Goal: Task Accomplishment & Management: Manage account settings

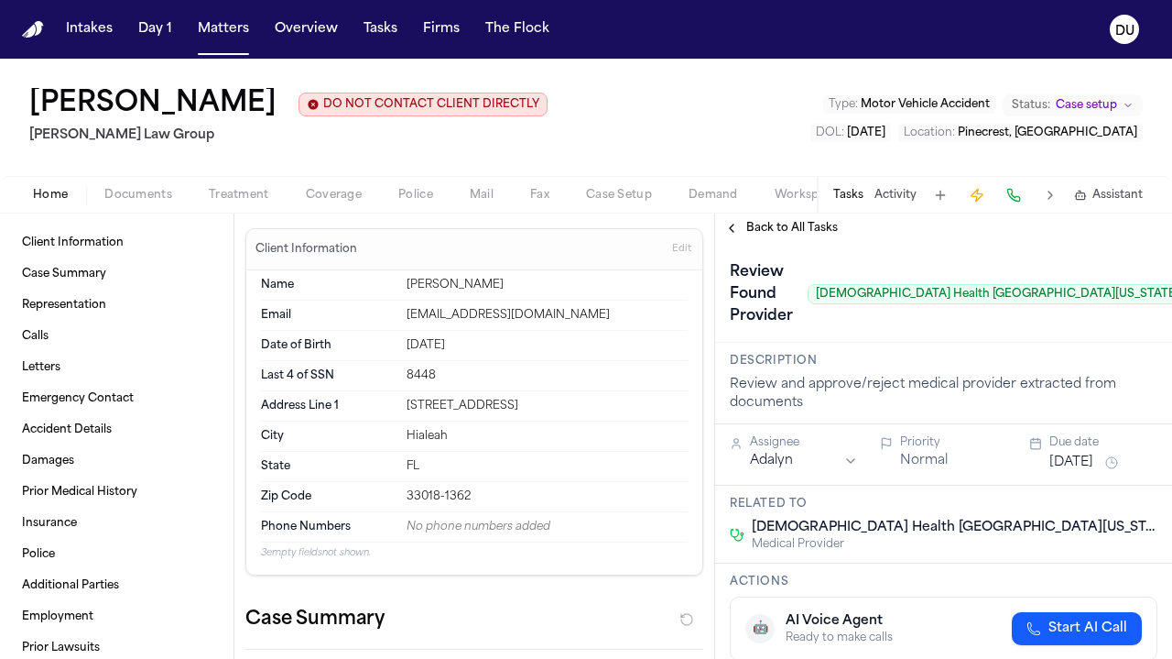
scroll to position [21, 0]
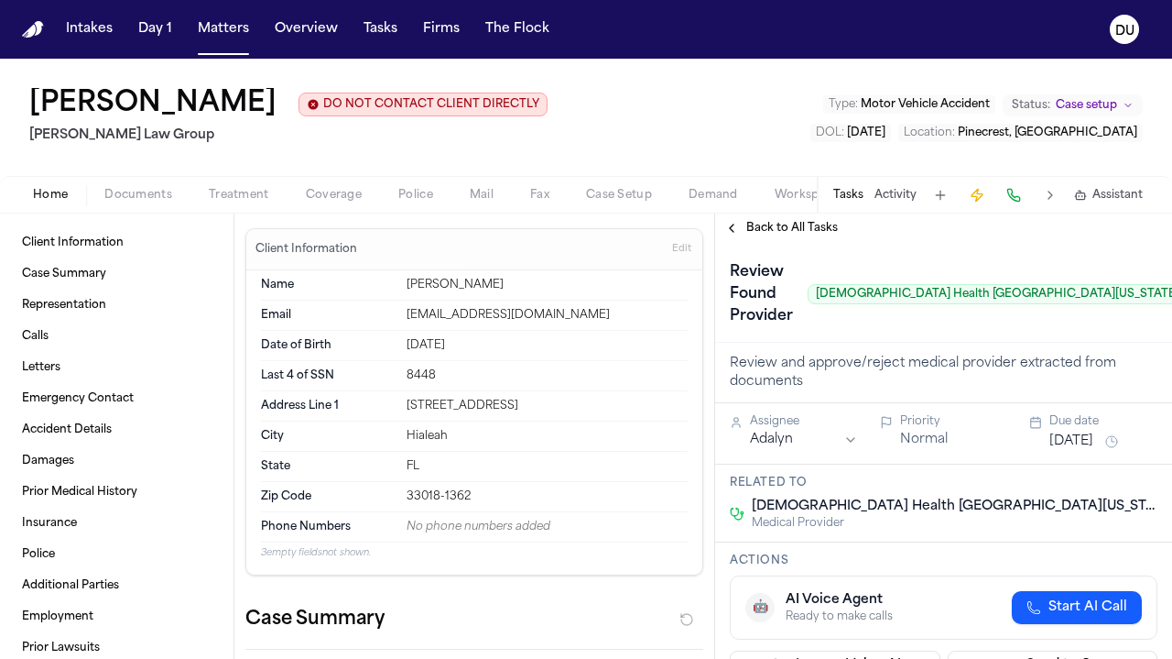
click at [792, 222] on span "Back to All Tasks" at bounding box center [792, 228] width 92 height 15
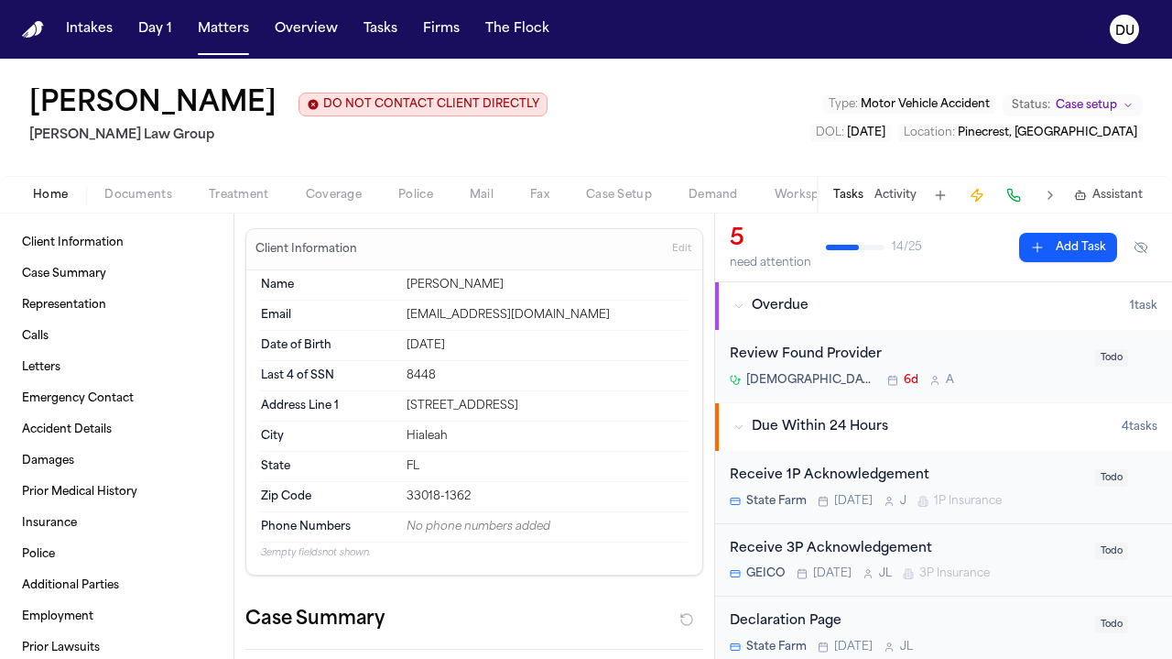
click at [817, 367] on div "Review Found Provider [DEMOGRAPHIC_DATA] Health [GEOGRAPHIC_DATA][US_STATE] – B…" at bounding box center [907, 365] width 354 height 43
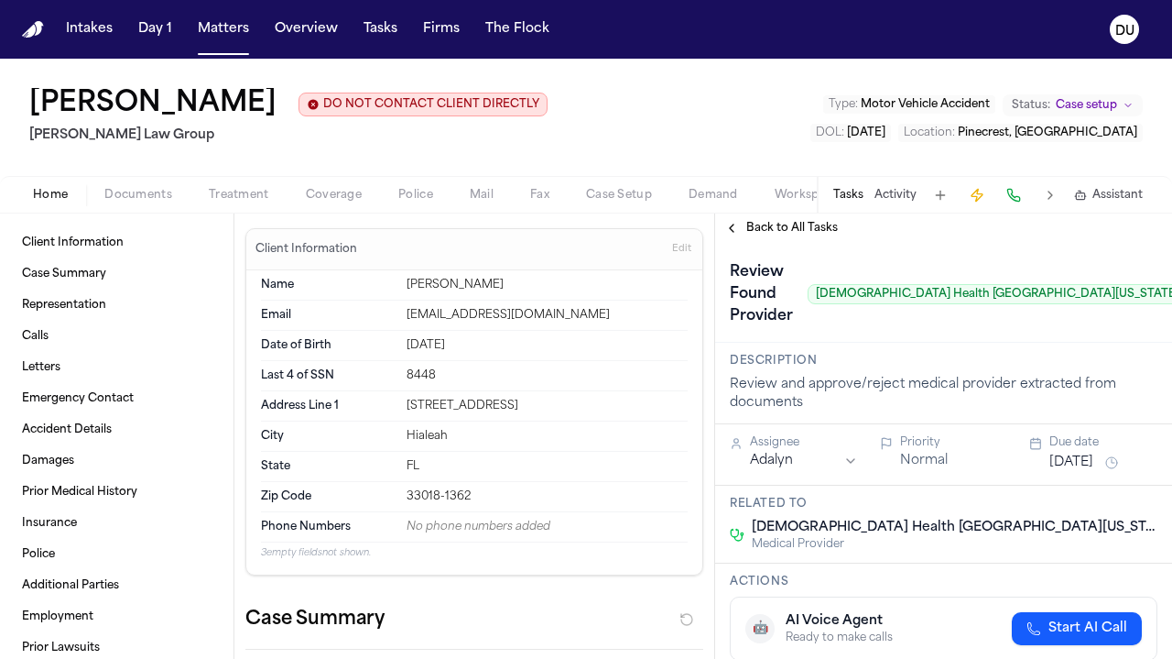
click at [771, 229] on span "Back to All Tasks" at bounding box center [792, 228] width 92 height 15
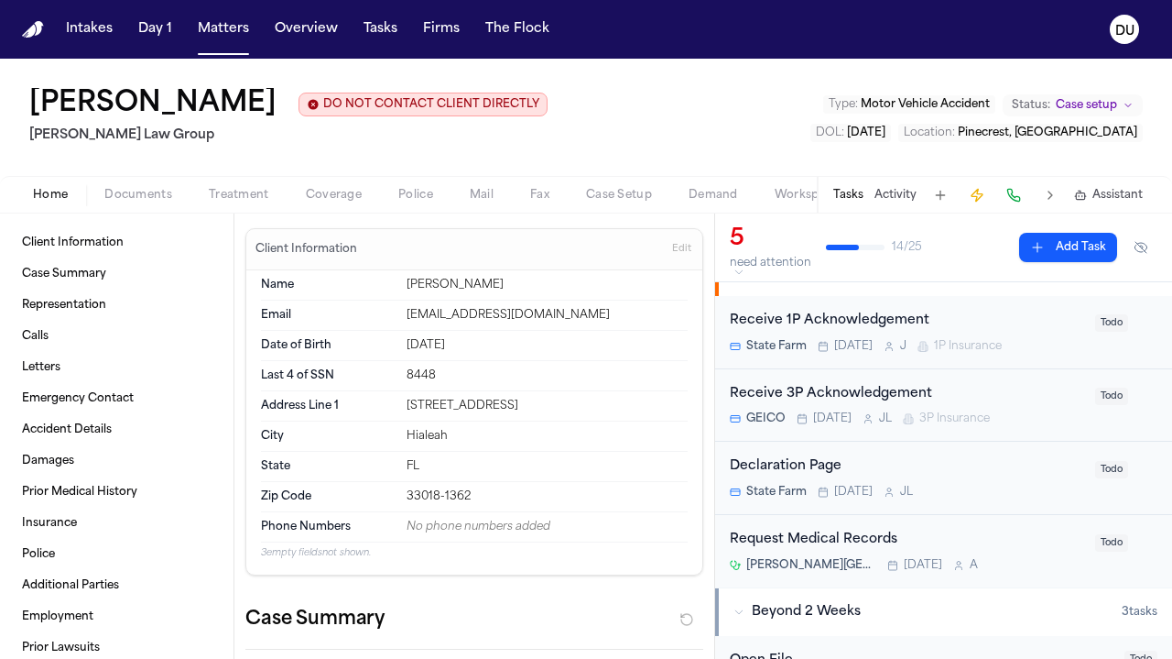
scroll to position [190, 0]
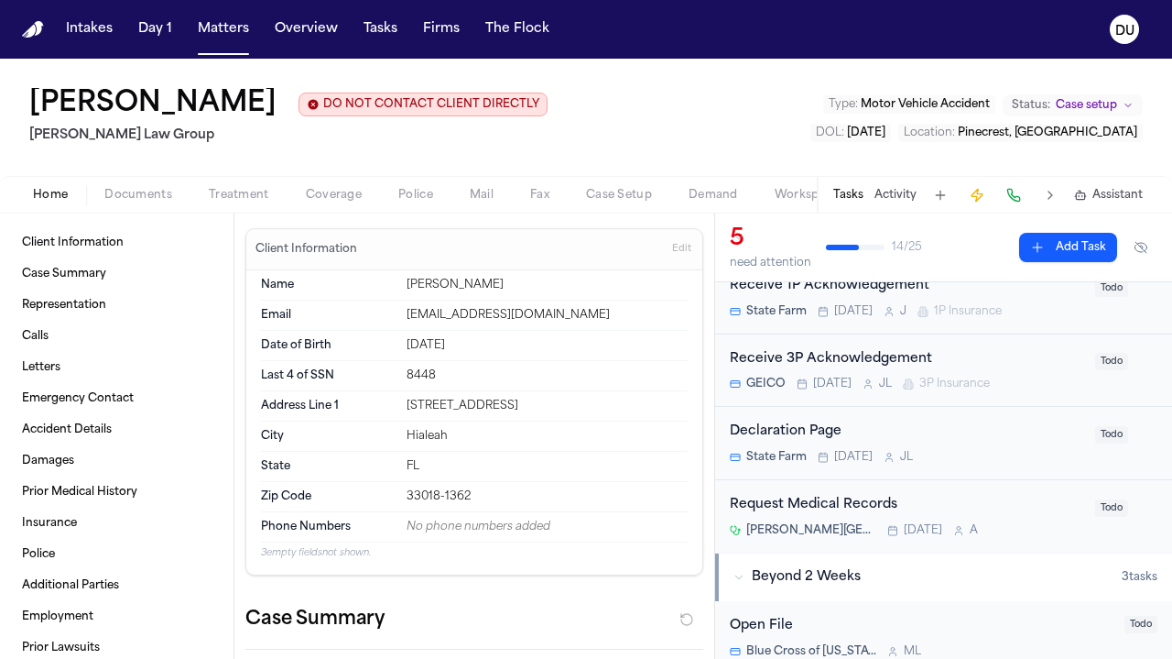
click at [816, 508] on div "Request Medical Records" at bounding box center [907, 505] width 354 height 21
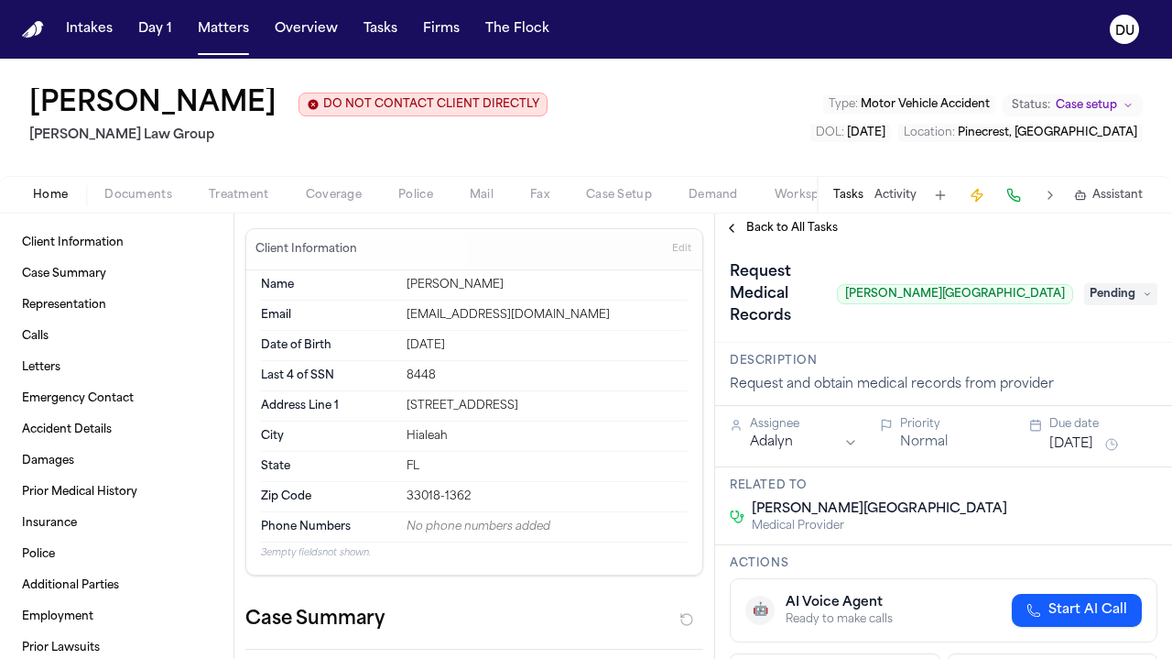
click at [1125, 296] on div "Request Medical Records [PERSON_NAME][GEOGRAPHIC_DATA] Pending" at bounding box center [944, 293] width 428 height 73
click at [1126, 290] on span "Pending" at bounding box center [1120, 294] width 73 height 22
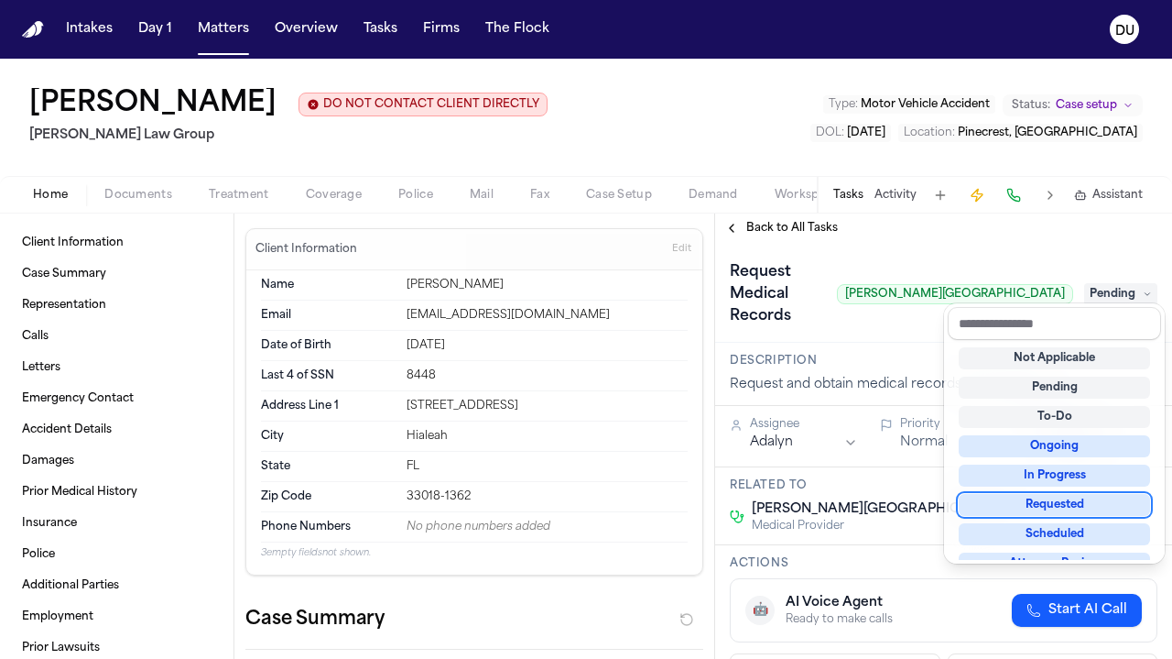
click at [1059, 505] on div "Requested" at bounding box center [1054, 505] width 191 height 22
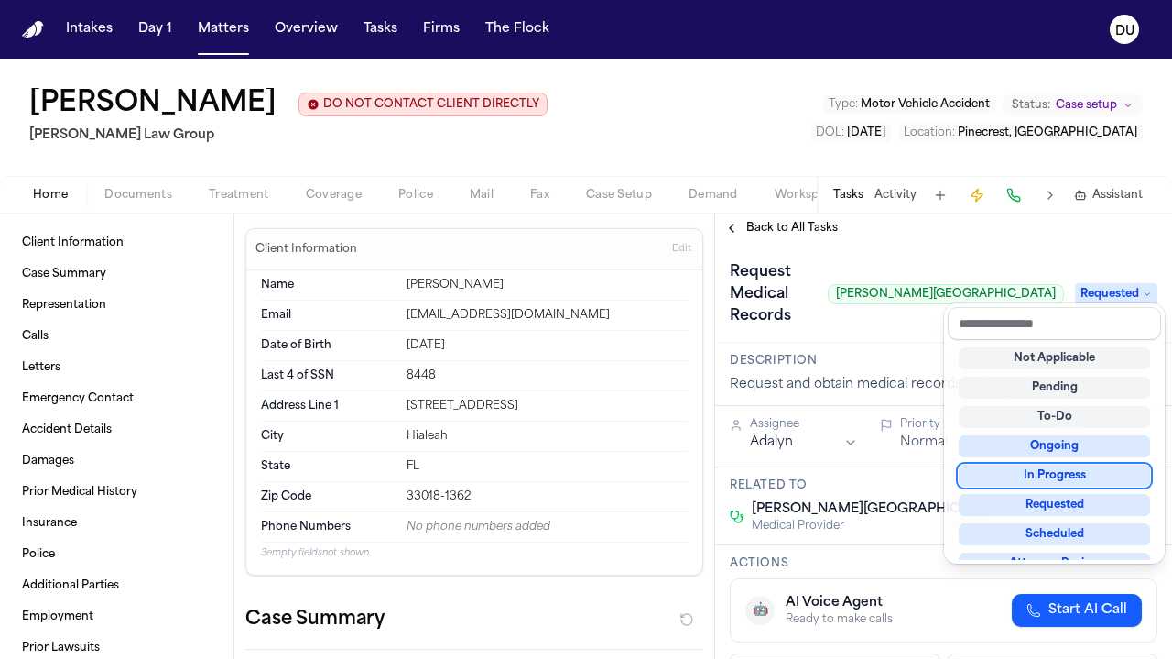
click at [869, 331] on div "**********" at bounding box center [943, 451] width 457 height 416
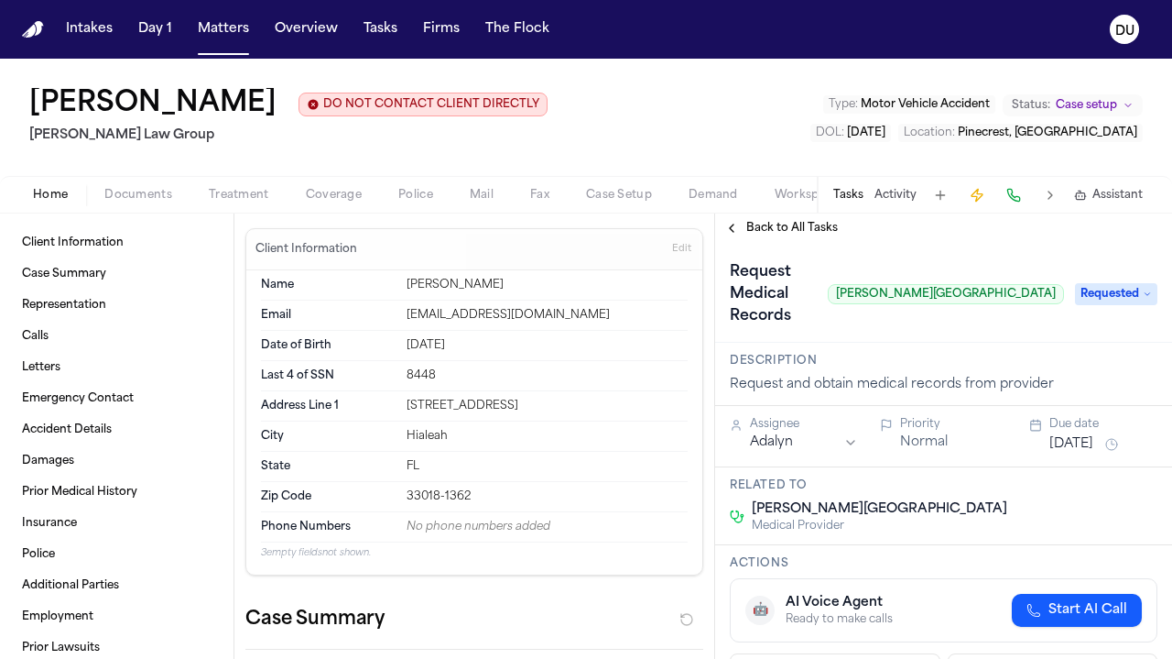
click at [1068, 435] on button "[DATE]" at bounding box center [1072, 444] width 44 height 18
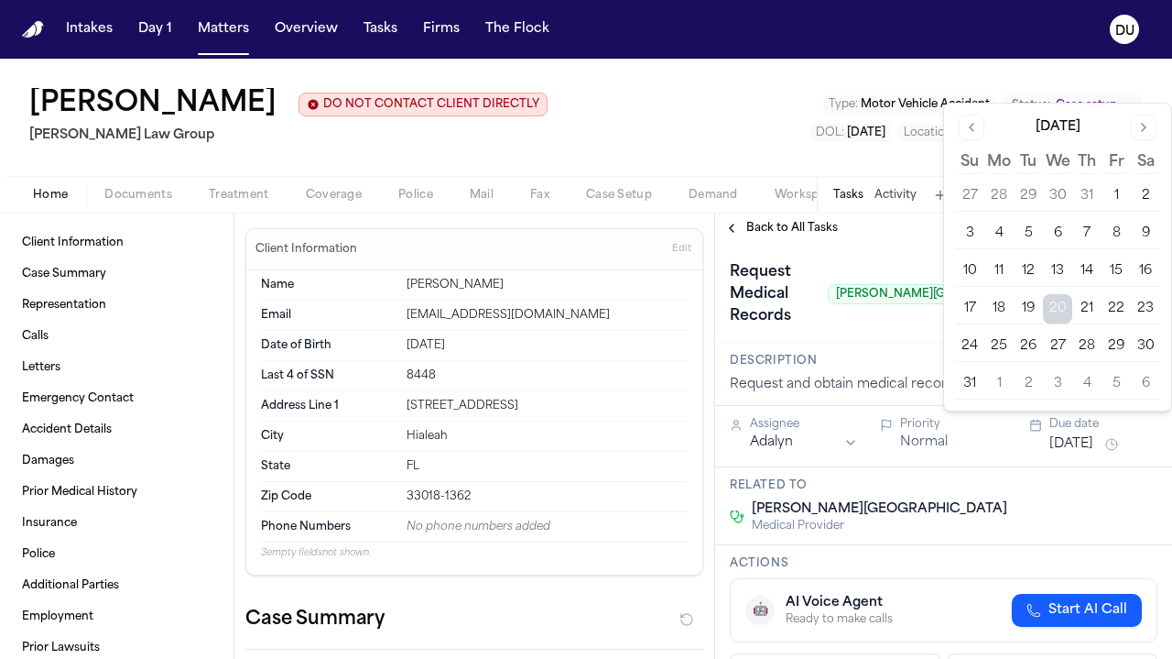
click at [1112, 310] on button "22" at bounding box center [1116, 308] width 29 height 29
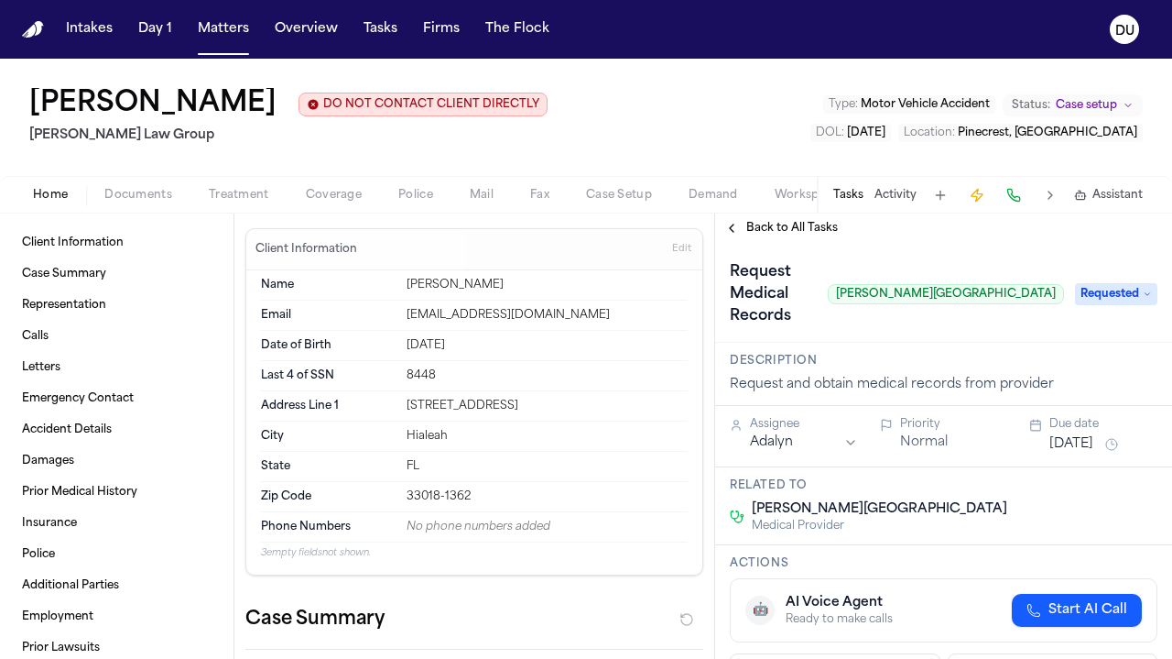
click at [1005, 500] on div "[PERSON_NAME][GEOGRAPHIC_DATA][DEMOGRAPHIC_DATA] Medical Provider" at bounding box center [944, 516] width 428 height 33
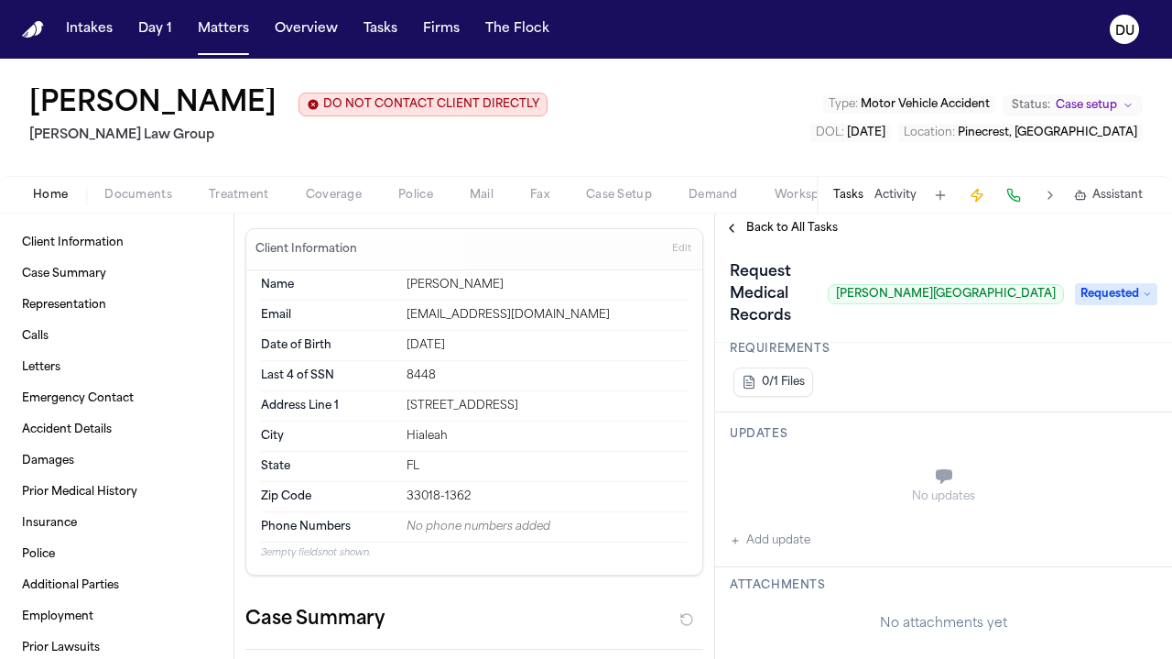
click at [735, 535] on icon "button" at bounding box center [735, 540] width 11 height 11
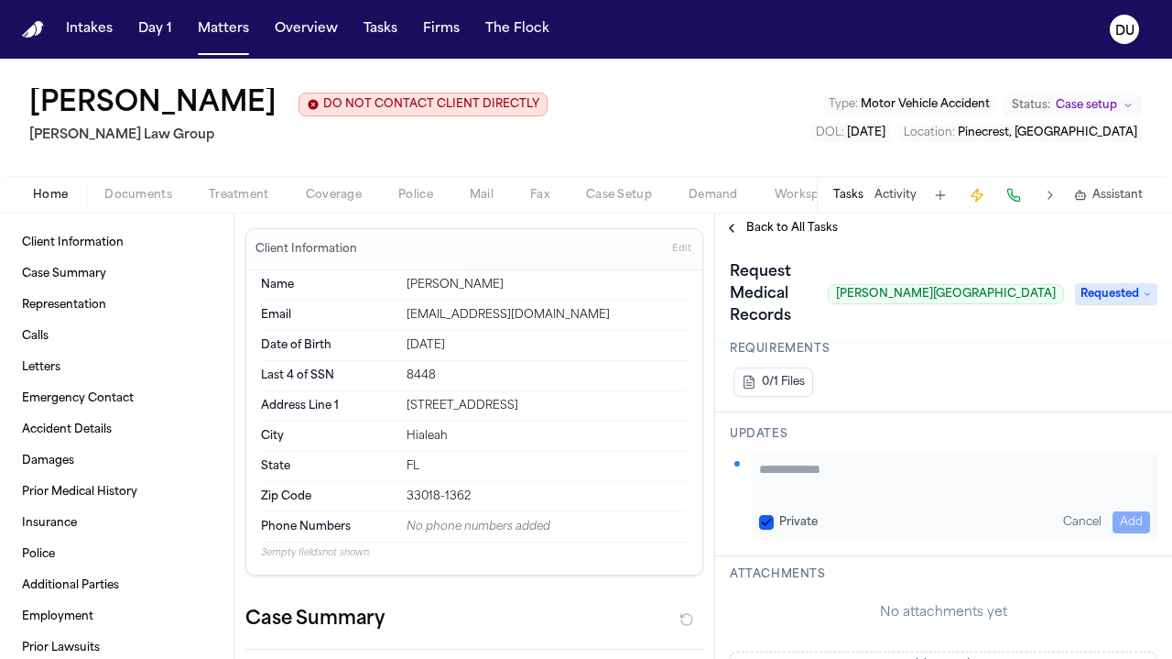
click at [811, 460] on textarea "Add your update" at bounding box center [954, 478] width 391 height 37
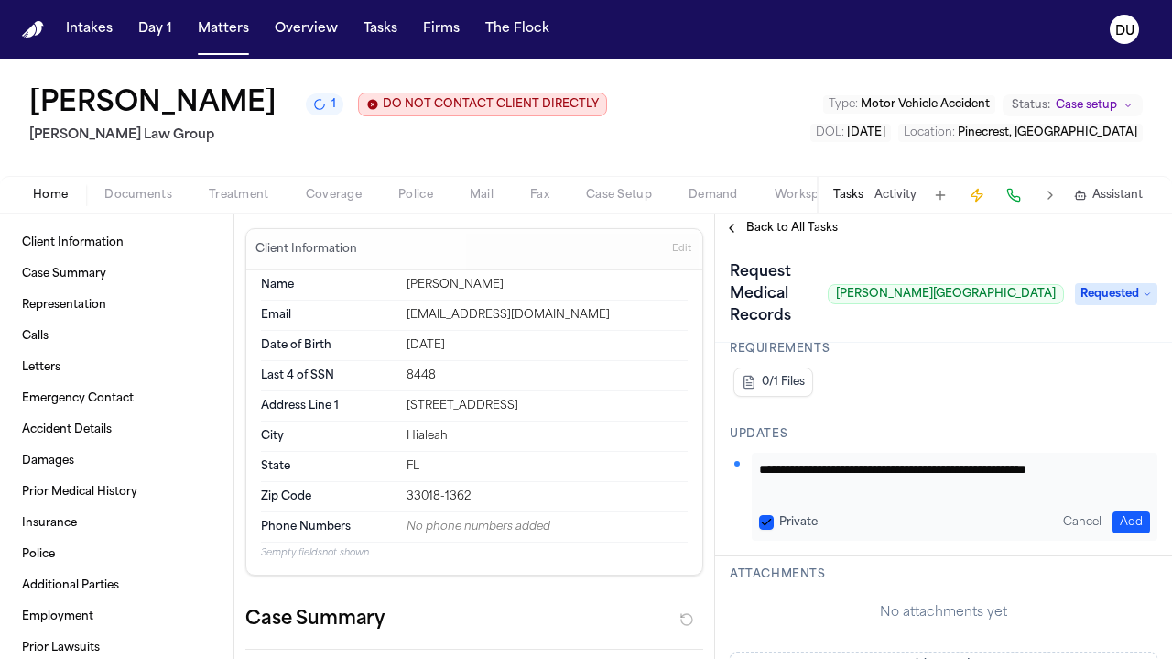
type textarea "**********"
click at [1127, 511] on button "Add" at bounding box center [1132, 522] width 38 height 22
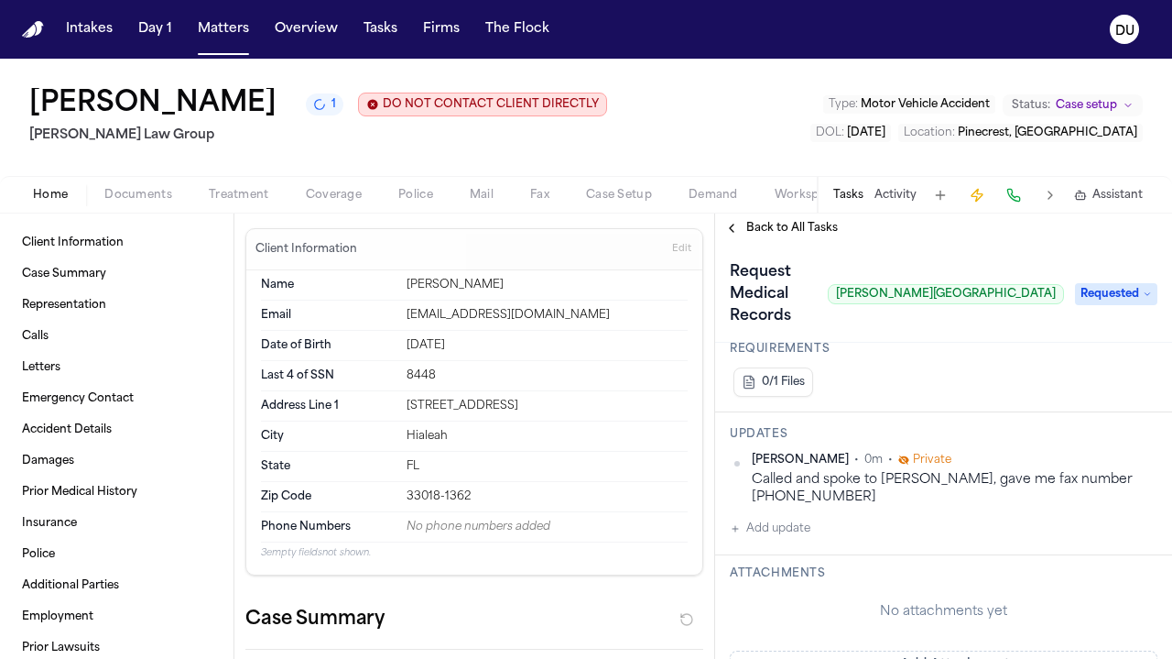
scroll to position [398, 0]
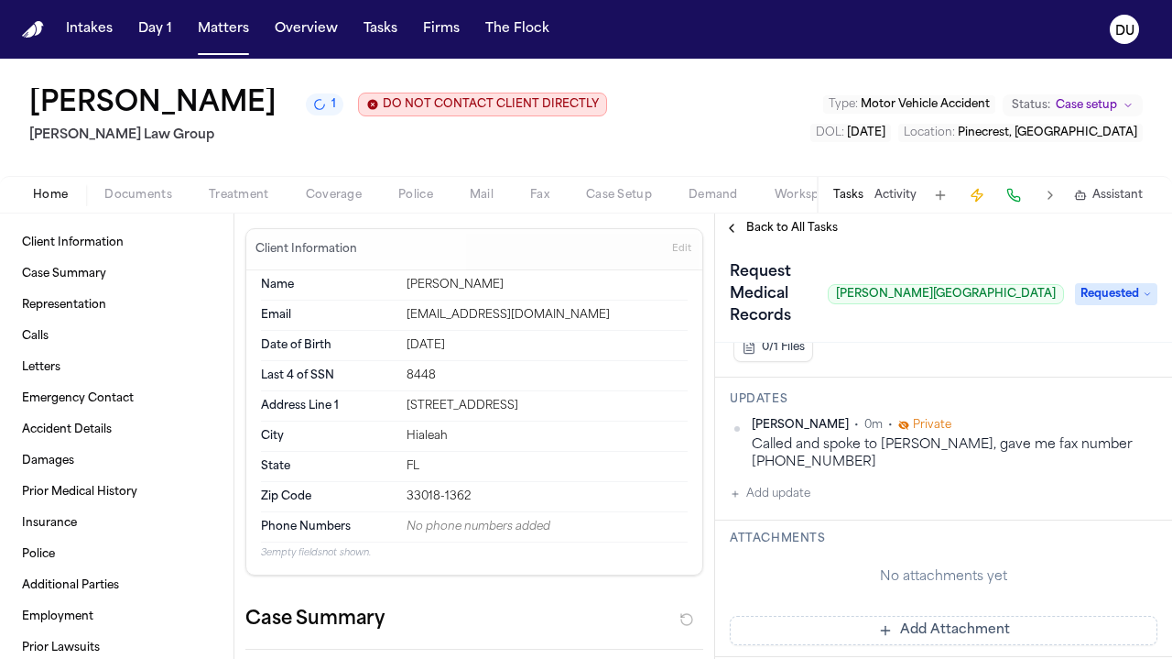
click at [920, 615] on button "Add Attachment" at bounding box center [944, 629] width 428 height 29
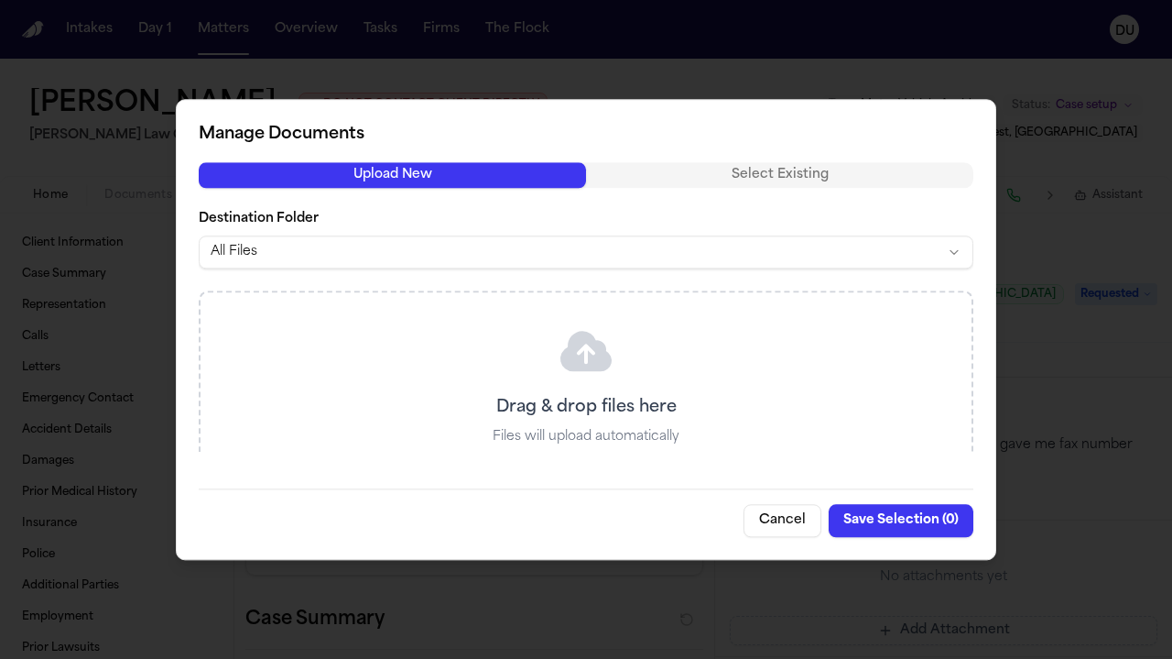
click at [799, 507] on button "Cancel" at bounding box center [783, 520] width 78 height 33
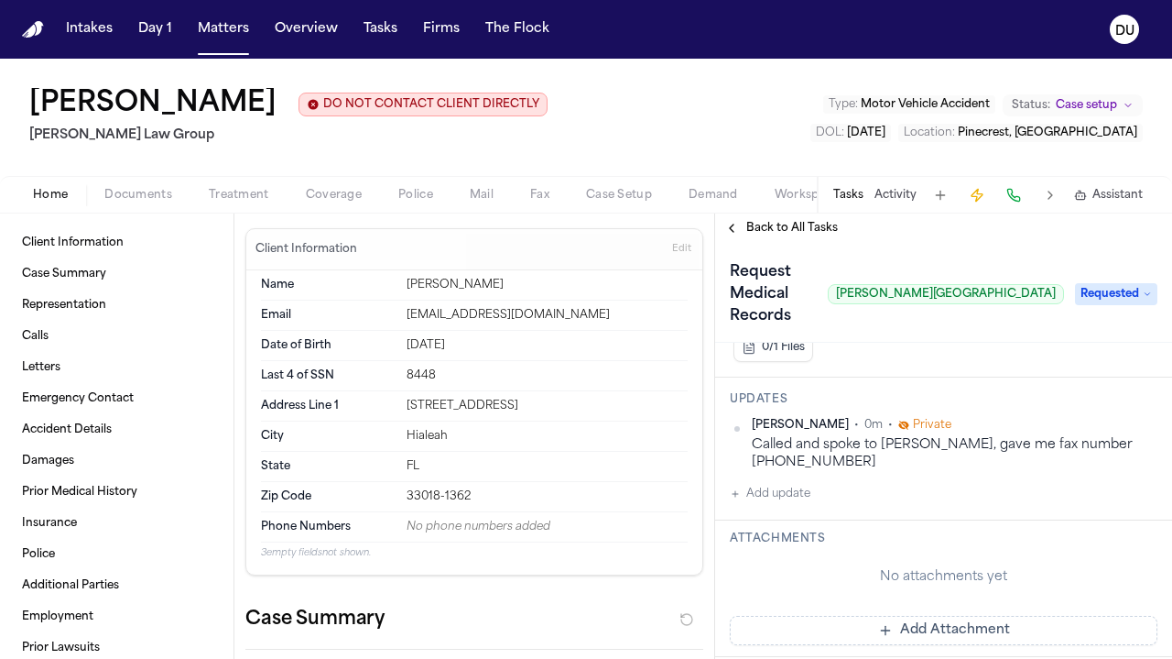
click at [800, 227] on span "Back to All Tasks" at bounding box center [792, 228] width 92 height 15
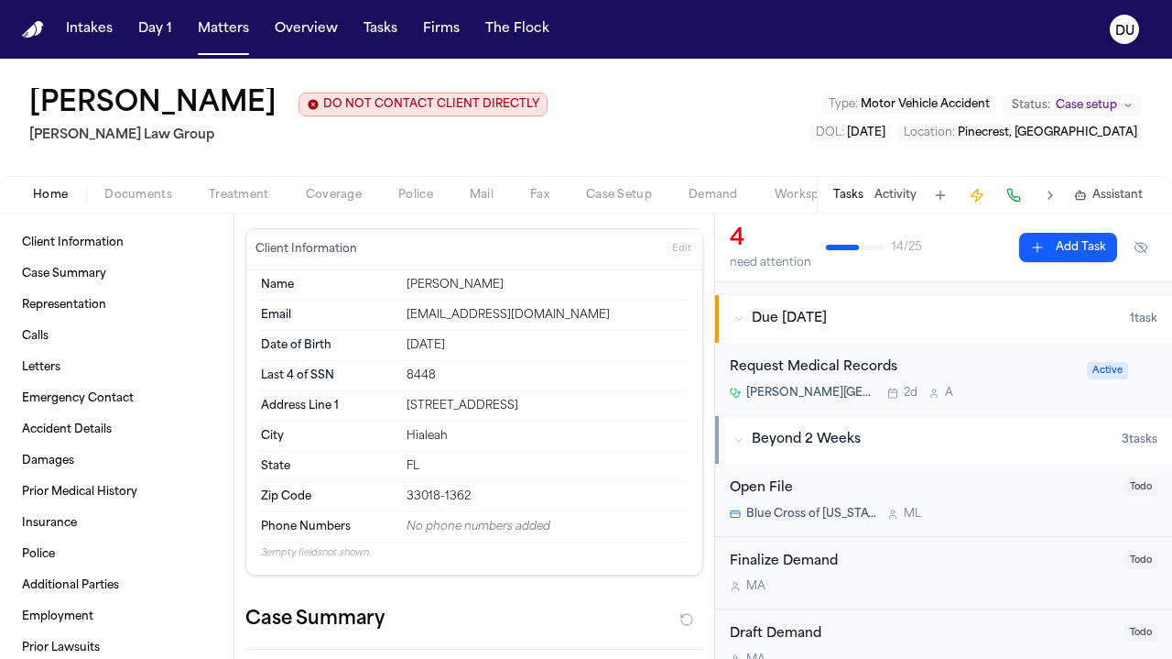
scroll to position [190, 0]
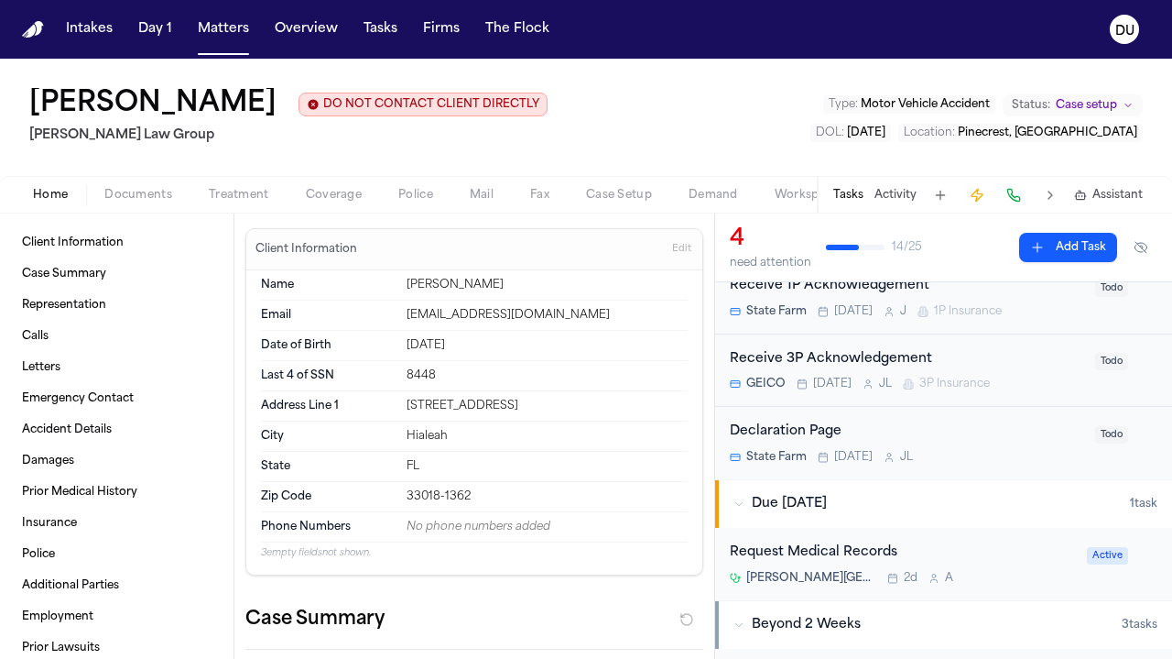
click at [844, 548] on div "Request Medical Records" at bounding box center [903, 552] width 346 height 21
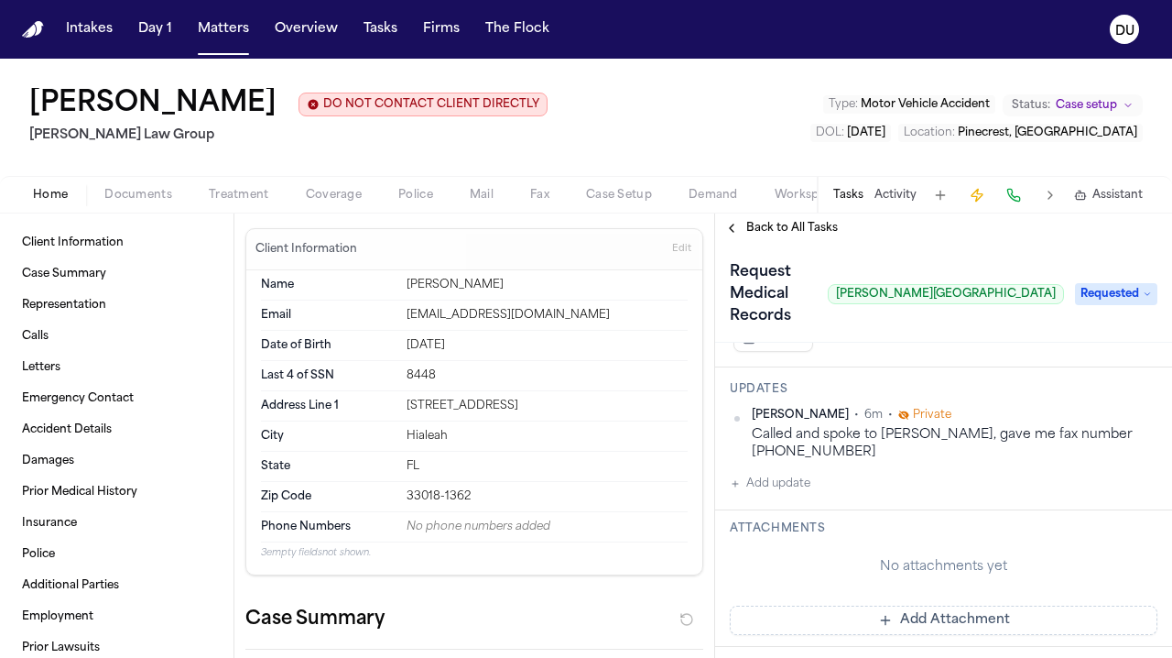
scroll to position [543, 0]
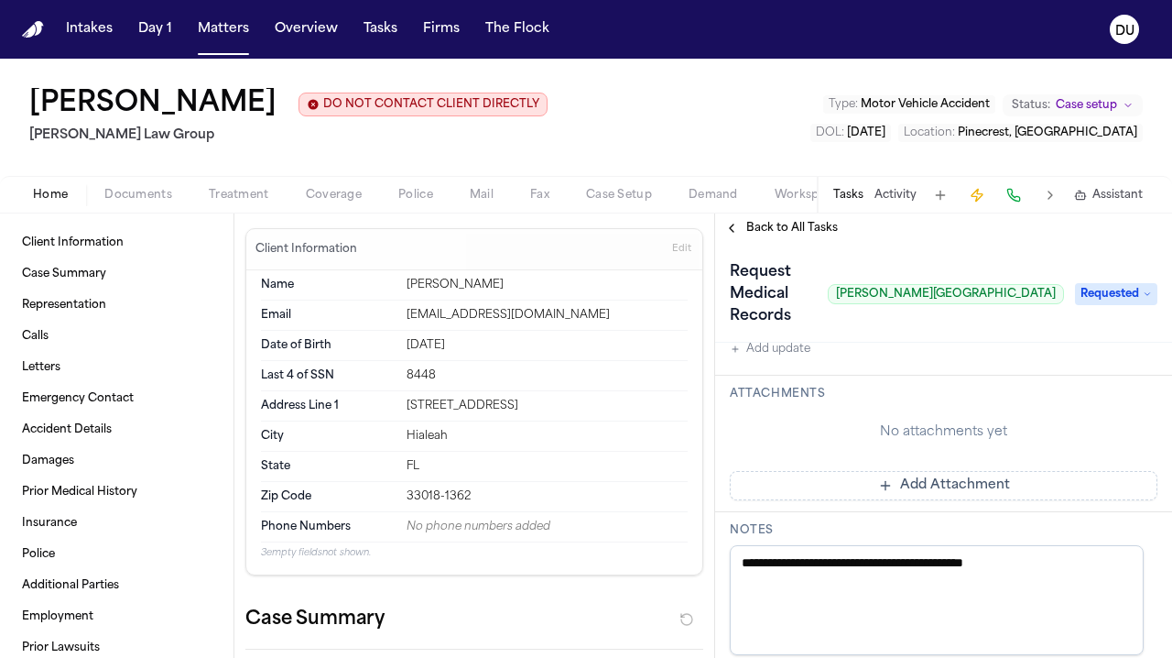
click at [928, 471] on button "Add Attachment" at bounding box center [944, 485] width 428 height 29
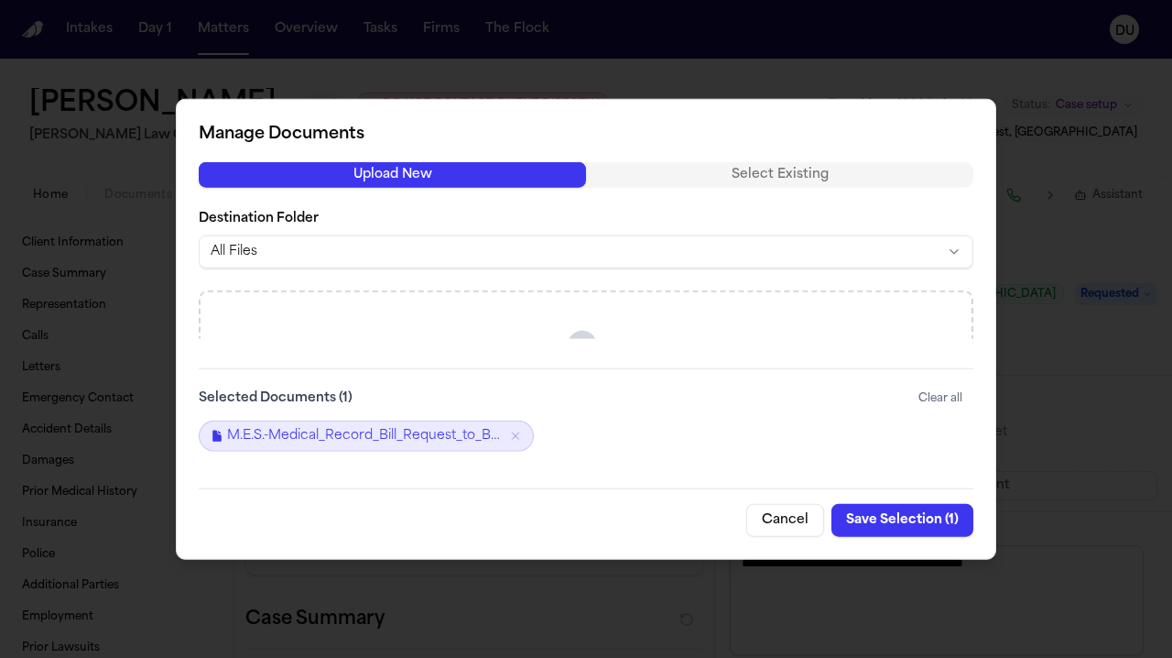
click at [874, 518] on button "Save Selection ( 1 )" at bounding box center [903, 519] width 142 height 33
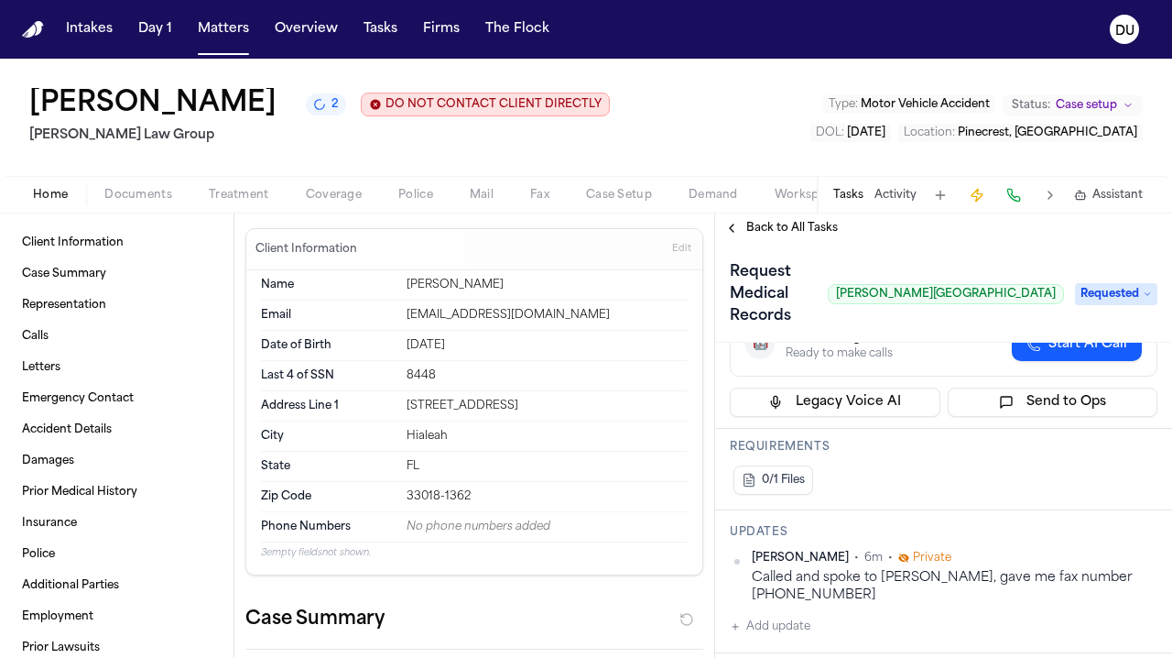
scroll to position [0, 0]
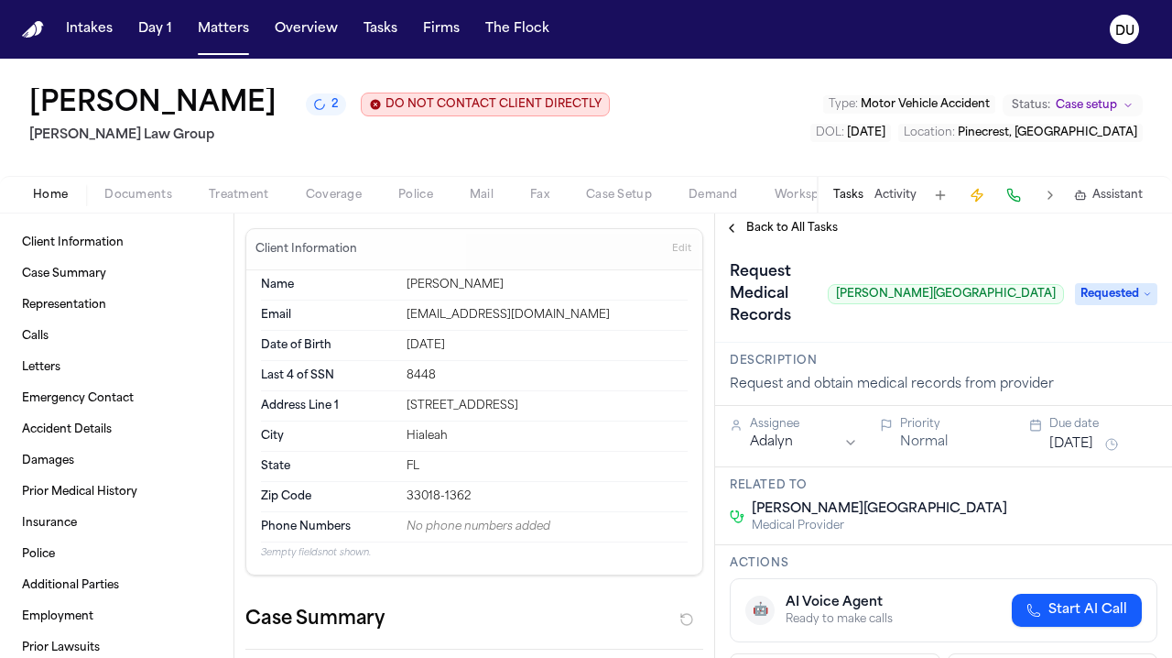
click at [731, 232] on button "Back to All Tasks" at bounding box center [781, 228] width 132 height 15
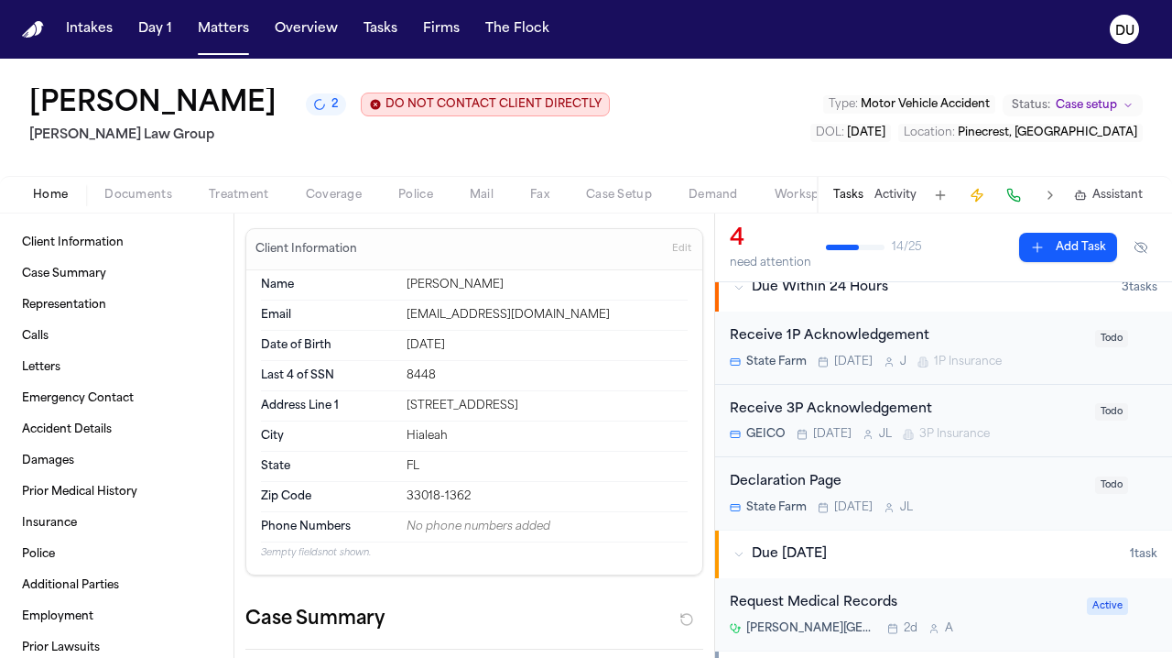
scroll to position [317, 0]
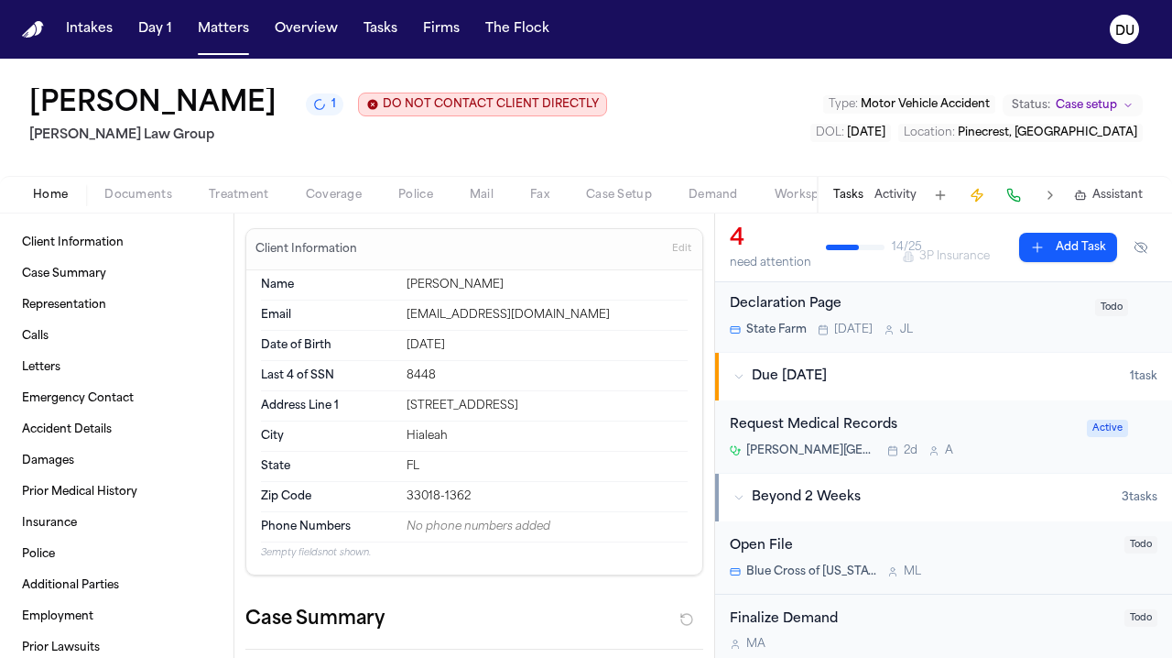
click at [844, 415] on div "Request Medical Records" at bounding box center [903, 425] width 346 height 21
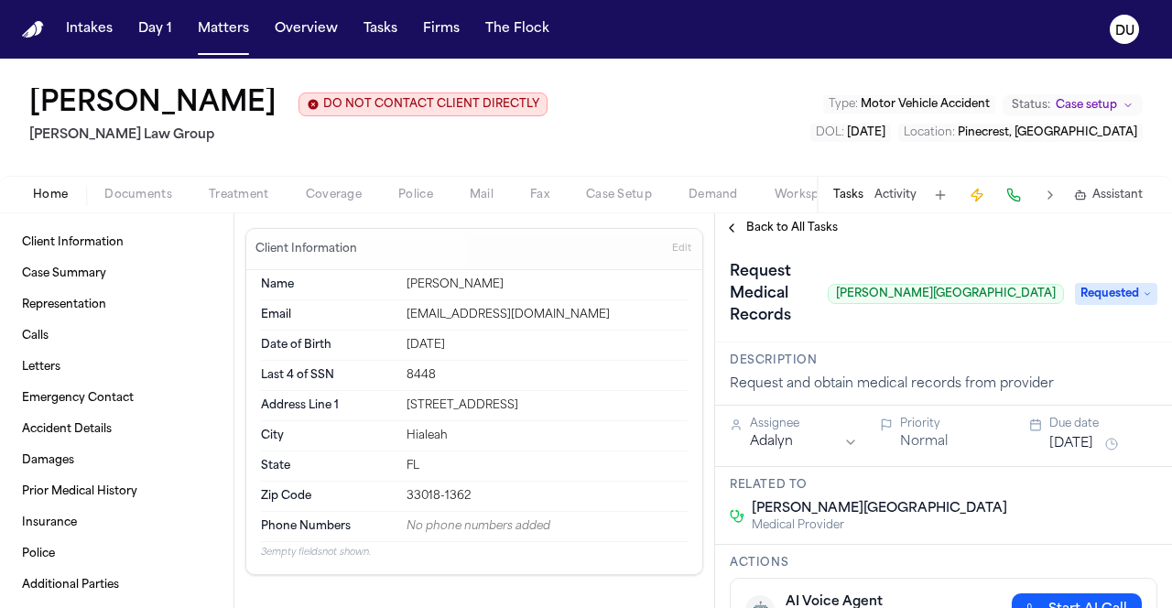
click at [659, 19] on nav "Intakes Day 1 Matters Overview Tasks Firms The Flock DU" at bounding box center [586, 29] width 1172 height 59
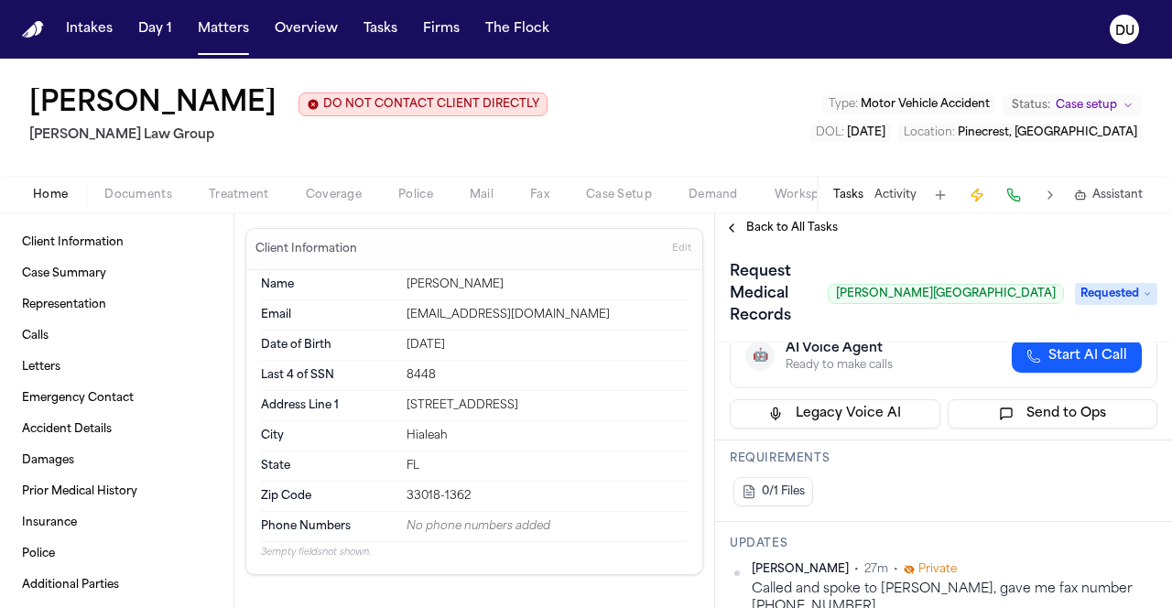
scroll to position [397, 0]
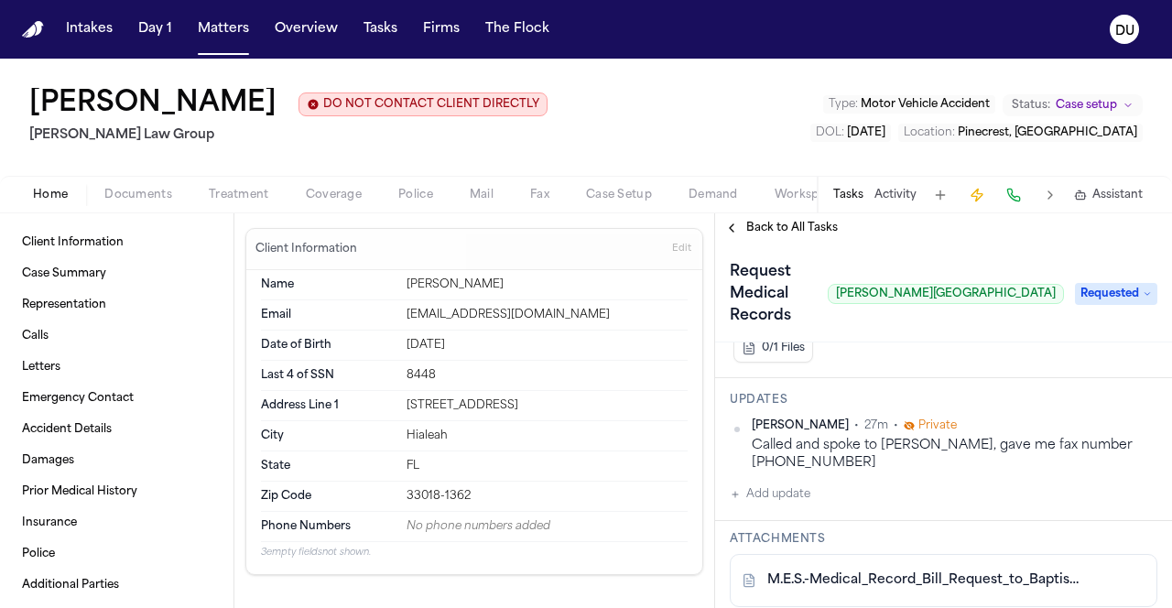
click at [763, 484] on button "Add update" at bounding box center [770, 495] width 81 height 22
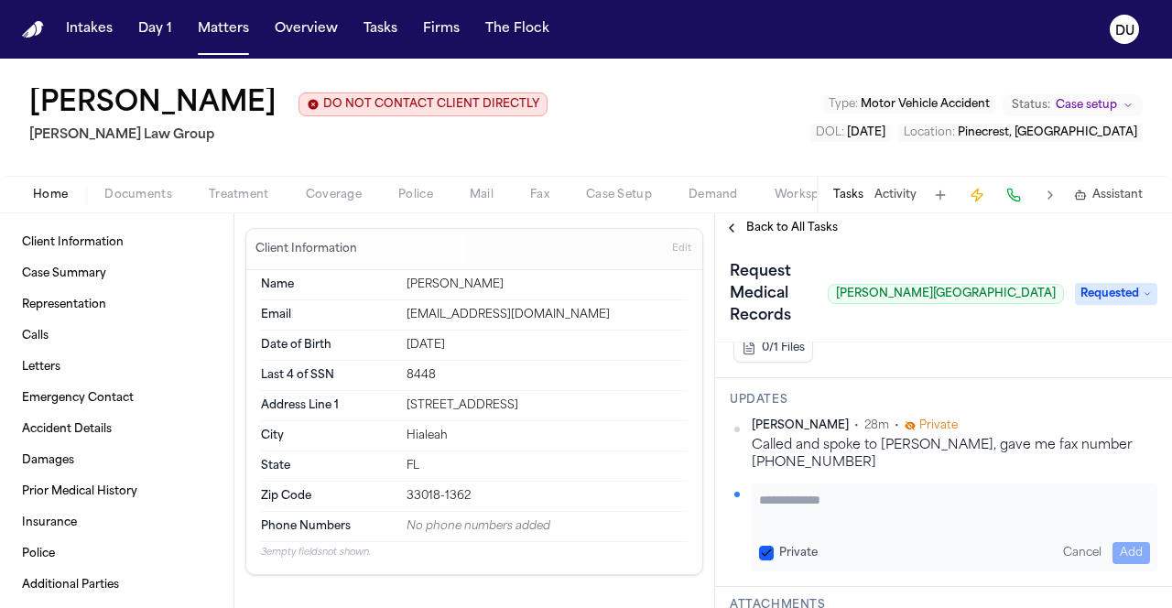
click at [827, 491] on textarea "Add your update" at bounding box center [954, 509] width 391 height 37
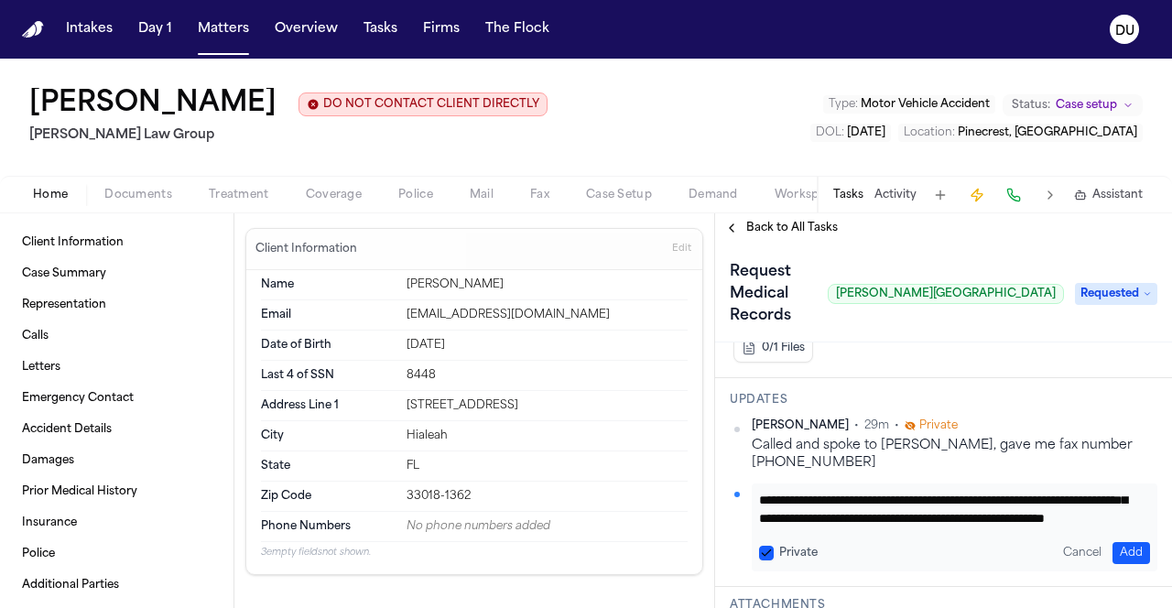
scroll to position [73, 0]
type textarea "**********"
click at [1124, 542] on button "Add" at bounding box center [1132, 553] width 38 height 22
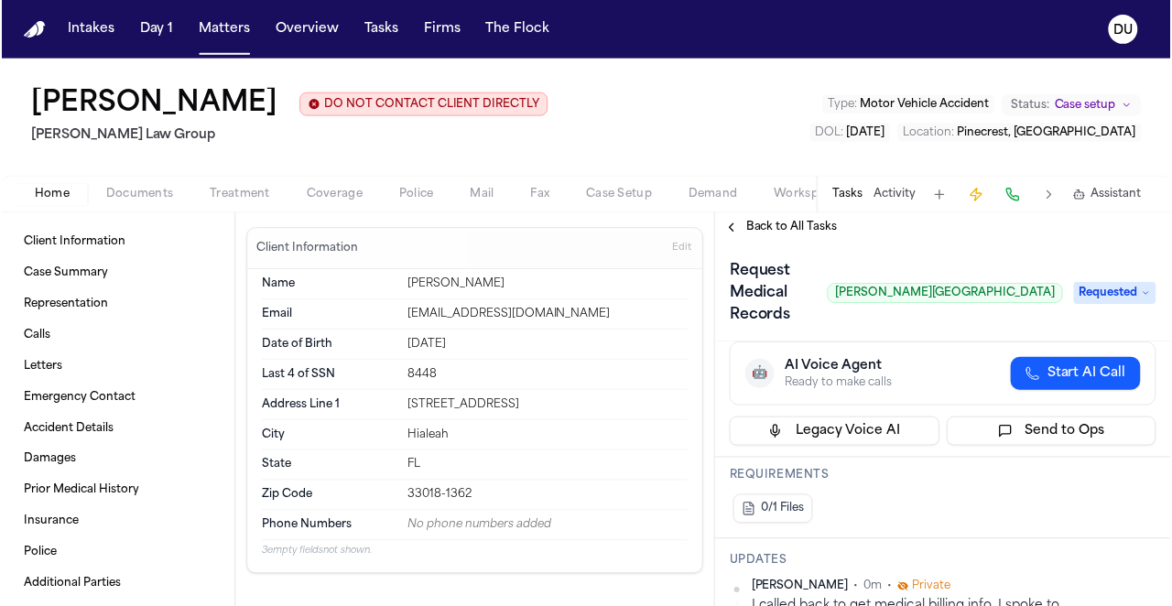
scroll to position [407, 0]
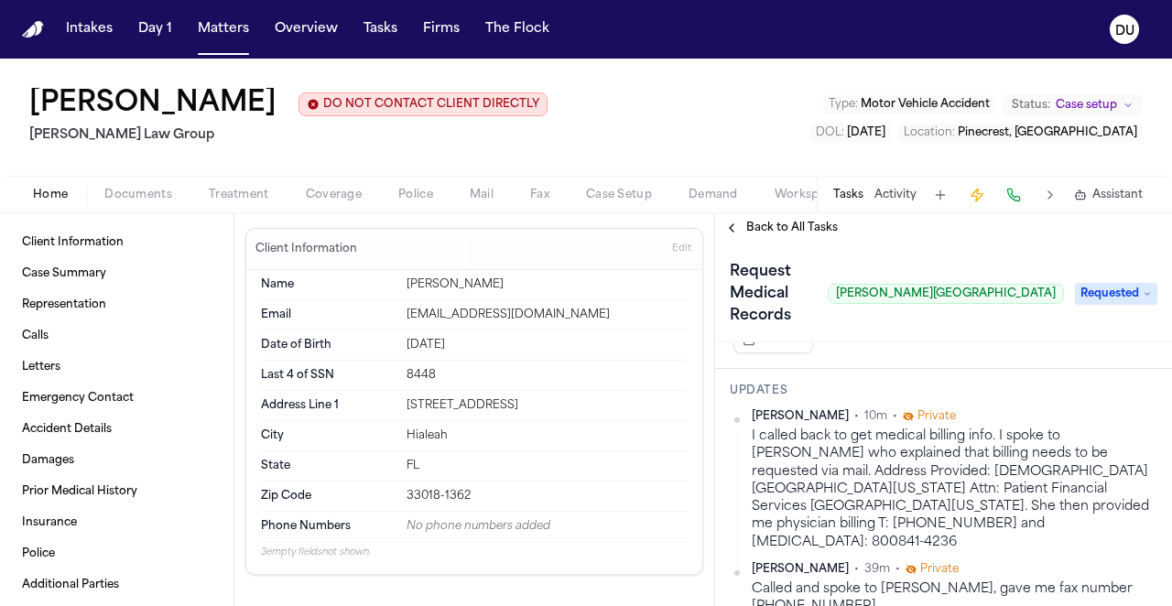
click at [39, 29] on img "Home" at bounding box center [33, 29] width 22 height 17
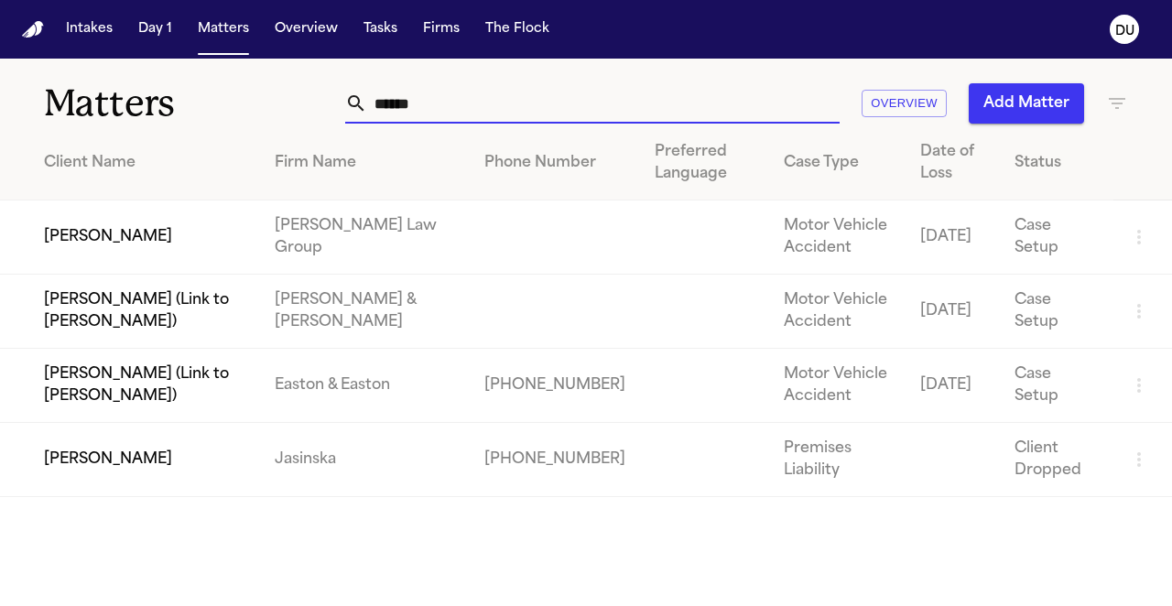
drag, startPoint x: 431, startPoint y: 111, endPoint x: 353, endPoint y: 110, distance: 78.8
click at [353, 110] on div "******" at bounding box center [592, 103] width 495 height 40
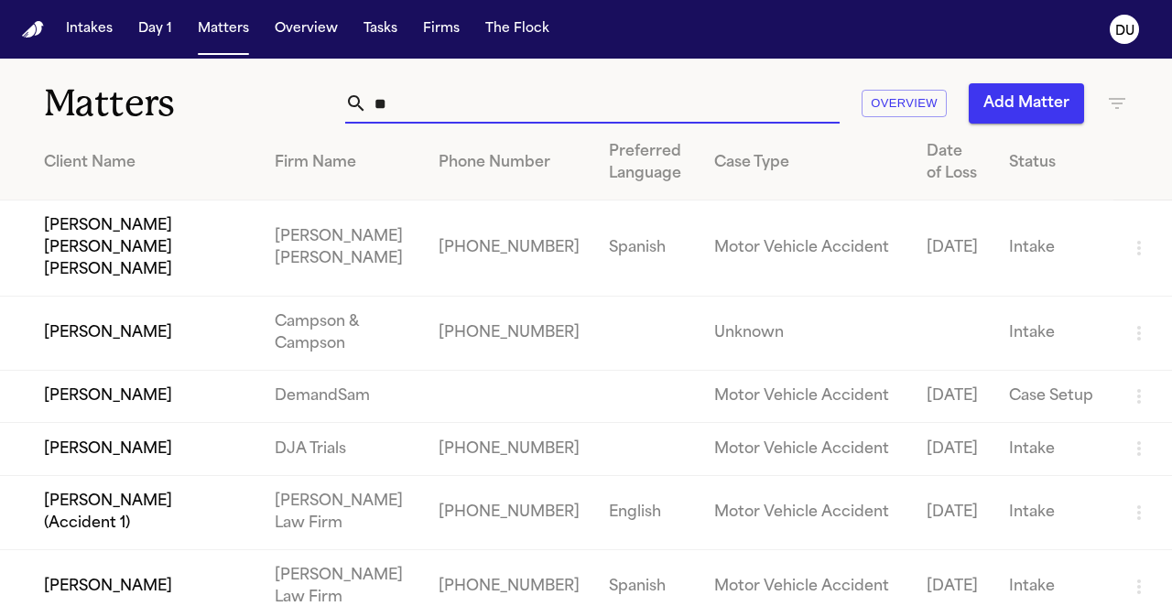
type input "*"
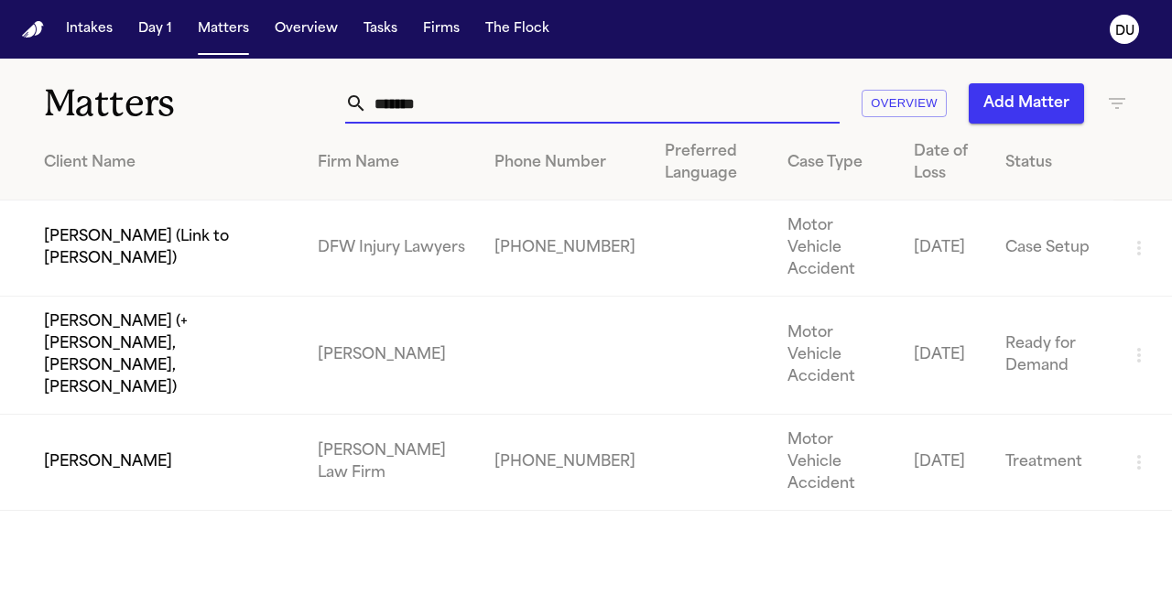
type input "*******"
click at [243, 415] on td "[PERSON_NAME]" at bounding box center [151, 463] width 303 height 96
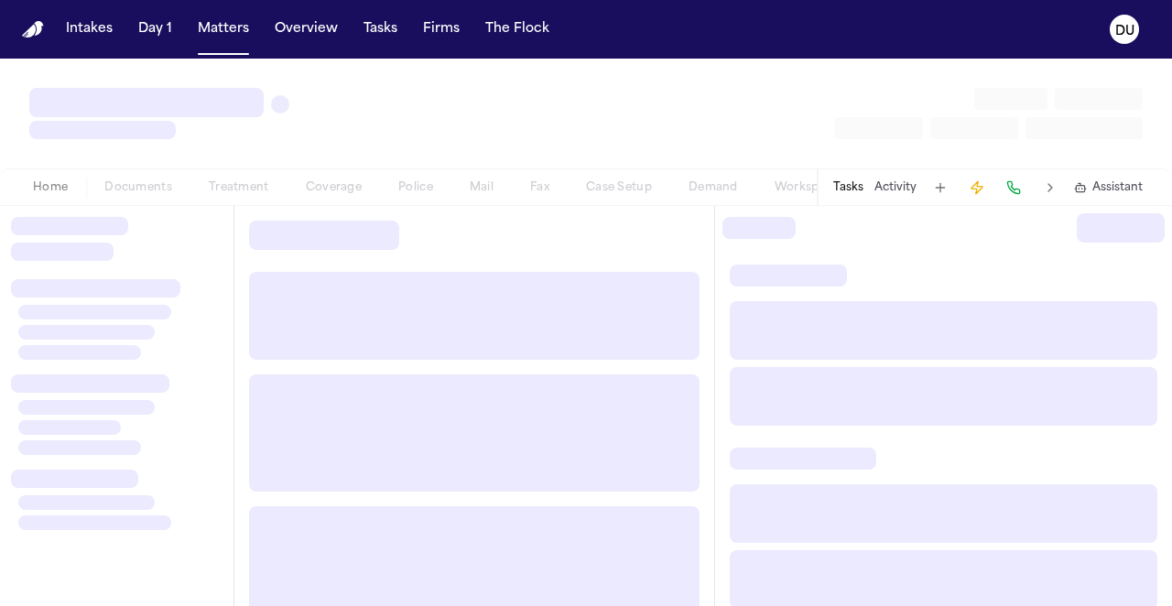
click at [244, 389] on div at bounding box center [474, 437] width 480 height 462
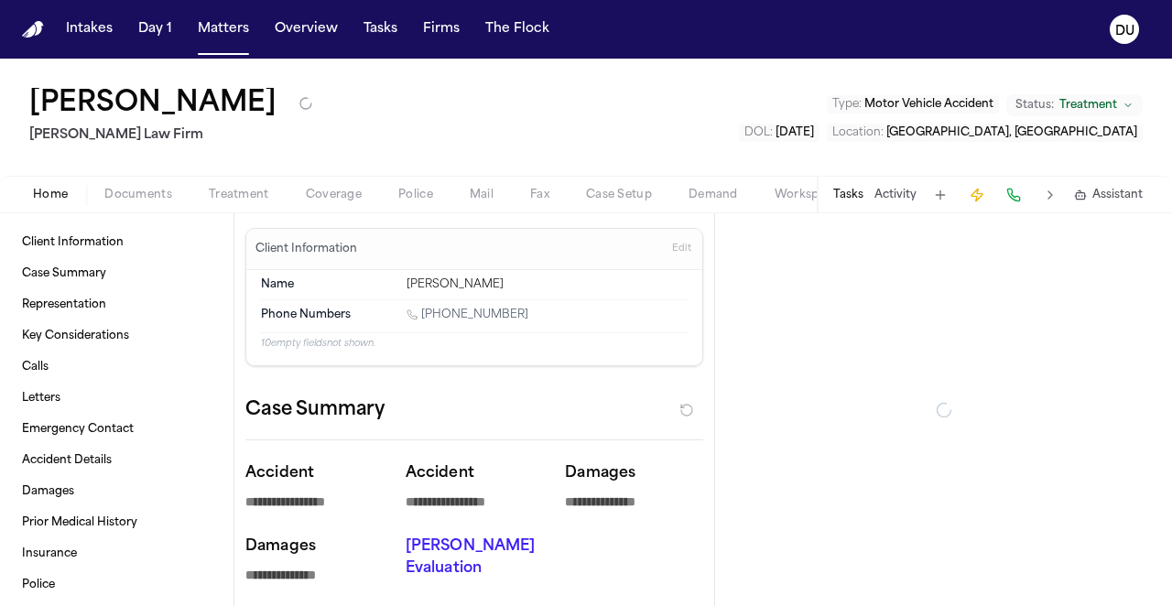
type textarea "*"
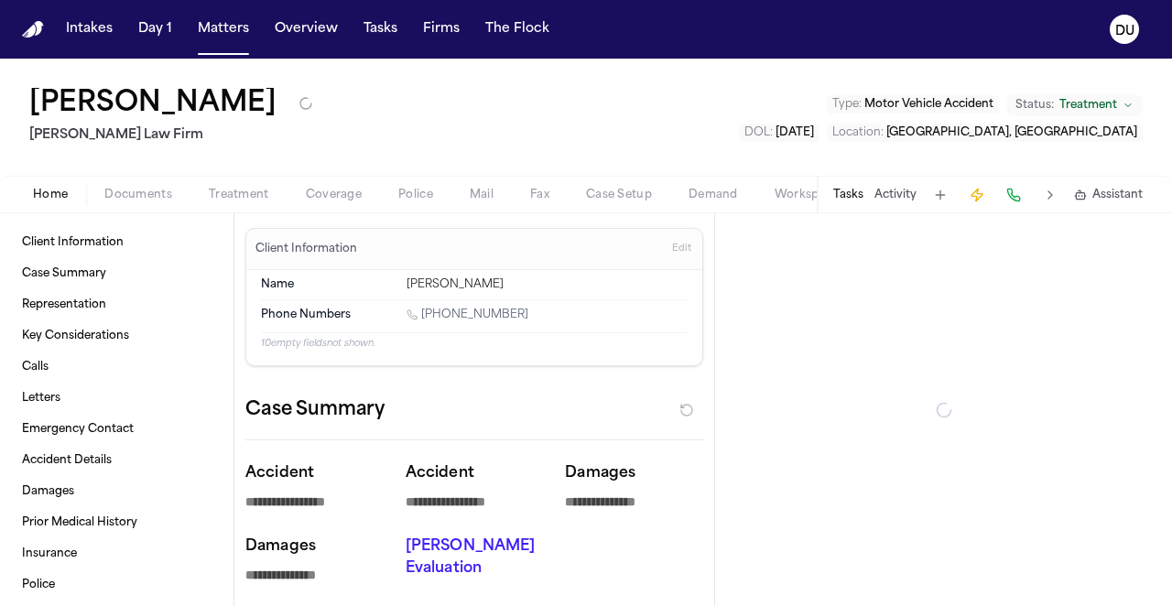
type textarea "*"
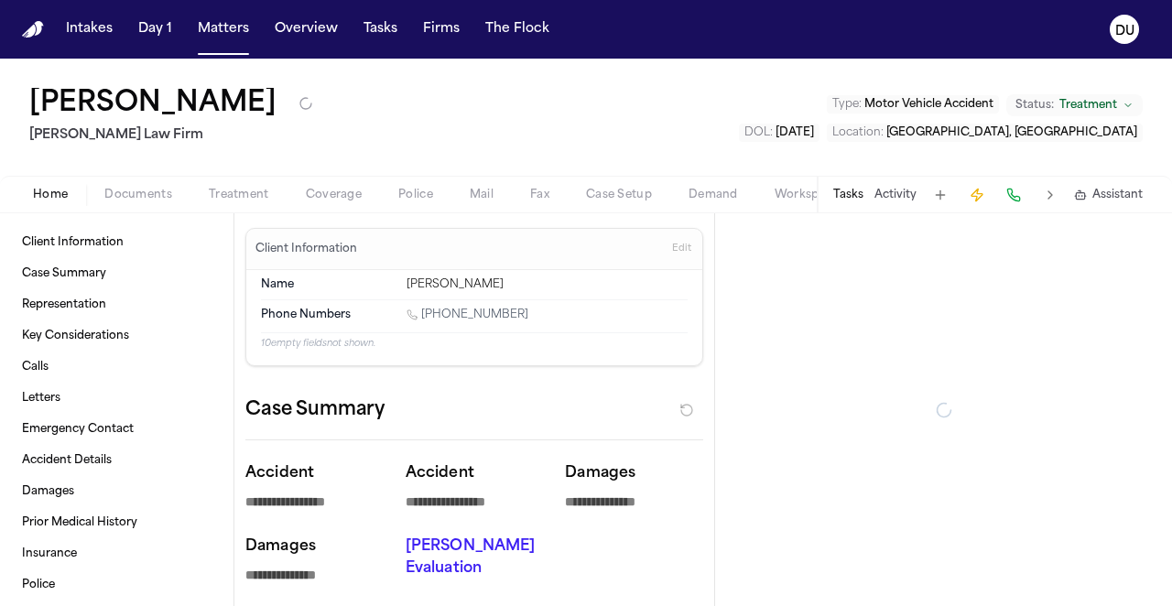
type textarea "*"
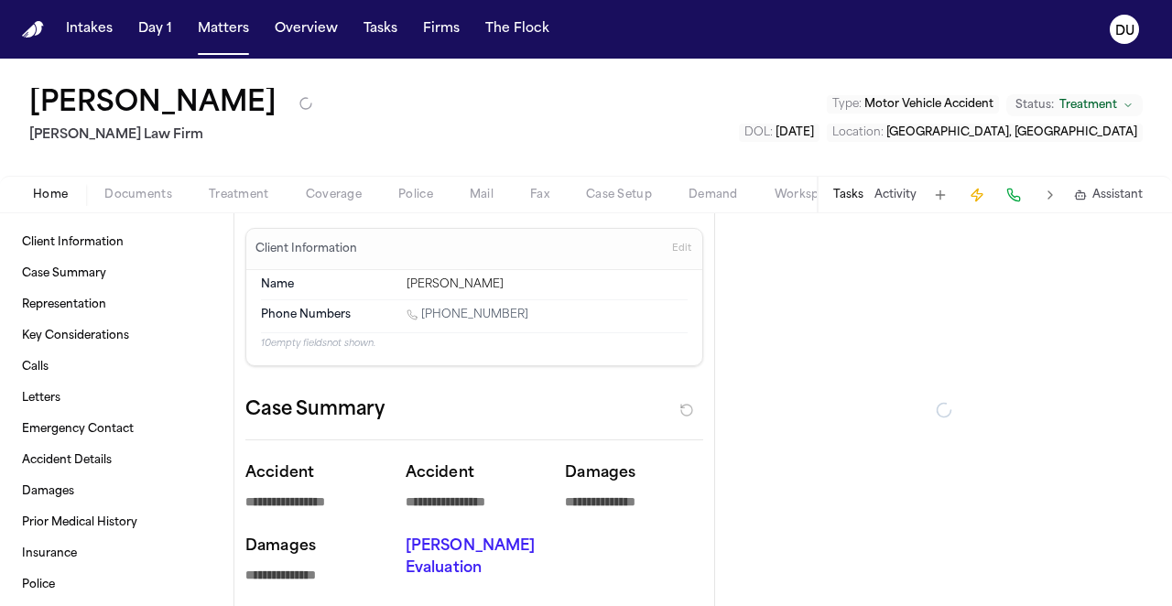
type textarea "*"
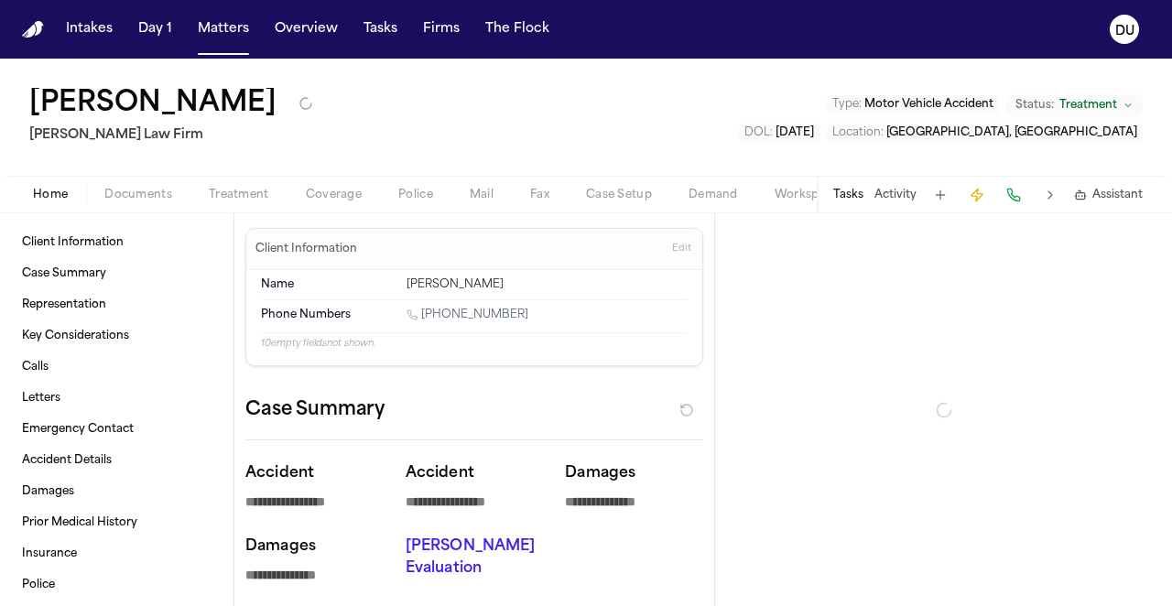
type textarea "*"
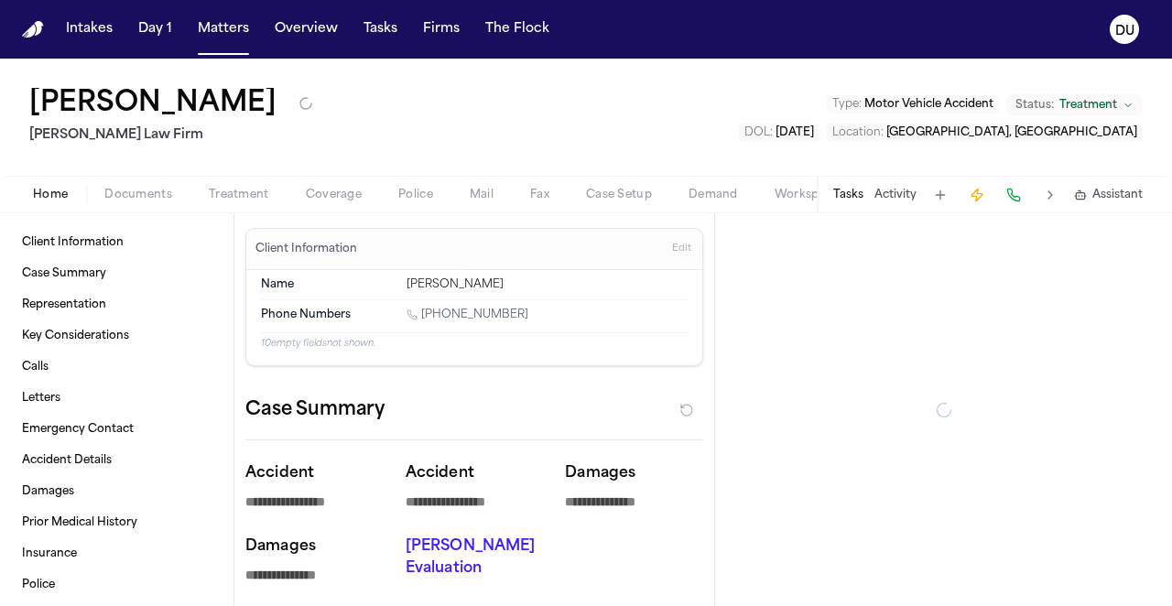
type textarea "*"
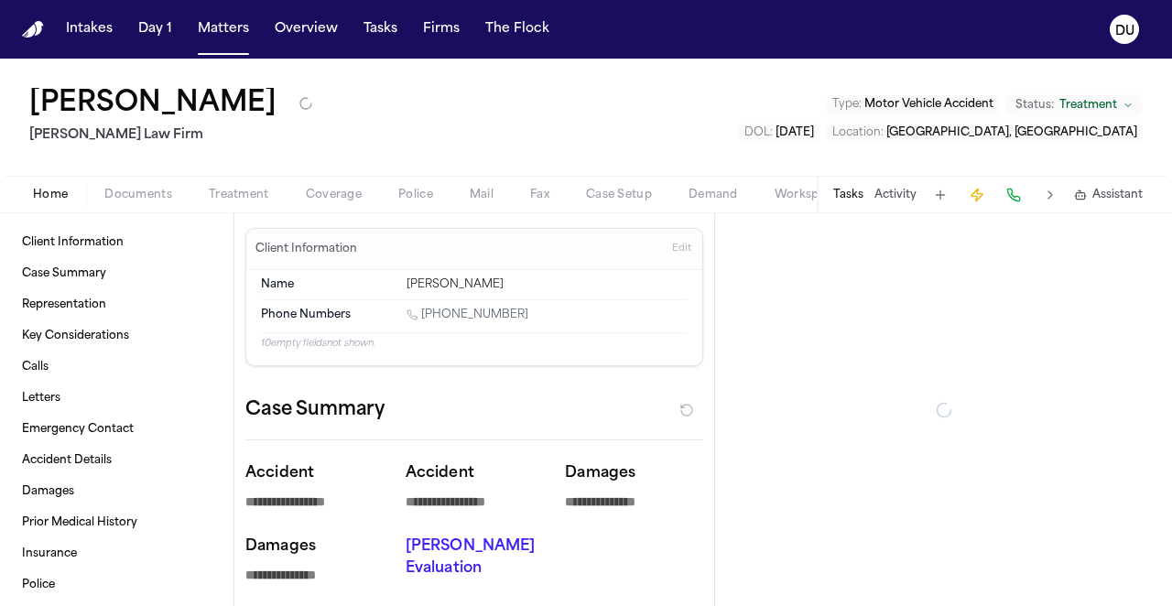
type textarea "*"
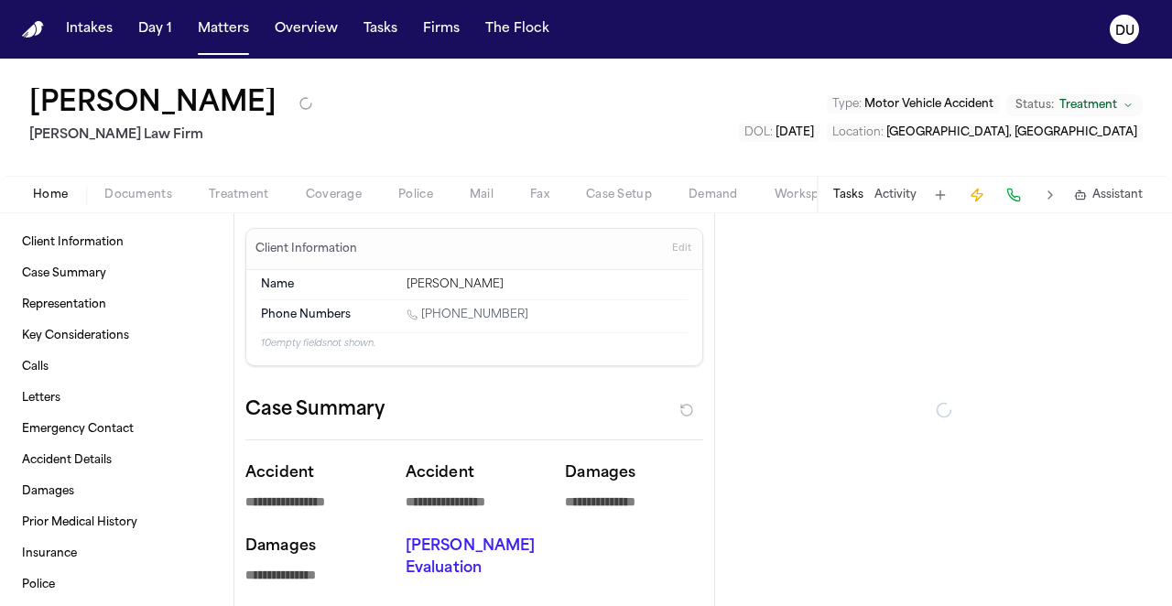
type textarea "*"
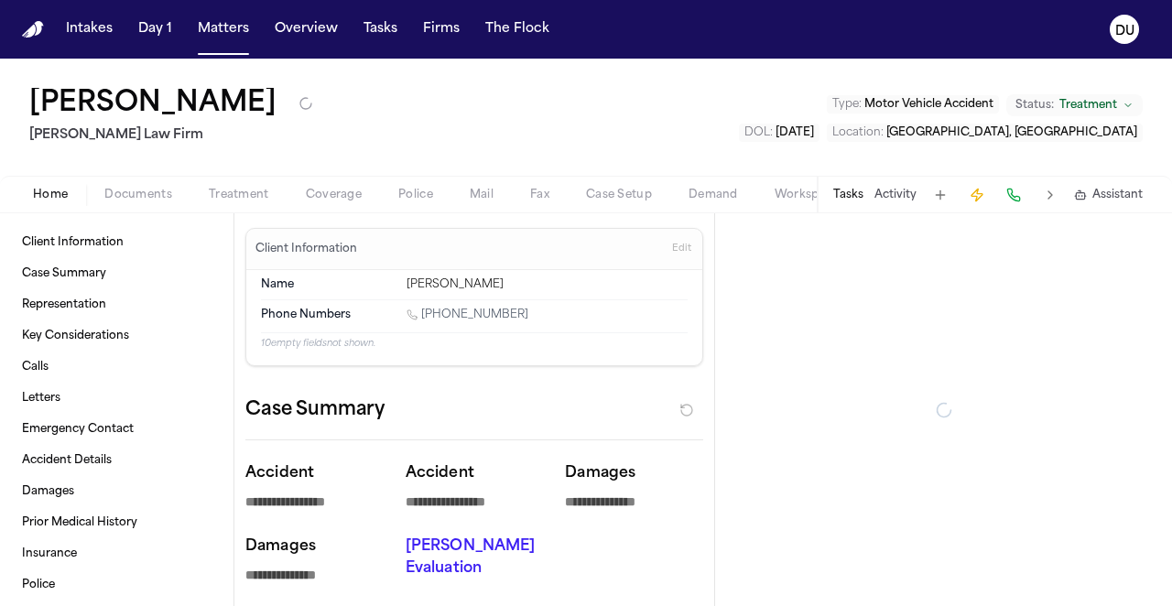
type textarea "*"
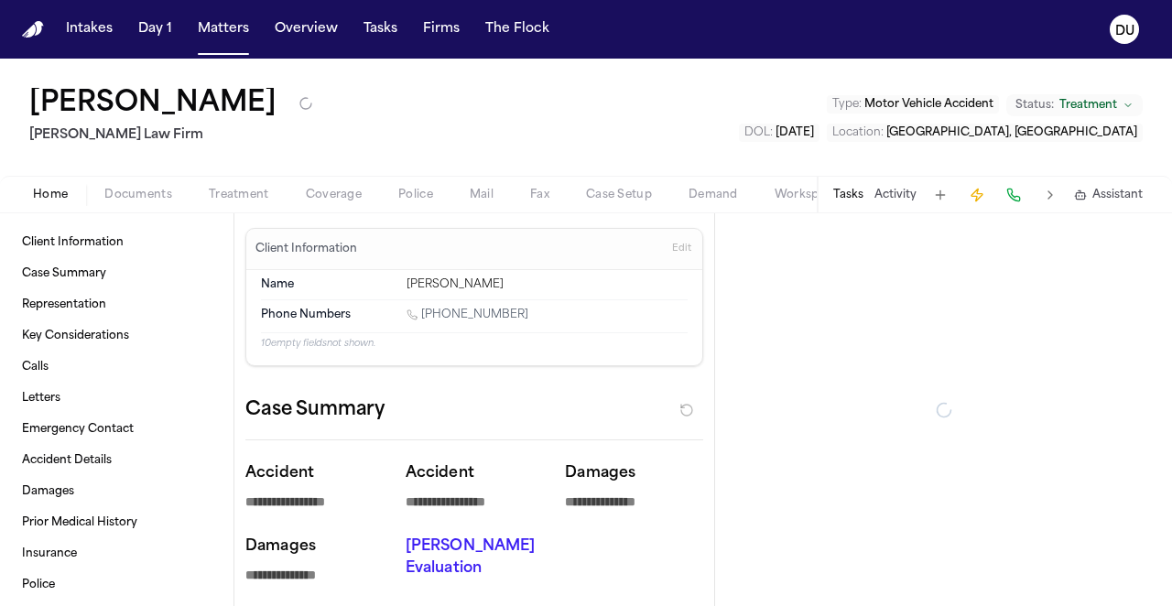
type textarea "*"
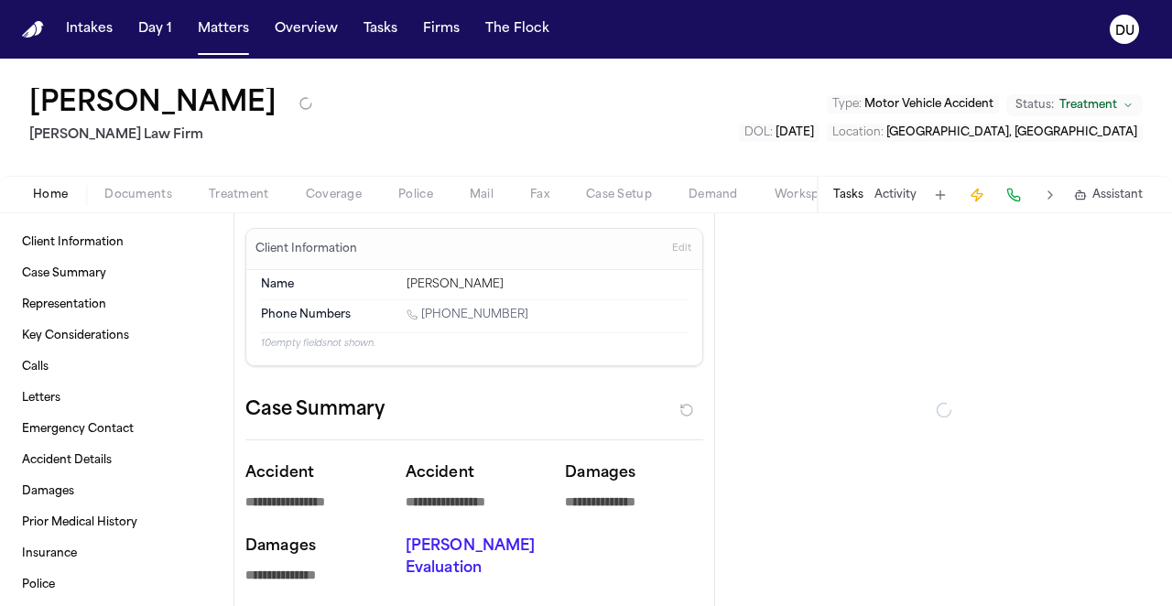
type textarea "*"
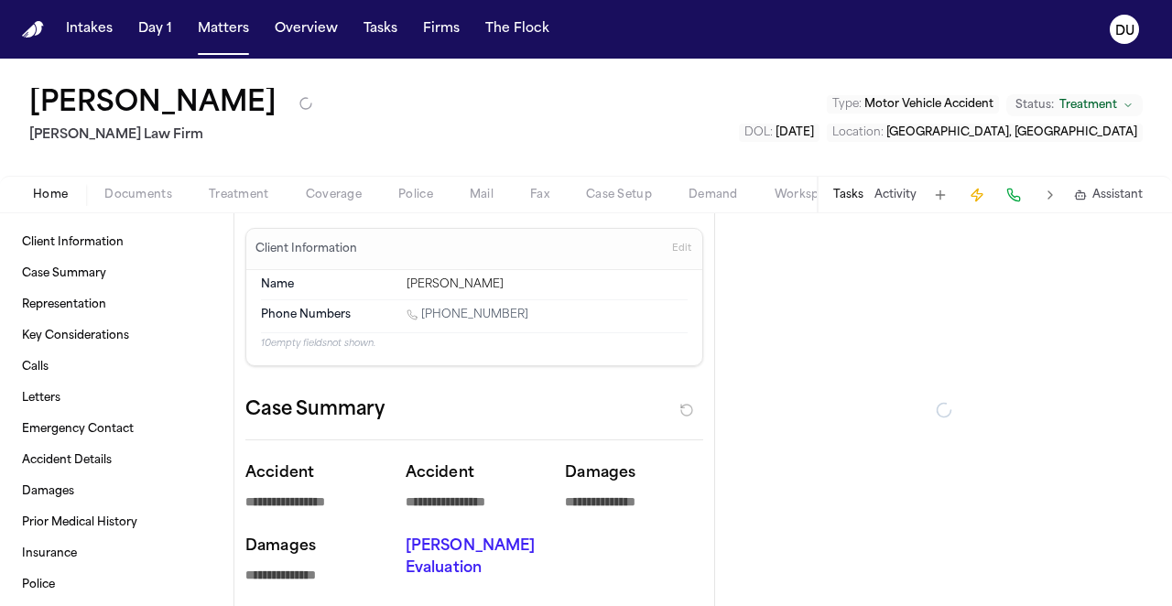
type textarea "*"
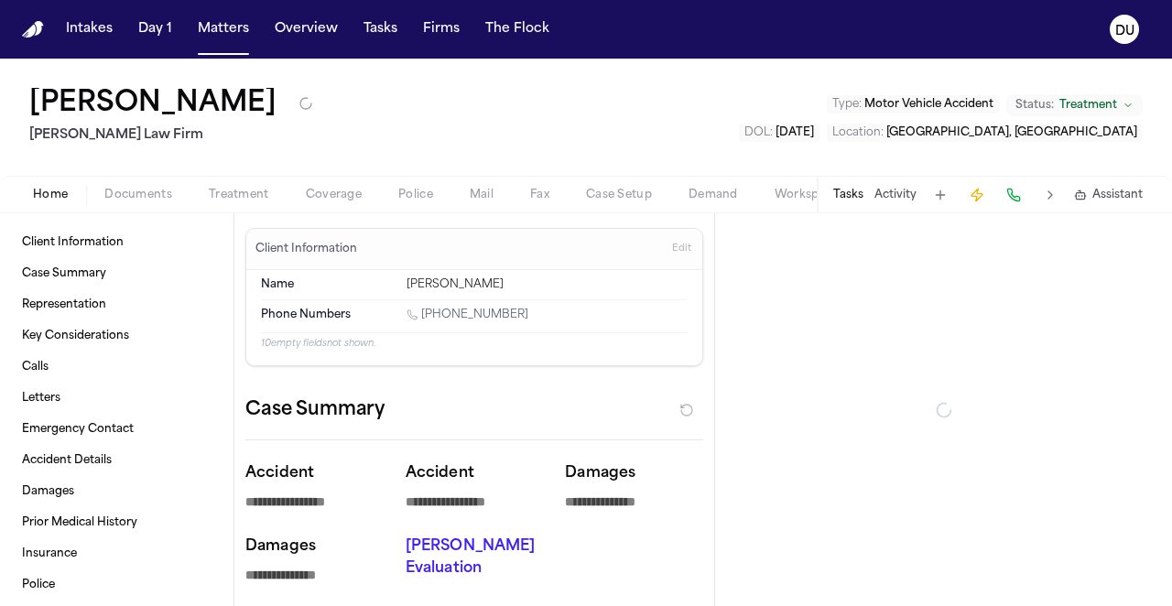
type textarea "*"
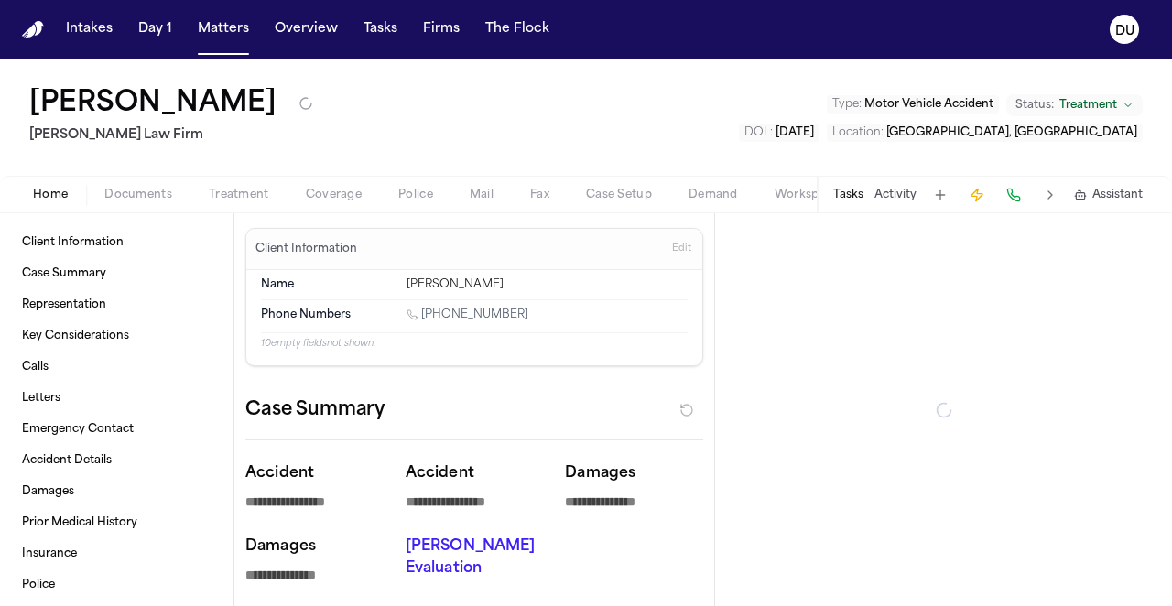
type textarea "*"
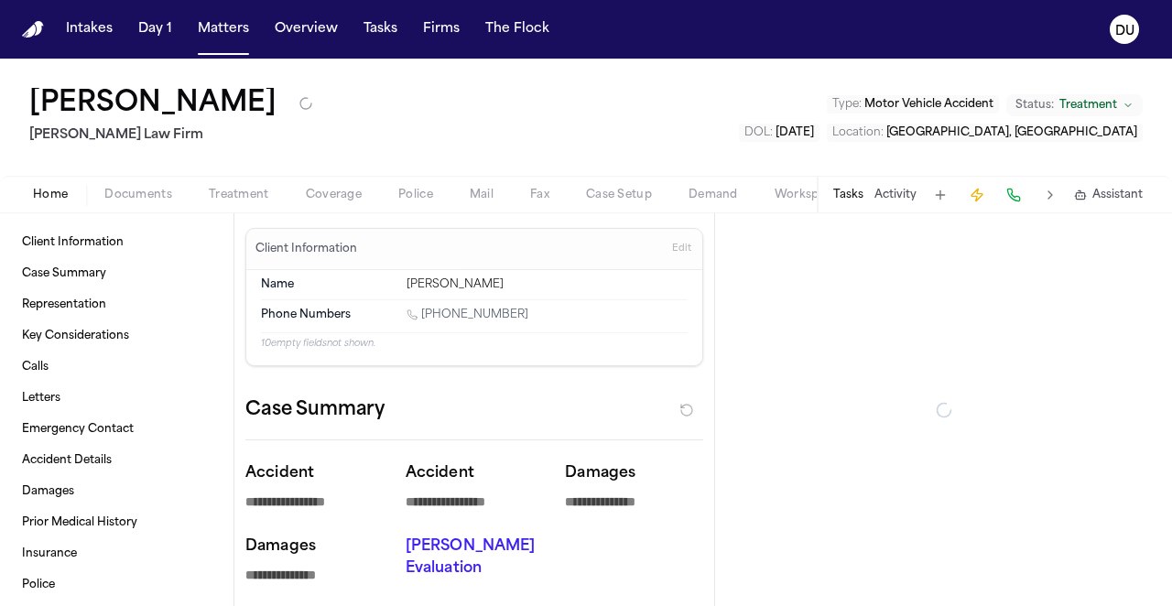
type textarea "*"
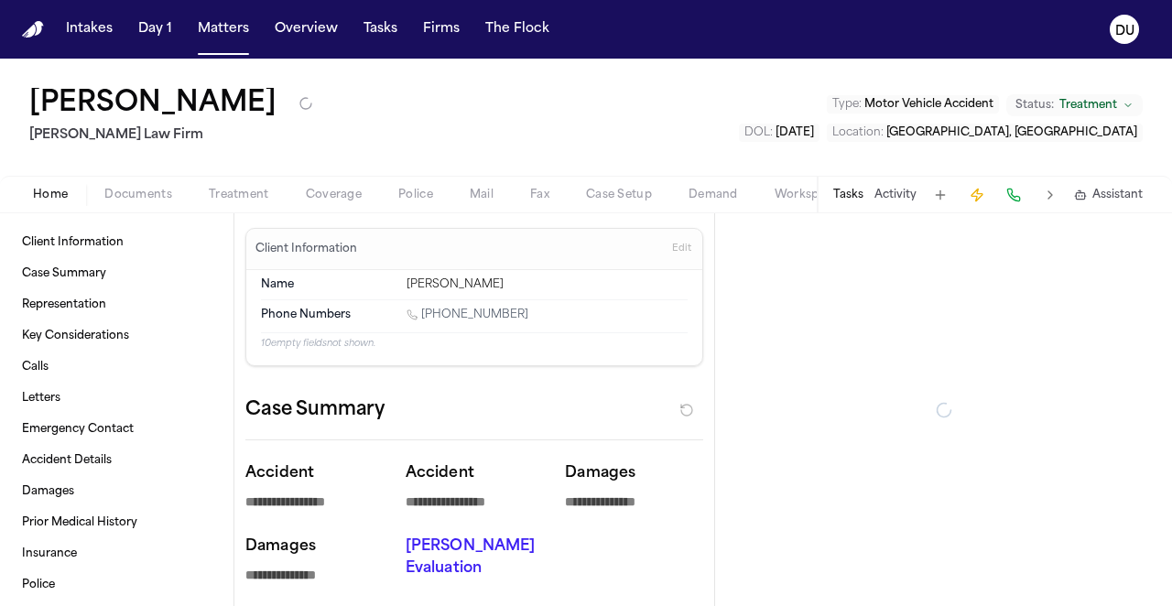
type textarea "*"
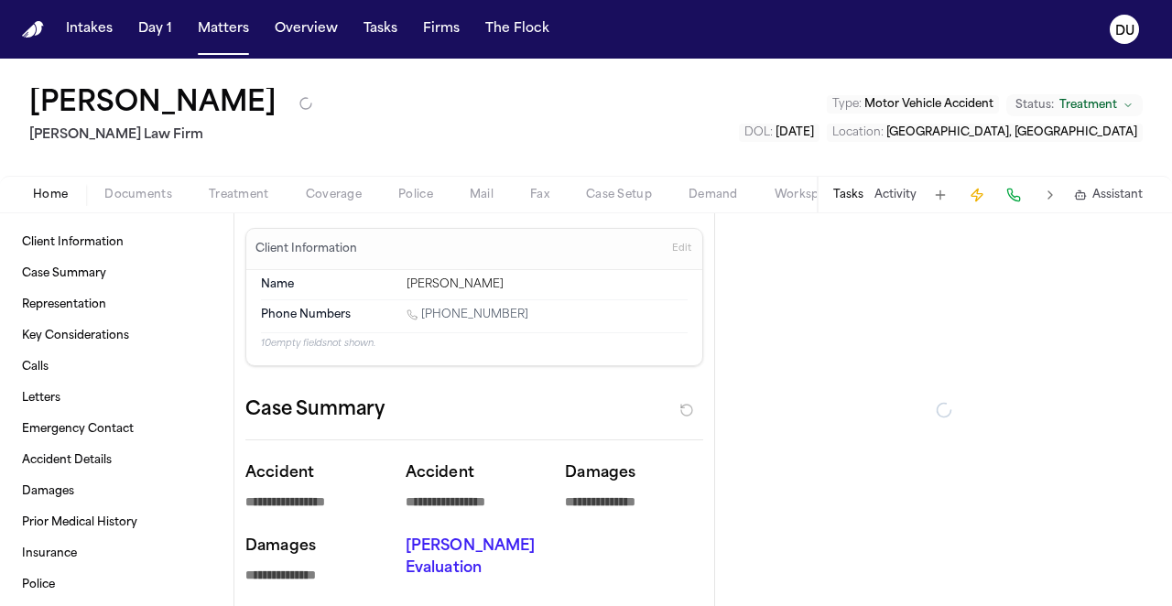
type textarea "*"
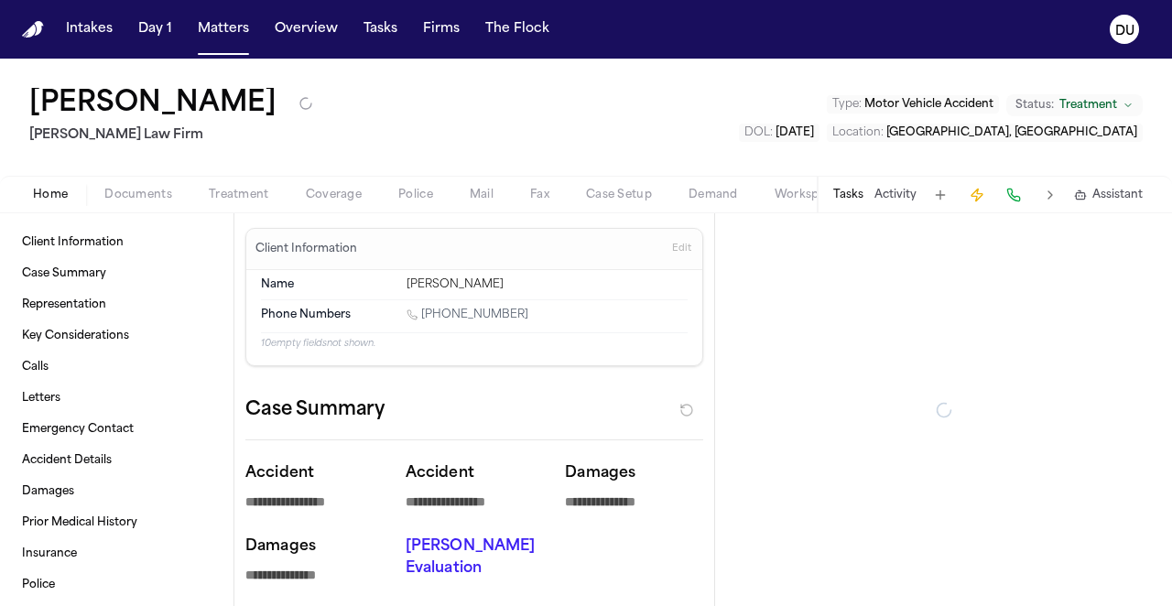
type textarea "*"
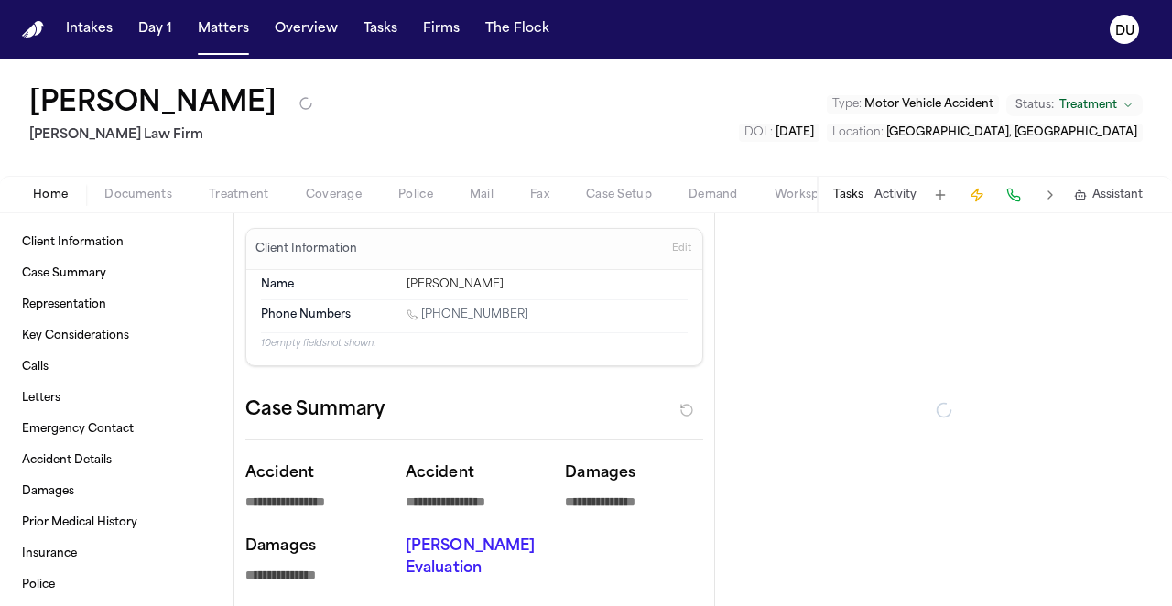
type textarea "*"
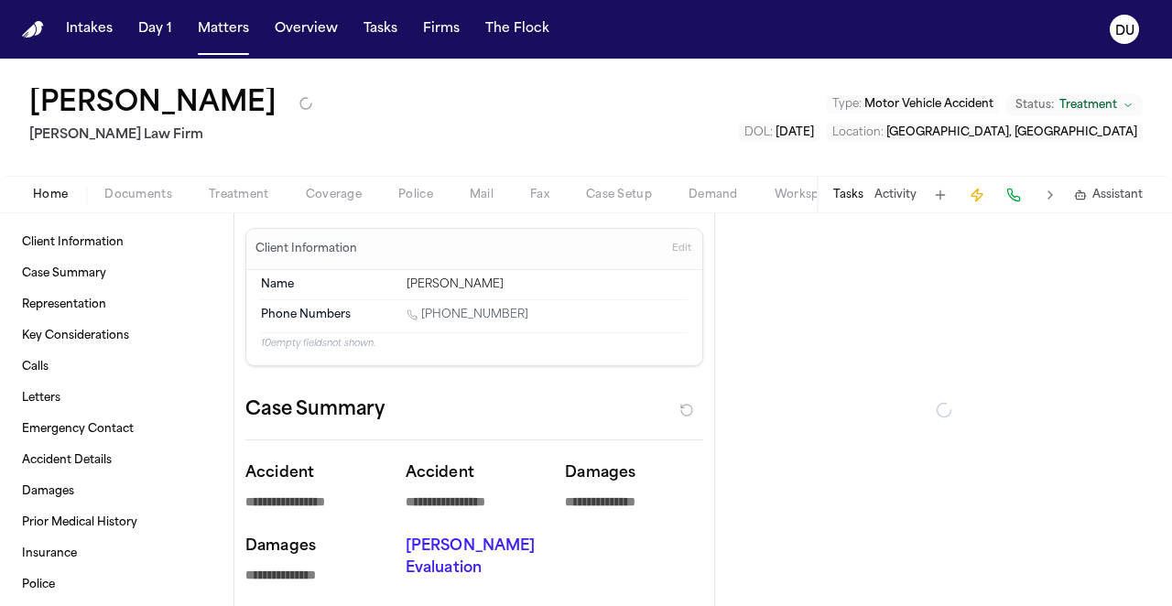
type textarea "*"
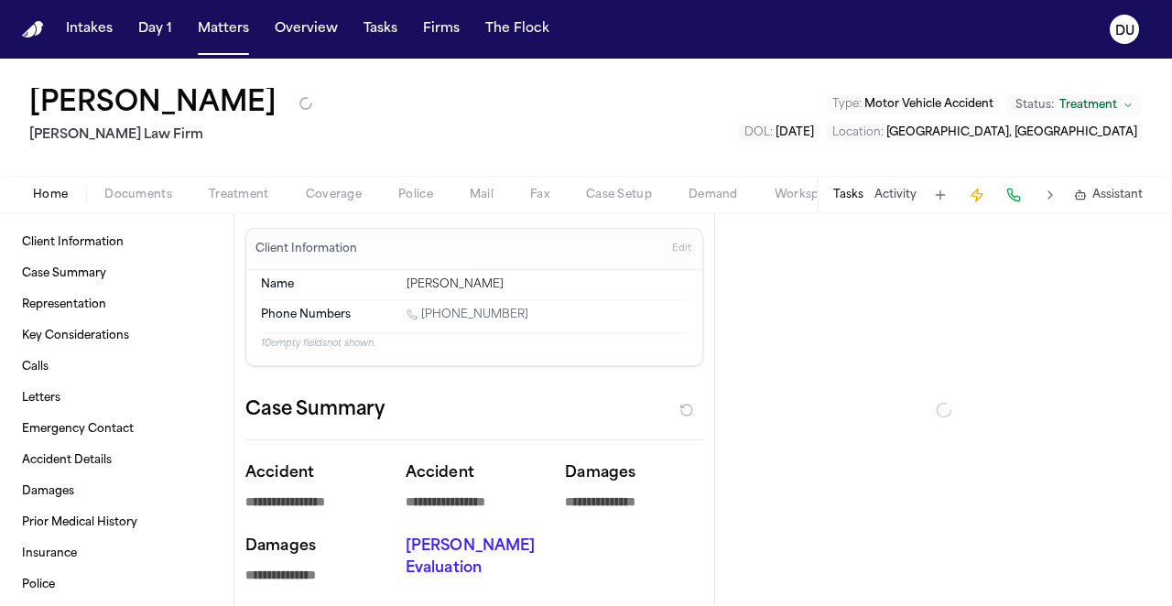
type textarea "*"
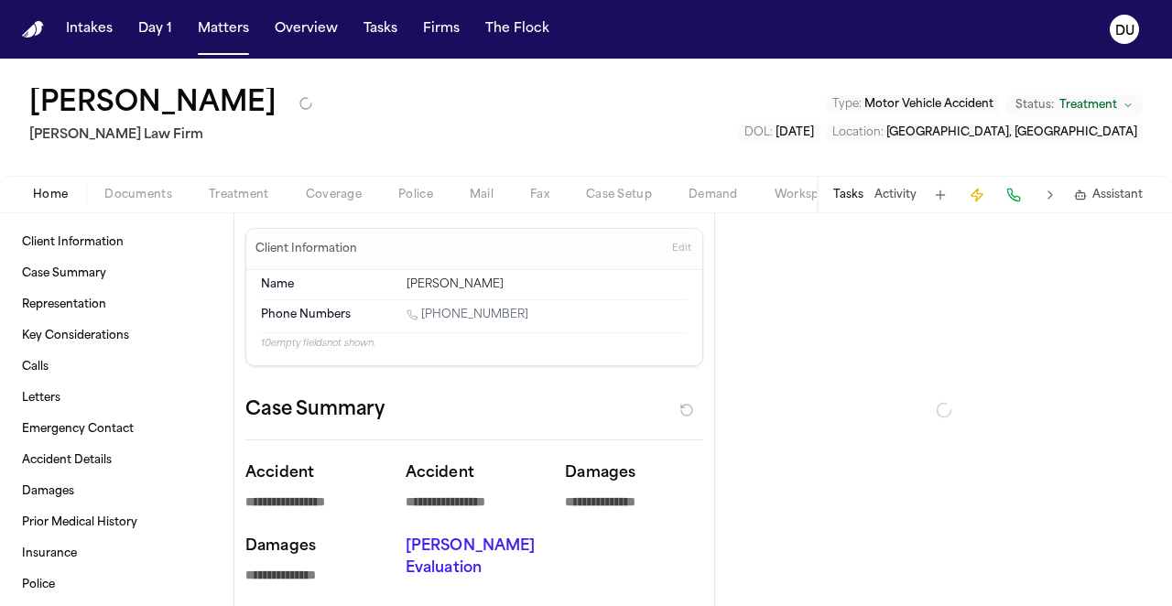
type textarea "*"
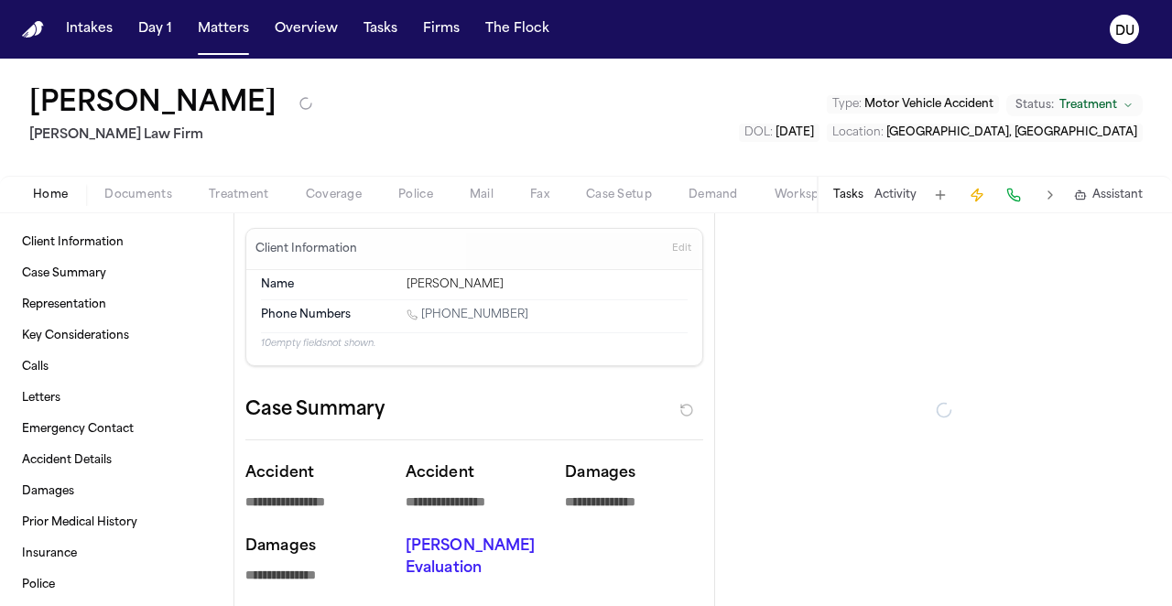
type textarea "*"
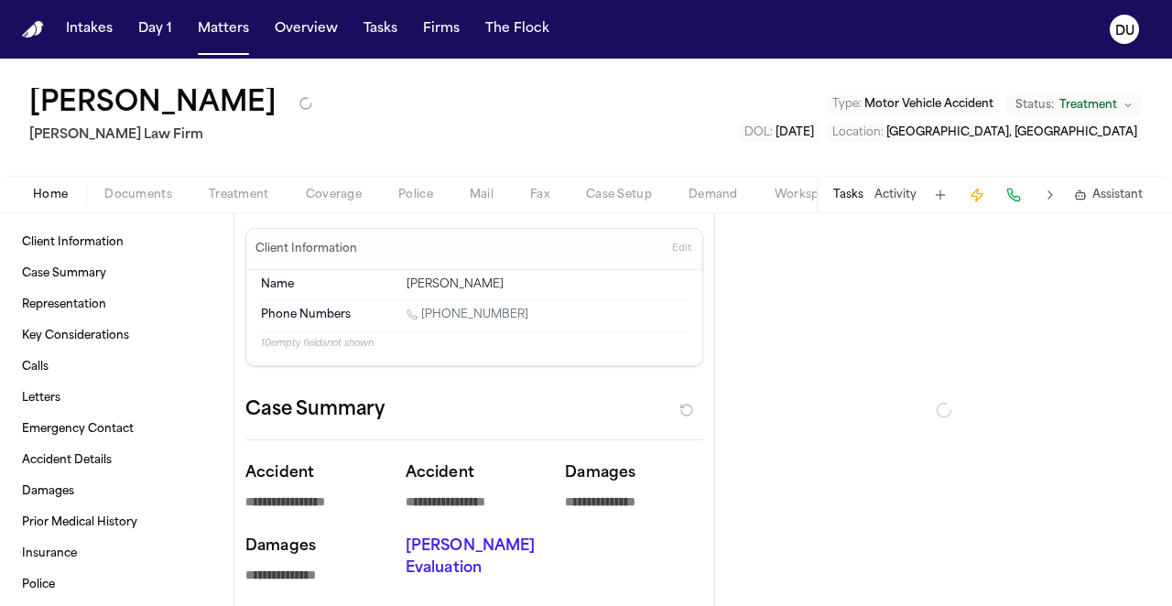
type textarea "*"
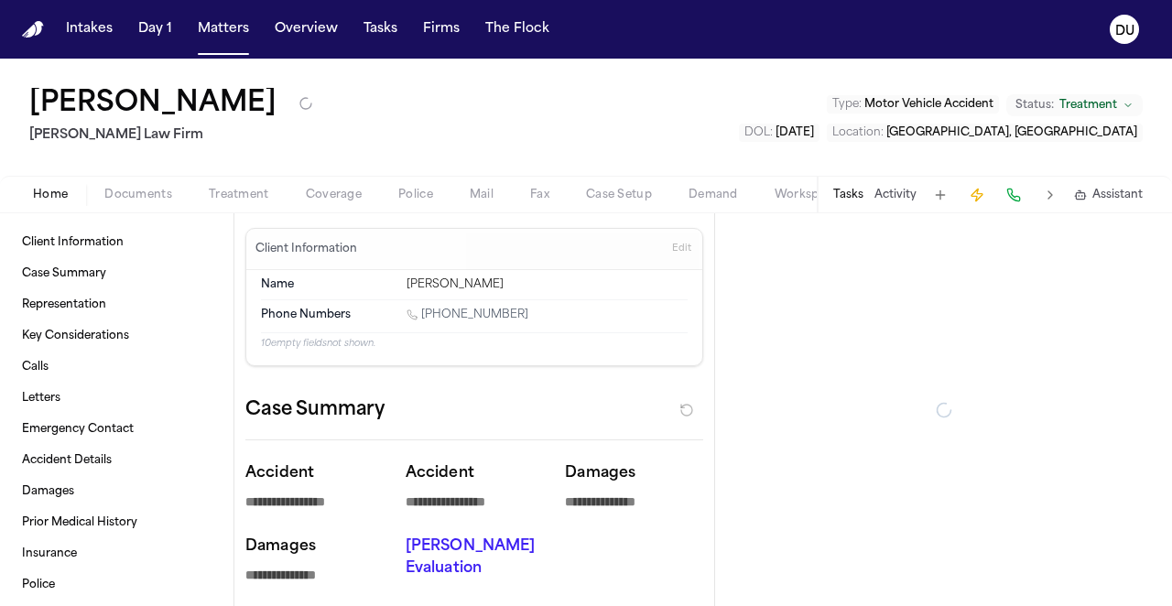
type textarea "*"
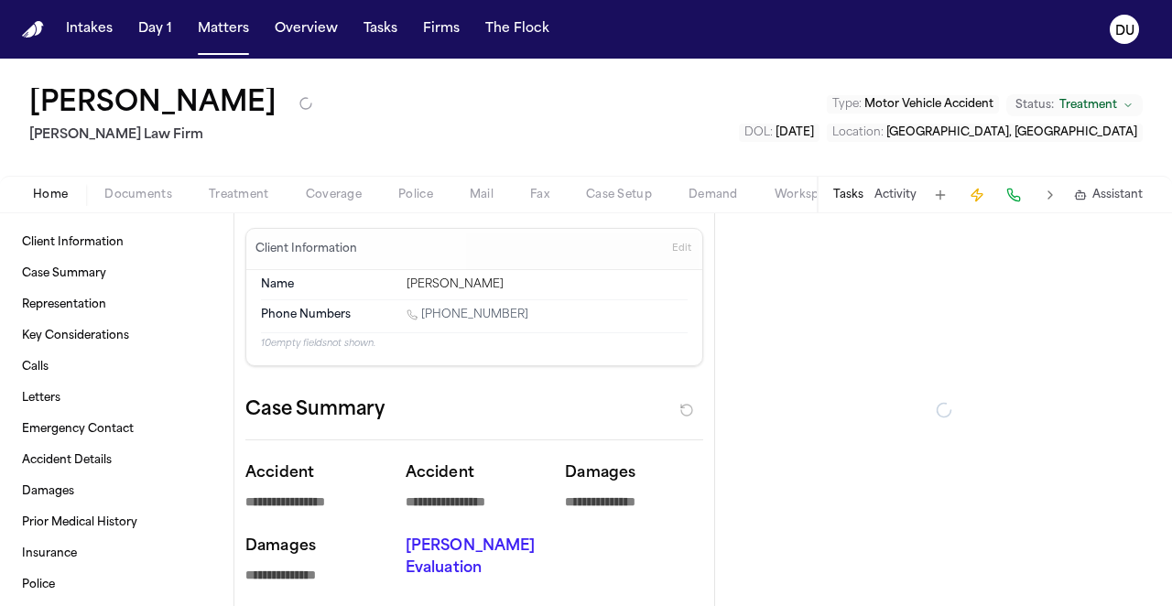
type textarea "*"
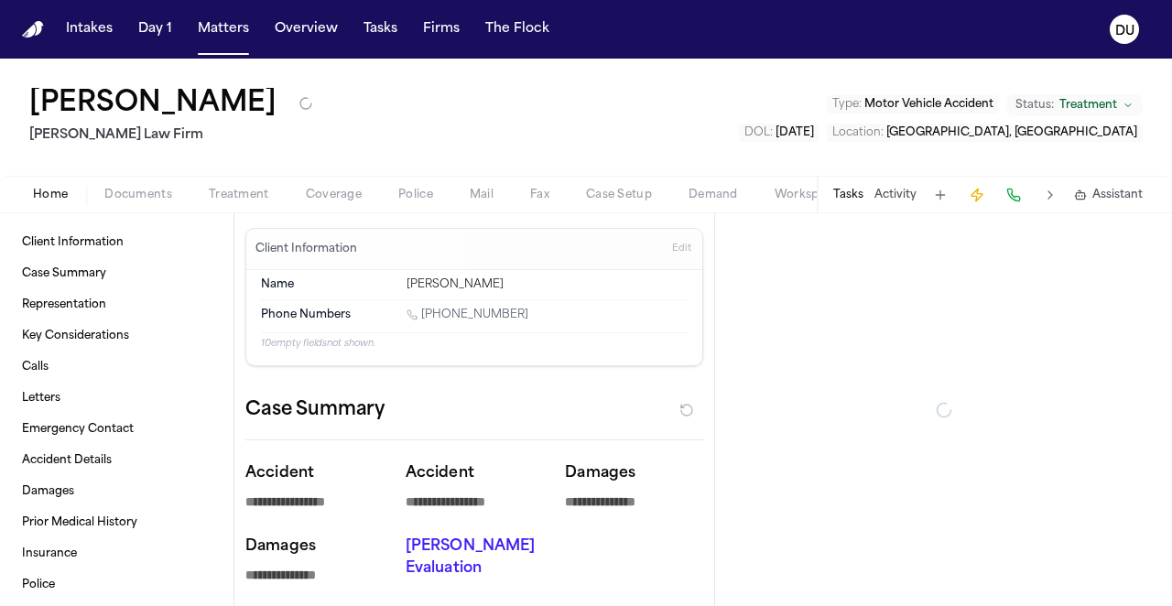
type textarea "*"
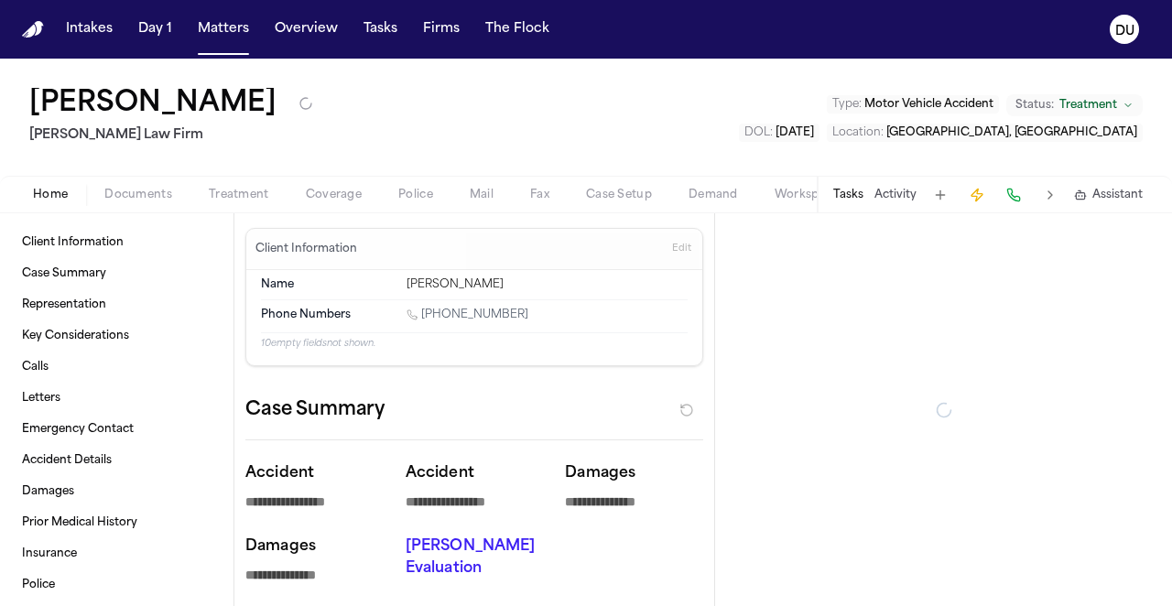
type textarea "*"
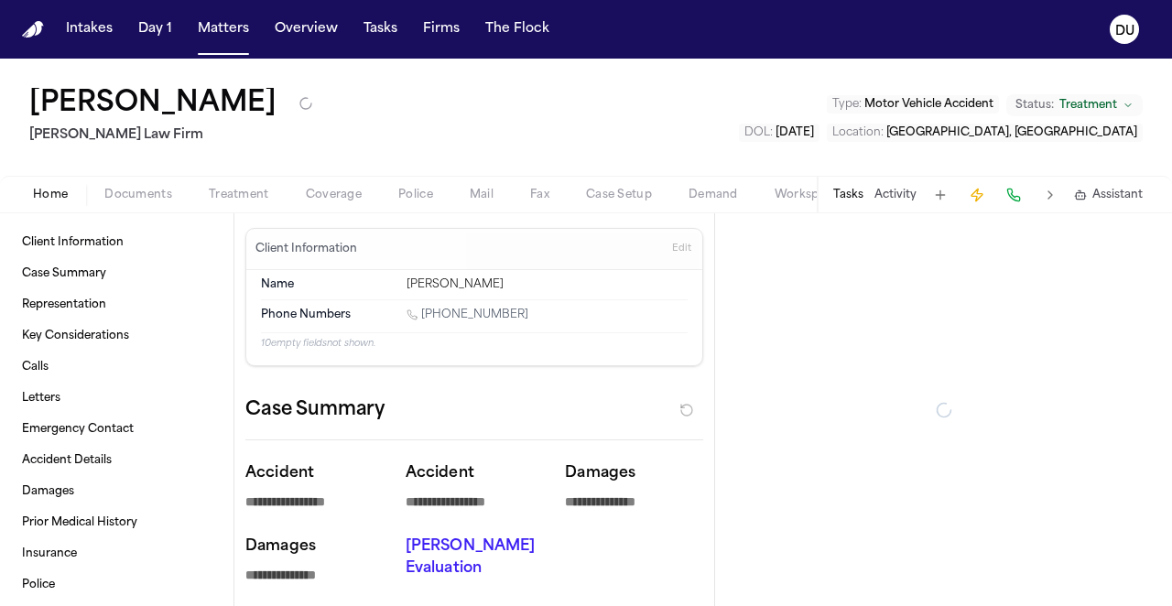
type textarea "*"
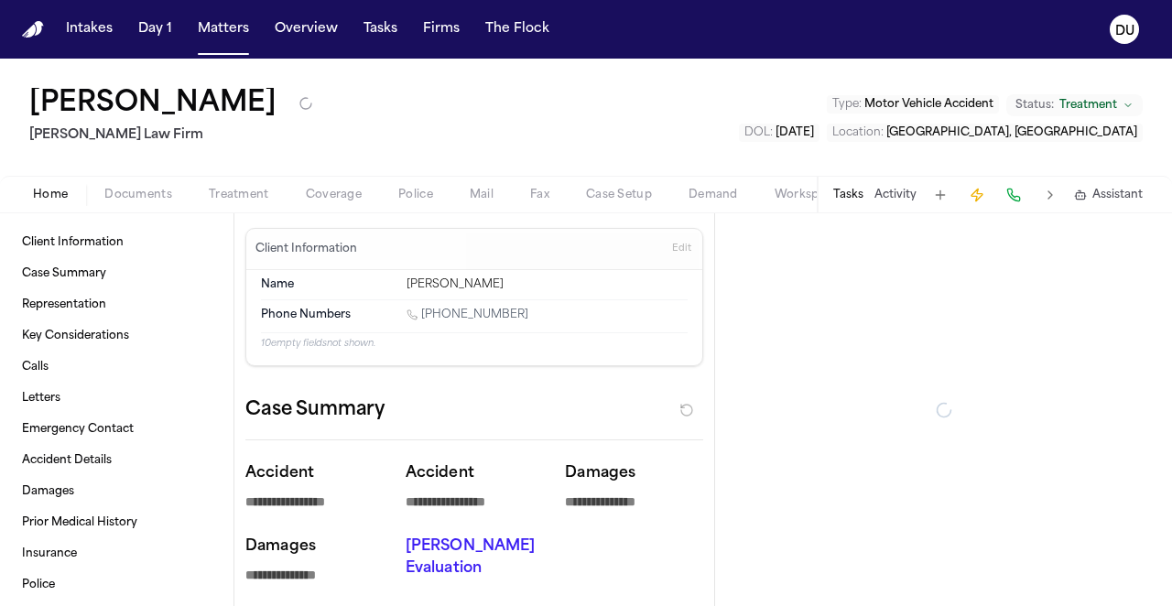
type textarea "*"
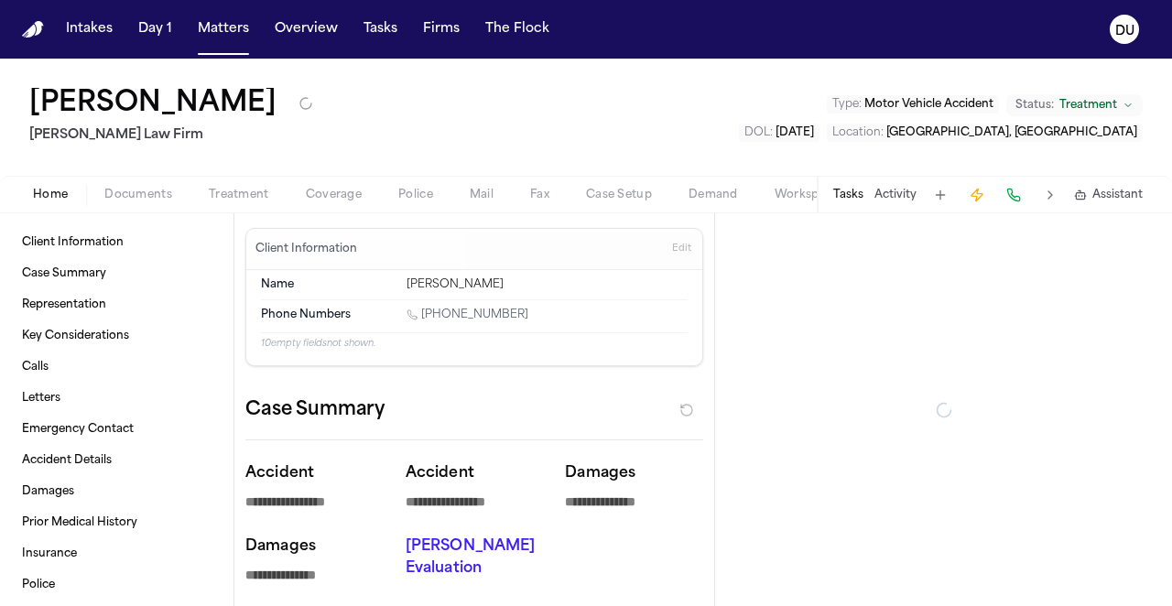
type textarea "*"
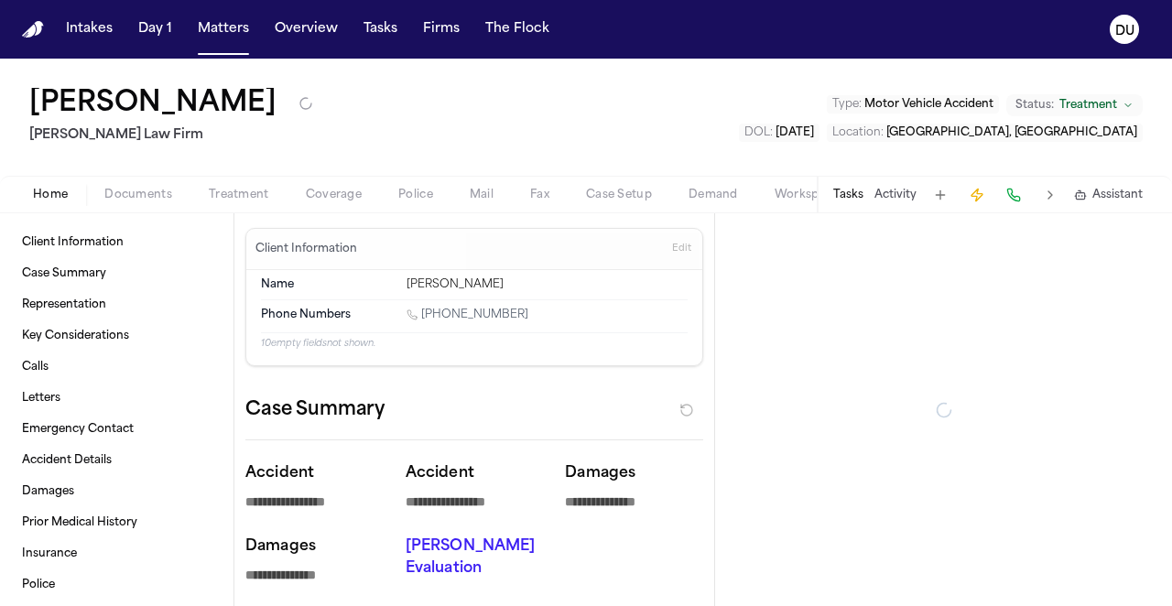
type textarea "*"
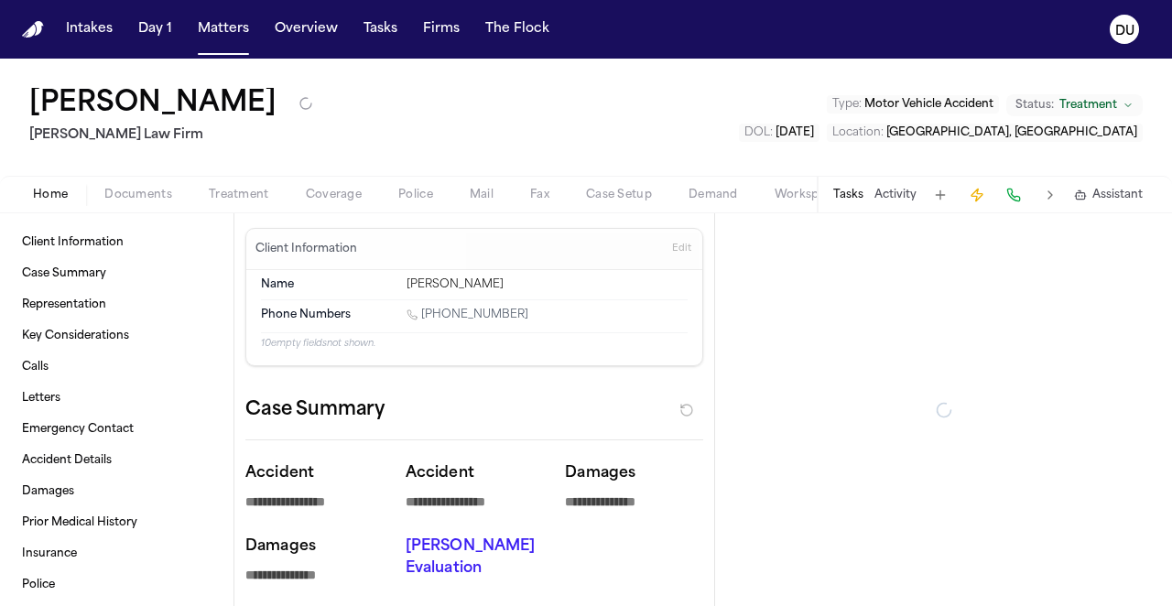
type textarea "*"
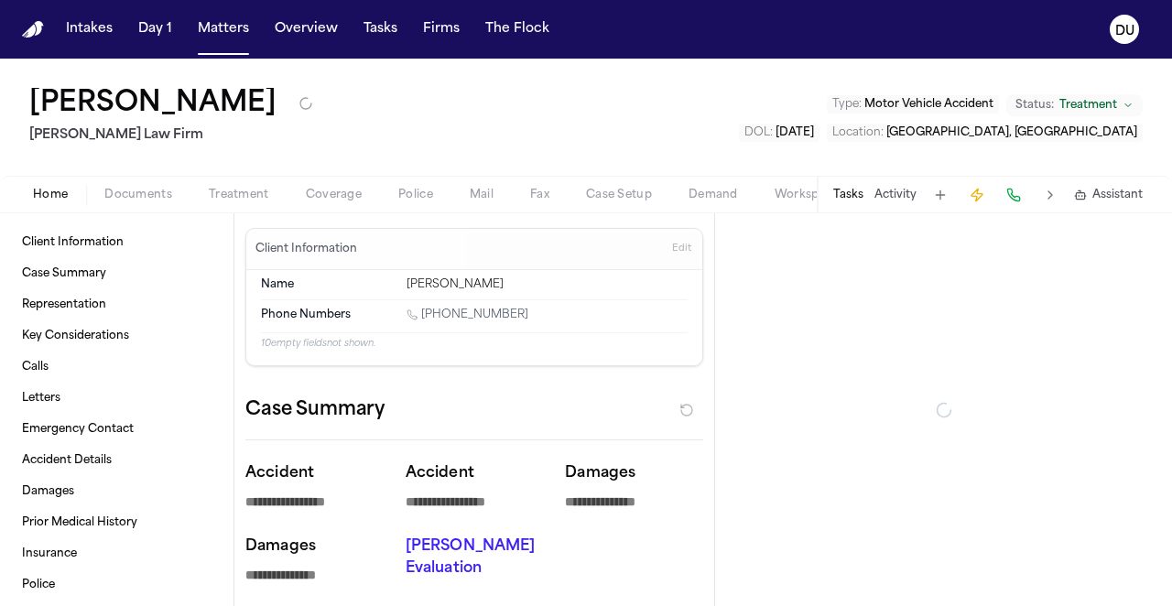
type textarea "*"
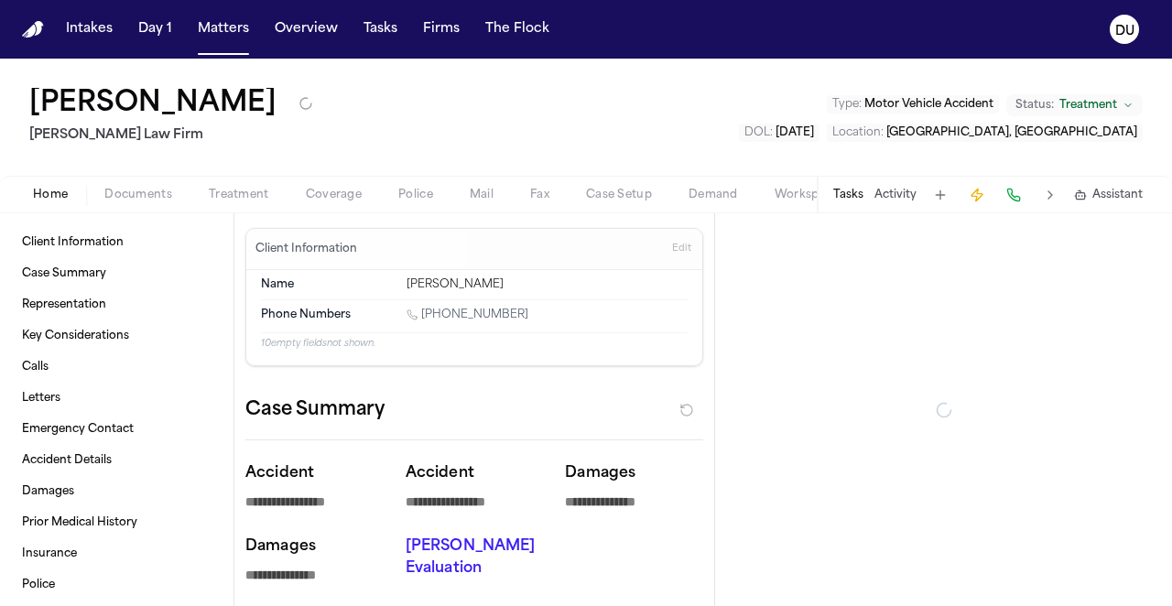
type textarea "*"
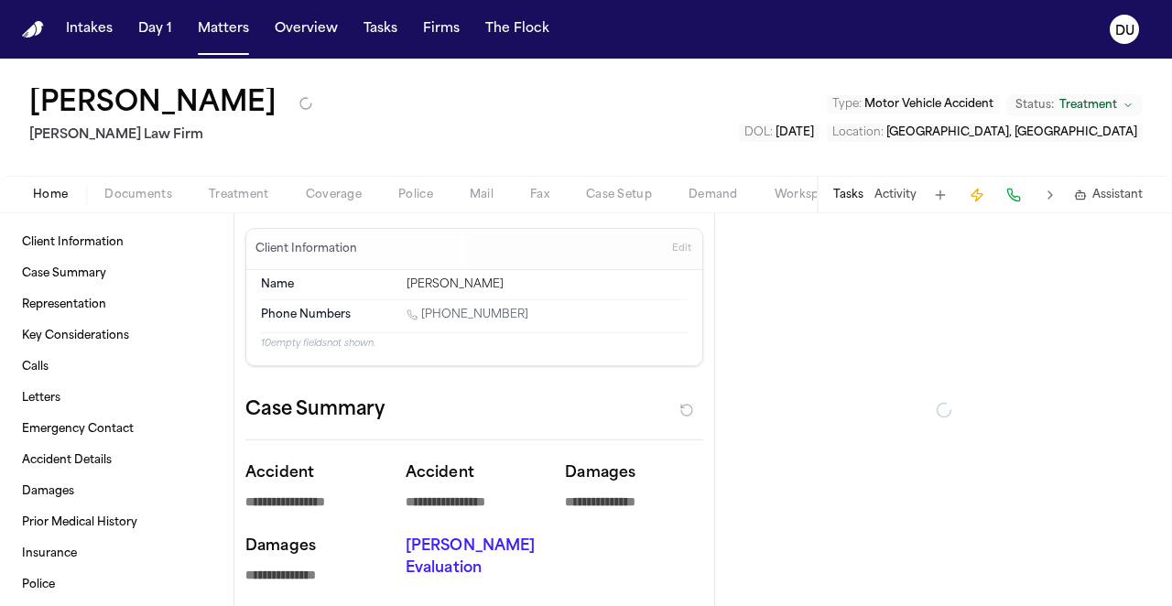
type textarea "*"
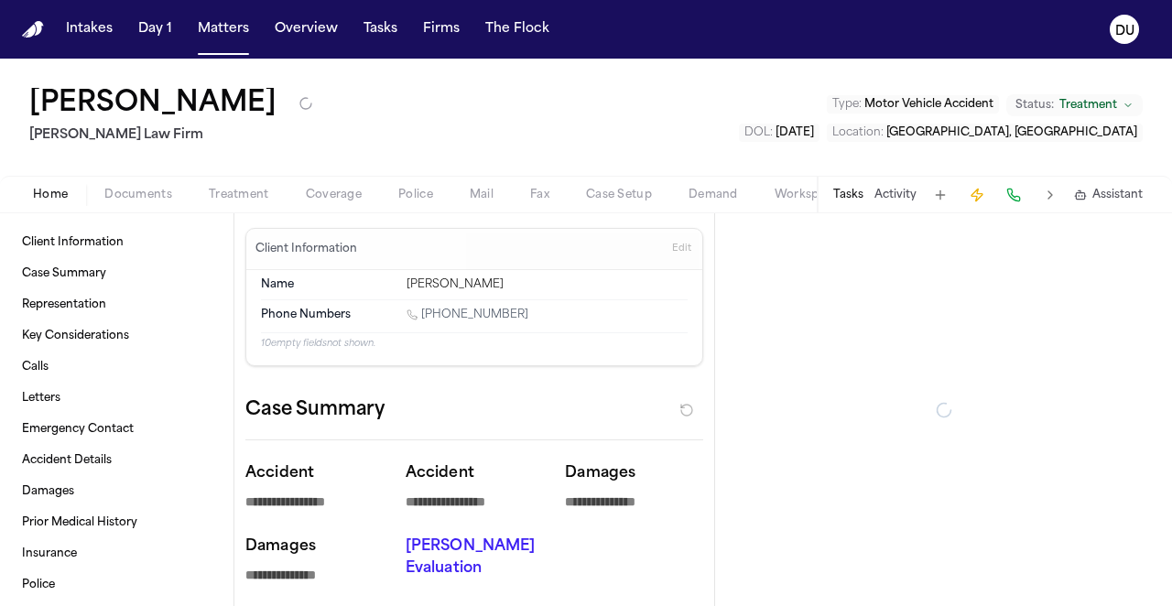
type textarea "*"
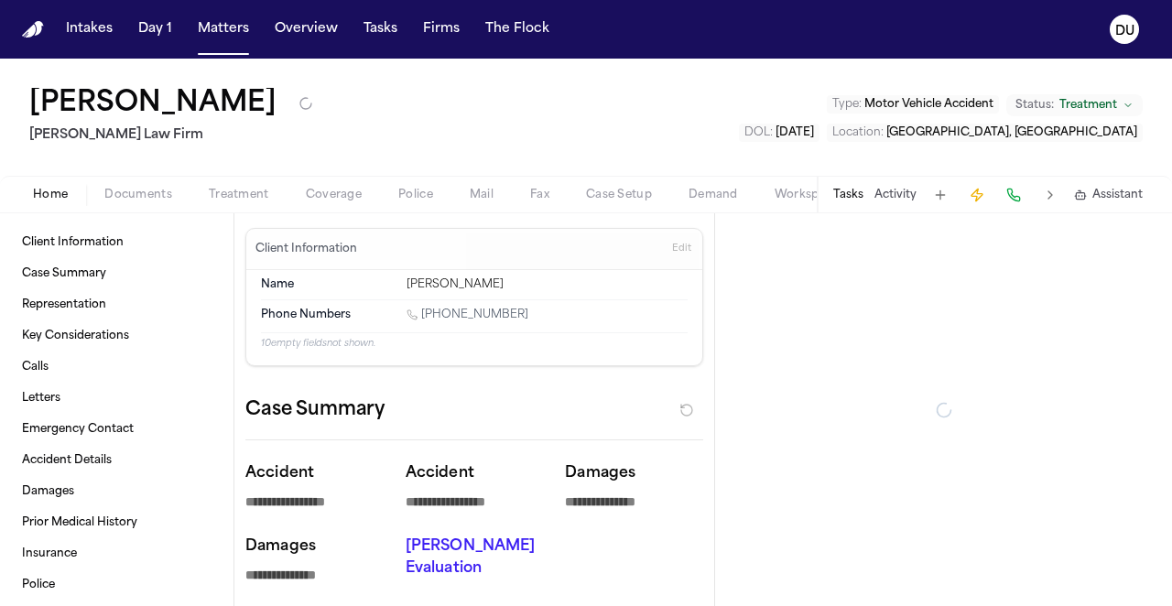
type textarea "*"
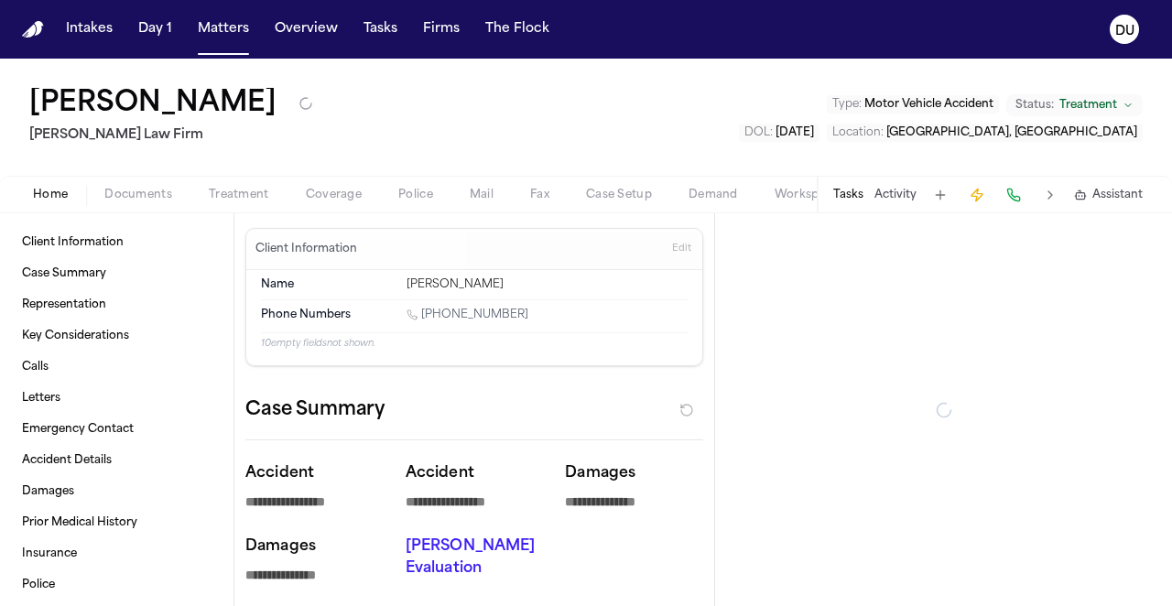
type textarea "*"
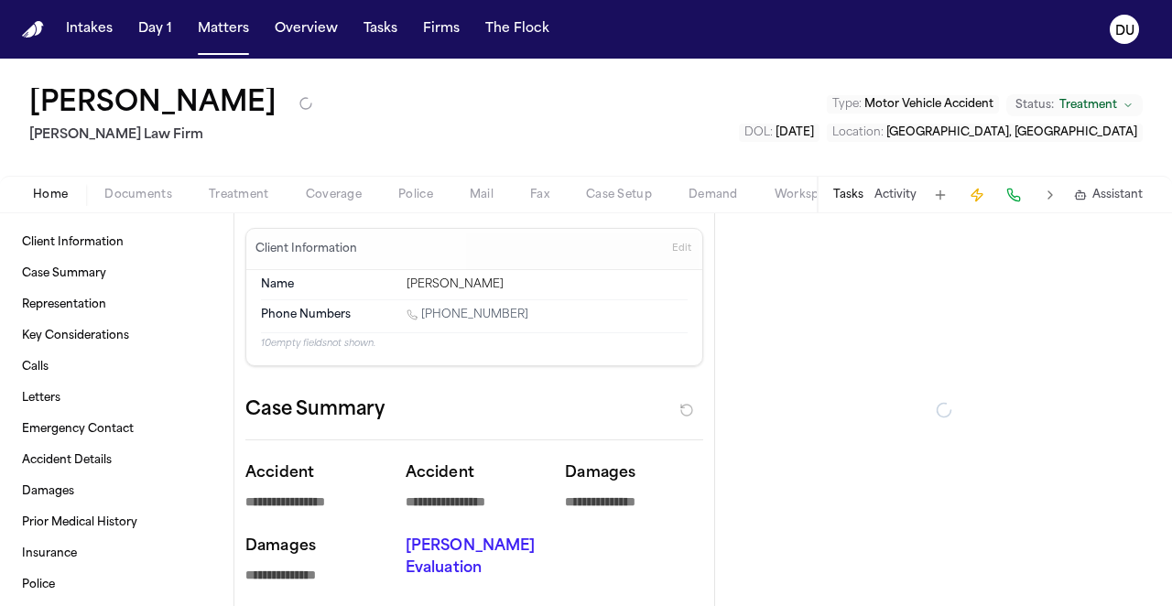
type textarea "*"
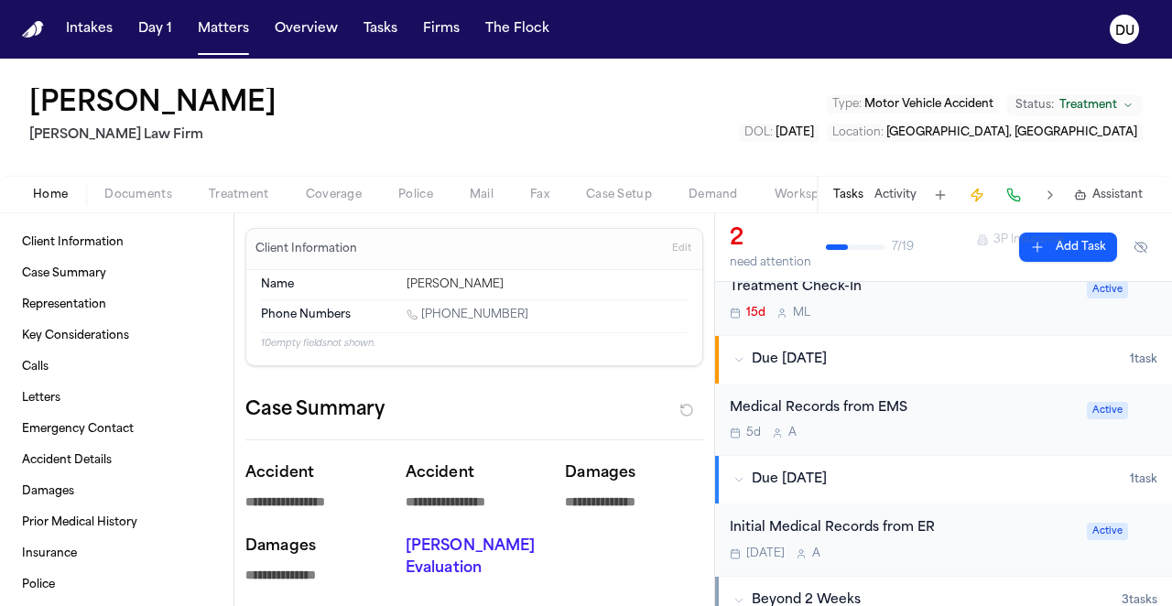
scroll to position [229, 0]
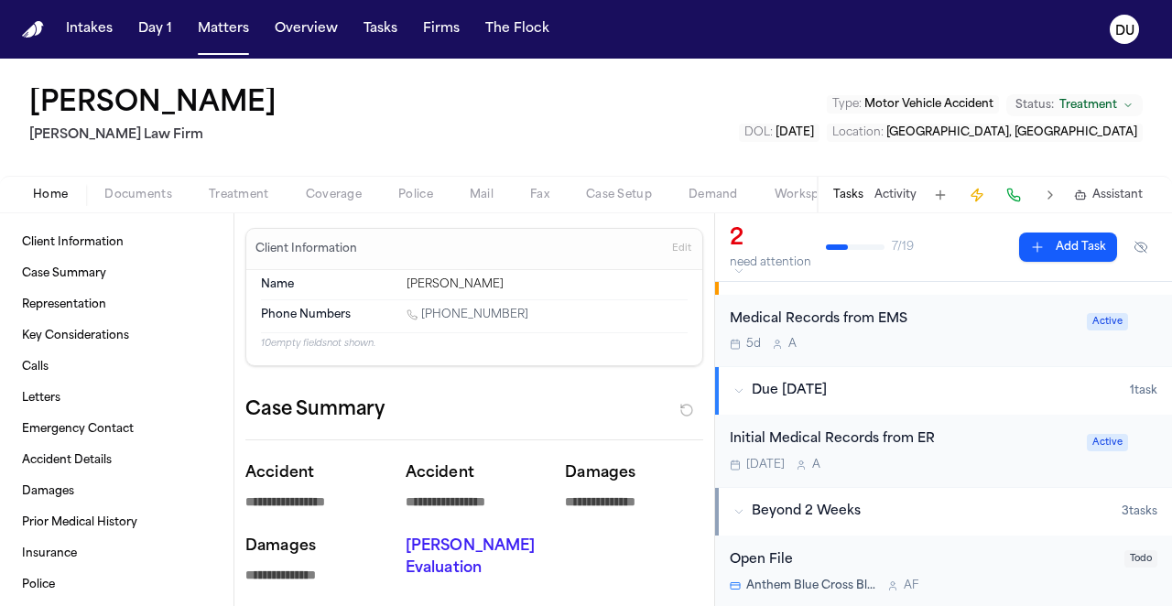
click at [861, 441] on div "Initial Medical Records from ER" at bounding box center [903, 440] width 346 height 21
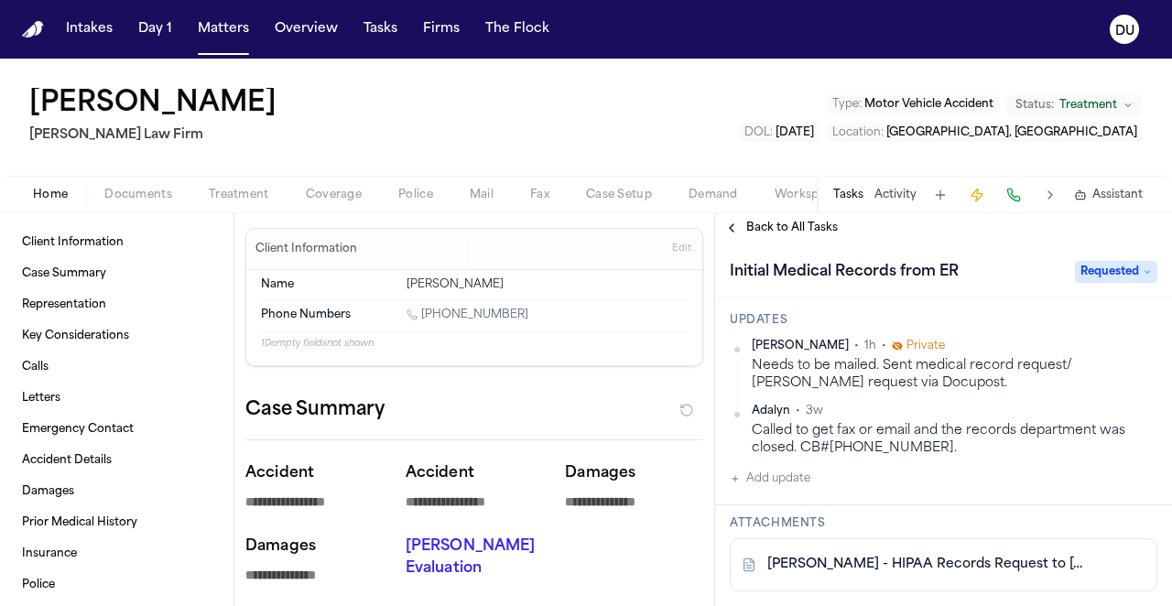
scroll to position [246, 0]
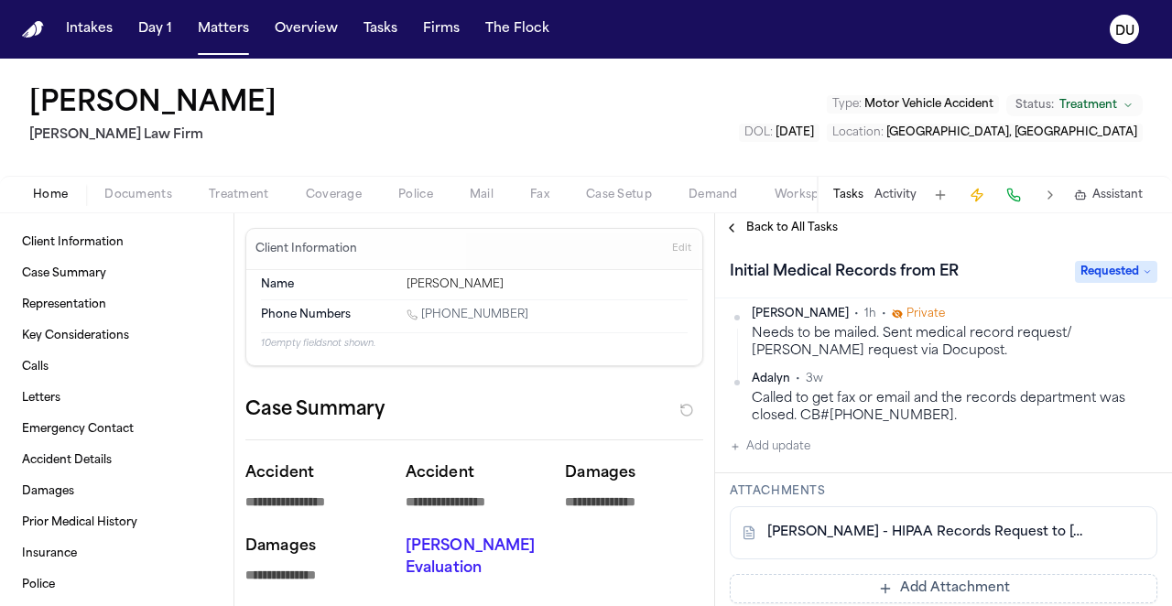
click at [800, 530] on link "[PERSON_NAME] - HIPAA Records Request to [GEOGRAPHIC_DATA] - [DATE]" at bounding box center [925, 533] width 316 height 18
click at [21, 27] on nav "Intakes Day 1 Matters Overview Tasks Firms The Flock DU" at bounding box center [586, 29] width 1172 height 59
click at [39, 33] on img "Home" at bounding box center [33, 29] width 22 height 17
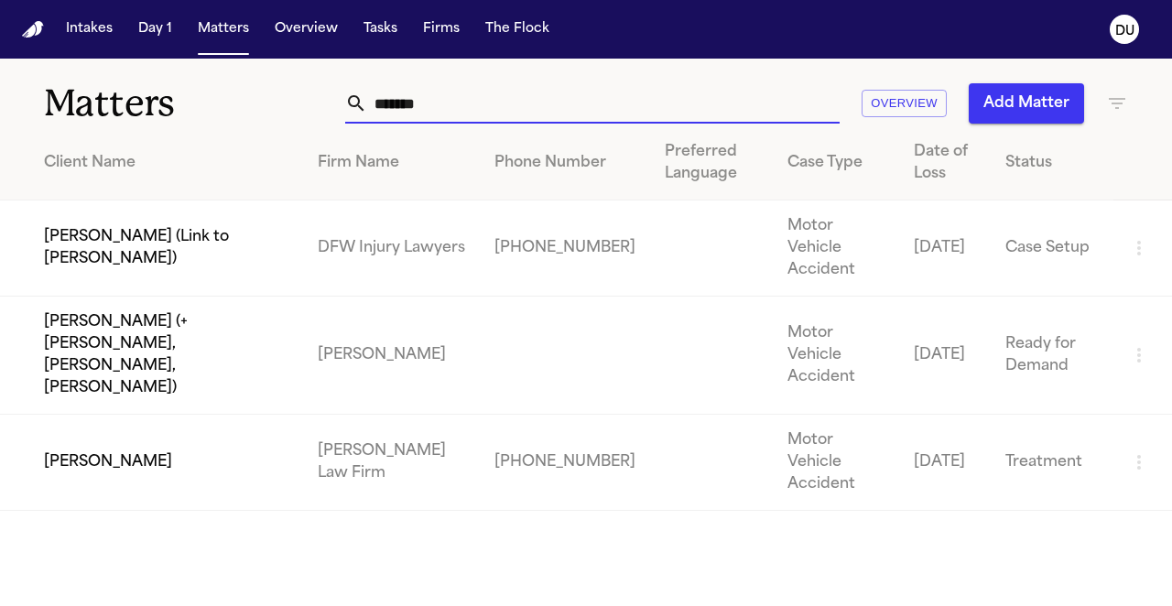
drag, startPoint x: 447, startPoint y: 107, endPoint x: 333, endPoint y: 104, distance: 113.6
click at [335, 104] on div "******* Overview Add Matter" at bounding box center [731, 103] width 793 height 40
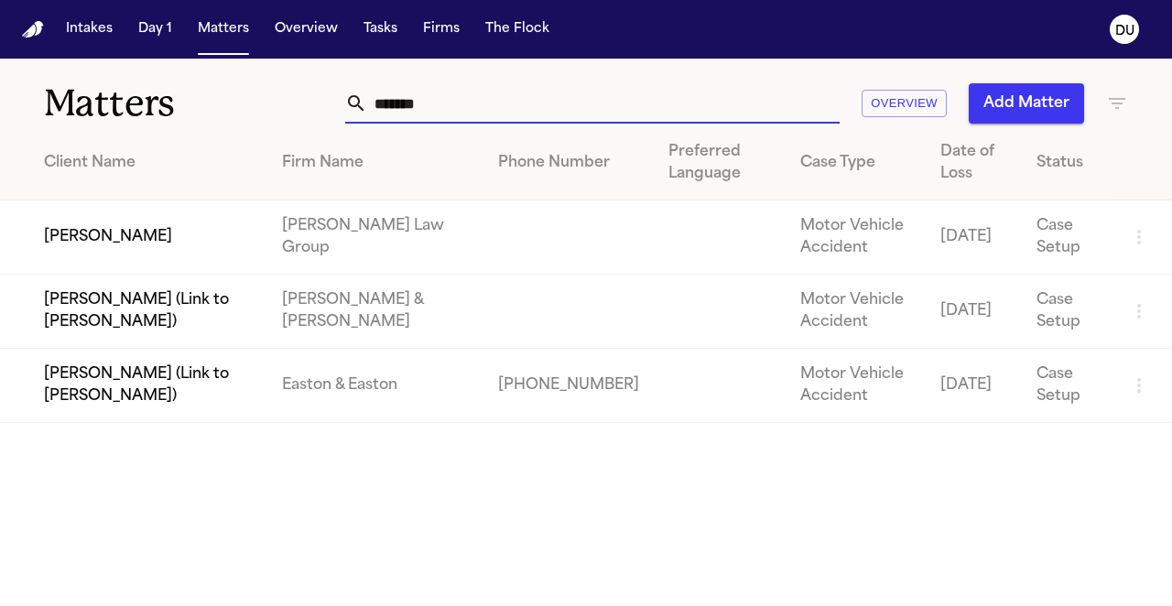
click at [221, 242] on td "[PERSON_NAME]" at bounding box center [133, 238] width 267 height 74
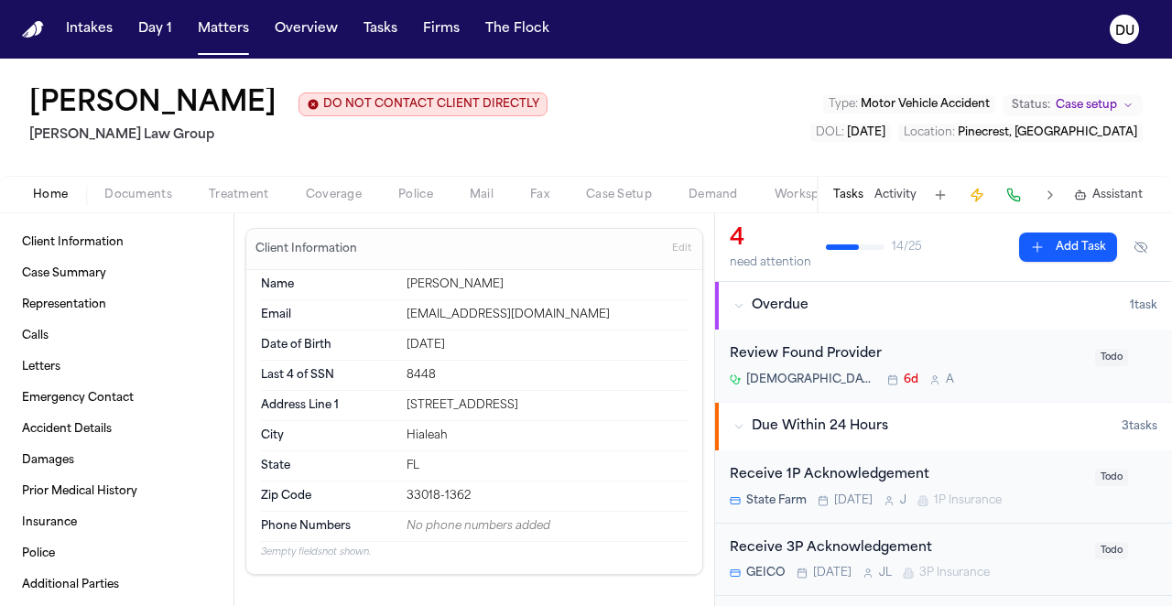
click at [806, 365] on div "Review Found Provider" at bounding box center [907, 354] width 354 height 21
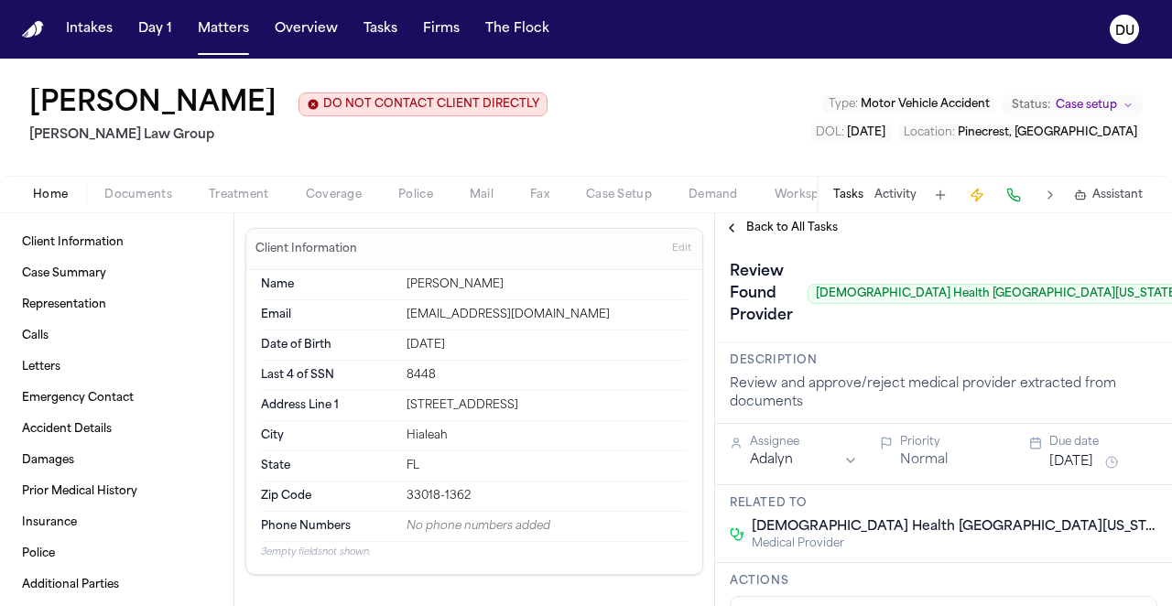
click at [741, 234] on button "Back to All Tasks" at bounding box center [781, 228] width 132 height 15
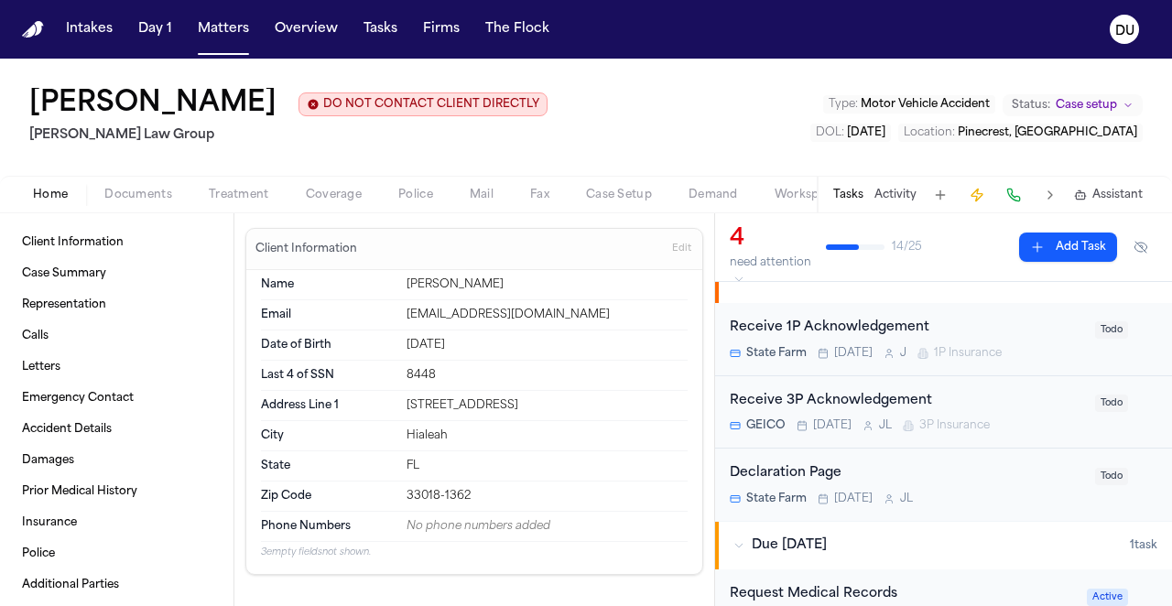
scroll to position [267, 0]
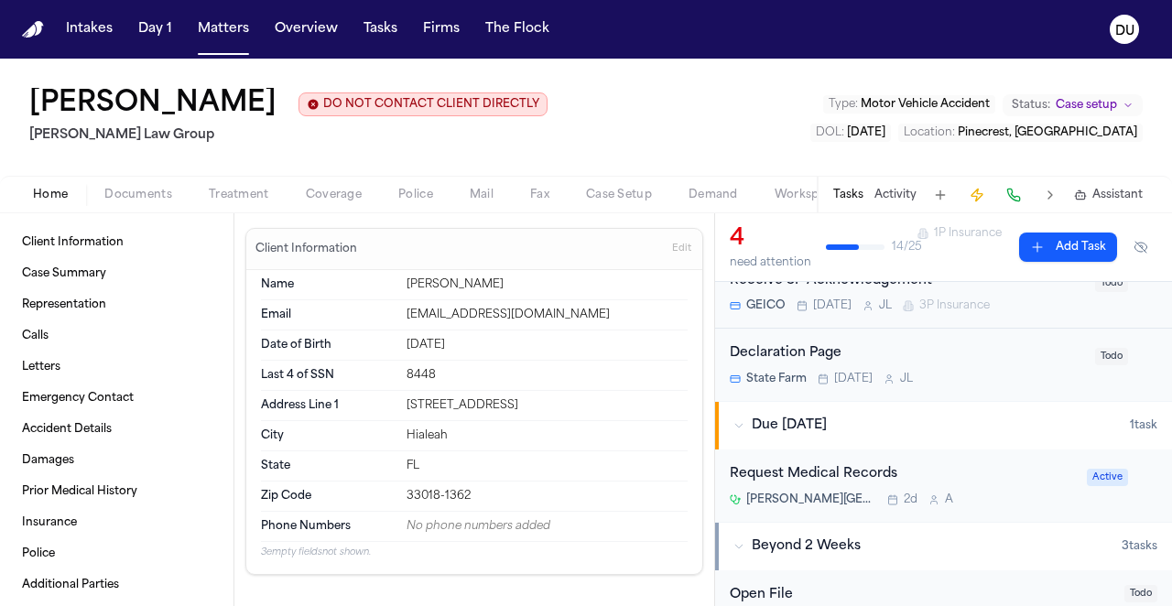
click at [811, 460] on div "Request Medical Records [PERSON_NAME][GEOGRAPHIC_DATA][DEMOGRAPHIC_DATA] 2d A A…" at bounding box center [943, 486] width 457 height 72
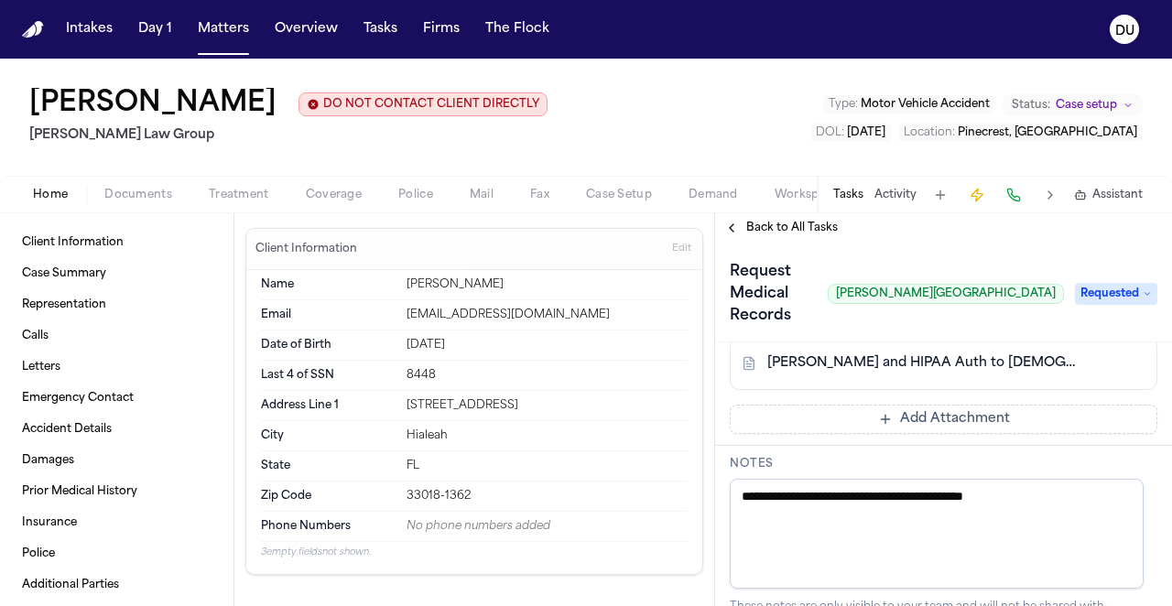
scroll to position [587, 0]
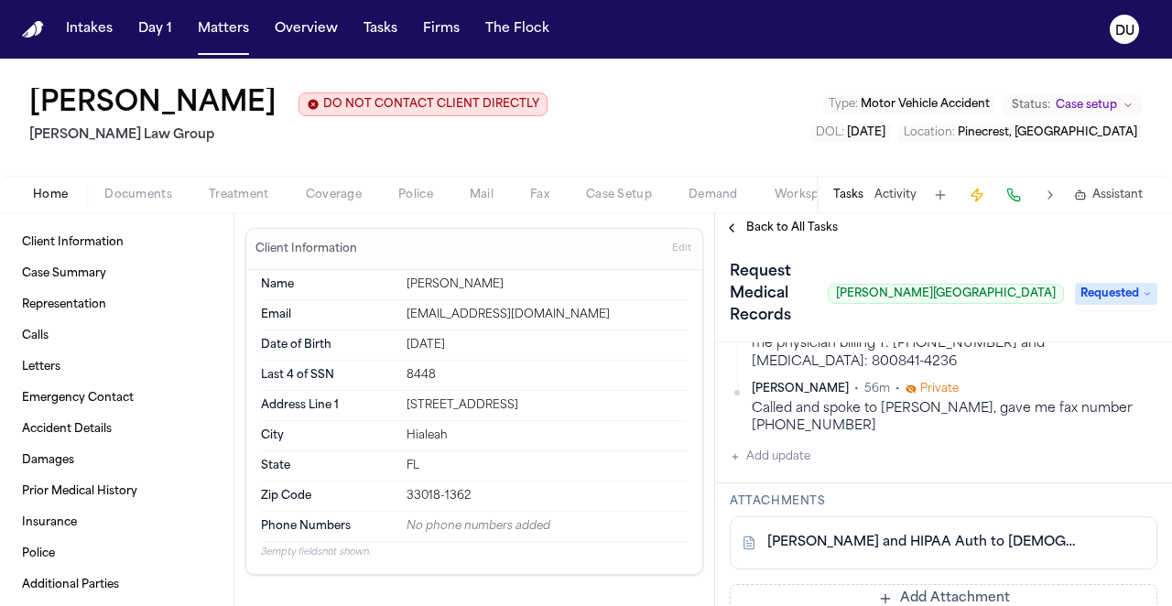
click at [771, 446] on button "Add update" at bounding box center [770, 457] width 81 height 22
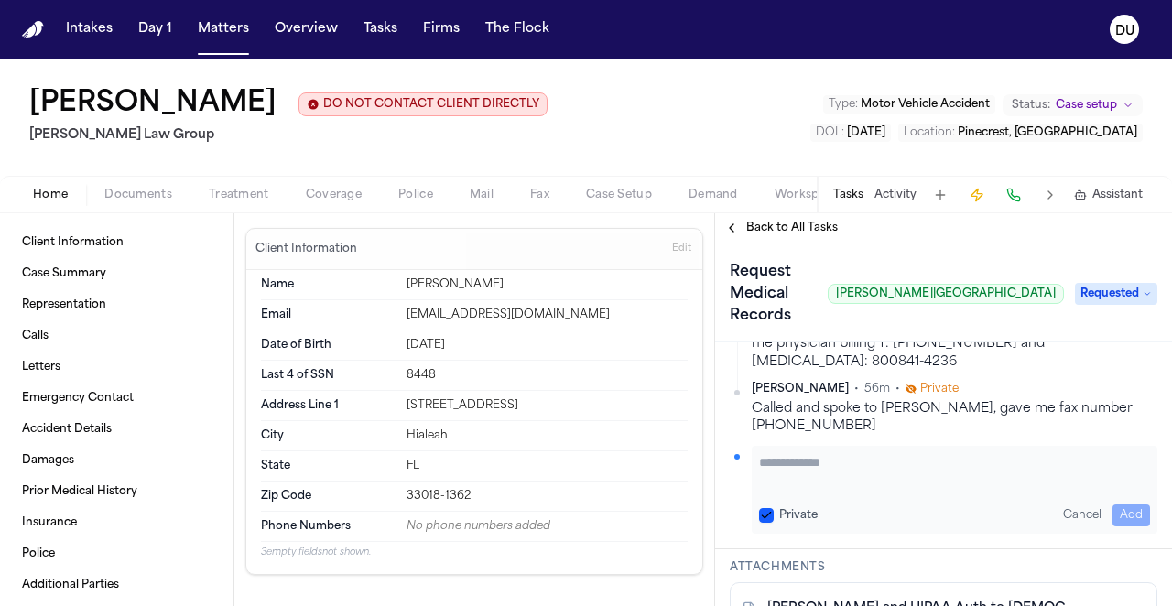
click at [840, 453] on textarea "Add your update" at bounding box center [954, 471] width 391 height 37
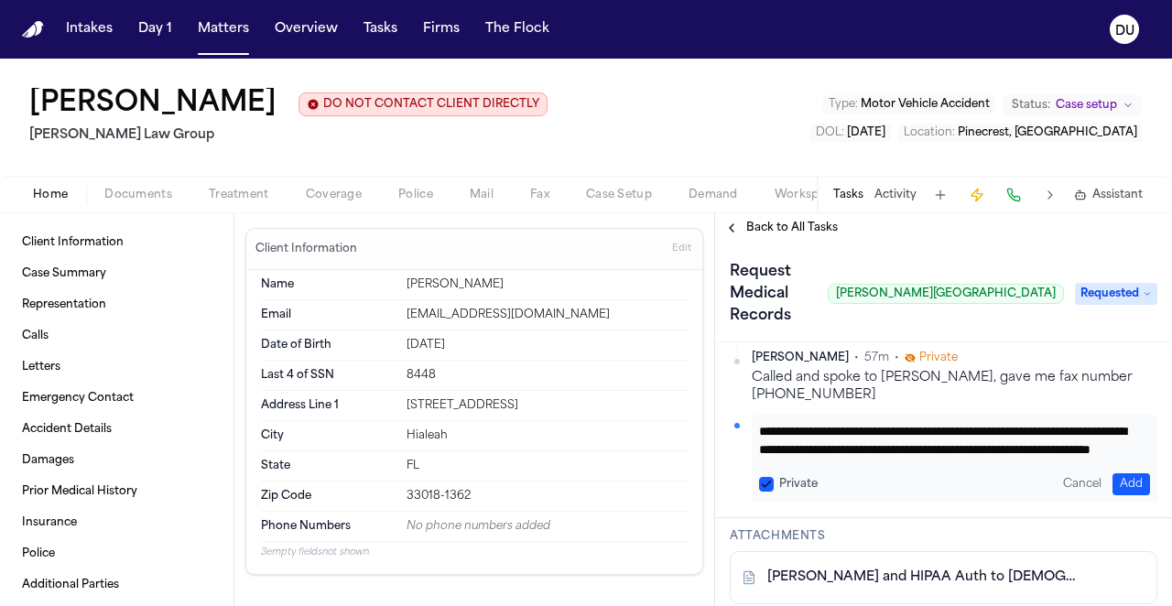
scroll to position [18, 0]
click at [1123, 474] on button "Add" at bounding box center [1132, 485] width 38 height 22
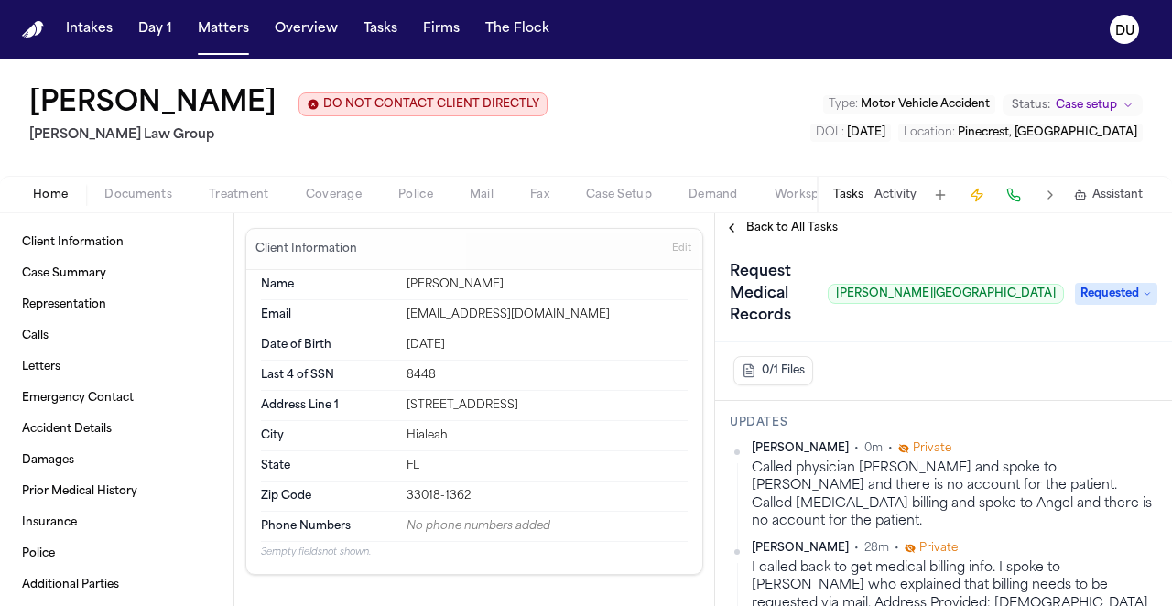
scroll to position [518, 0]
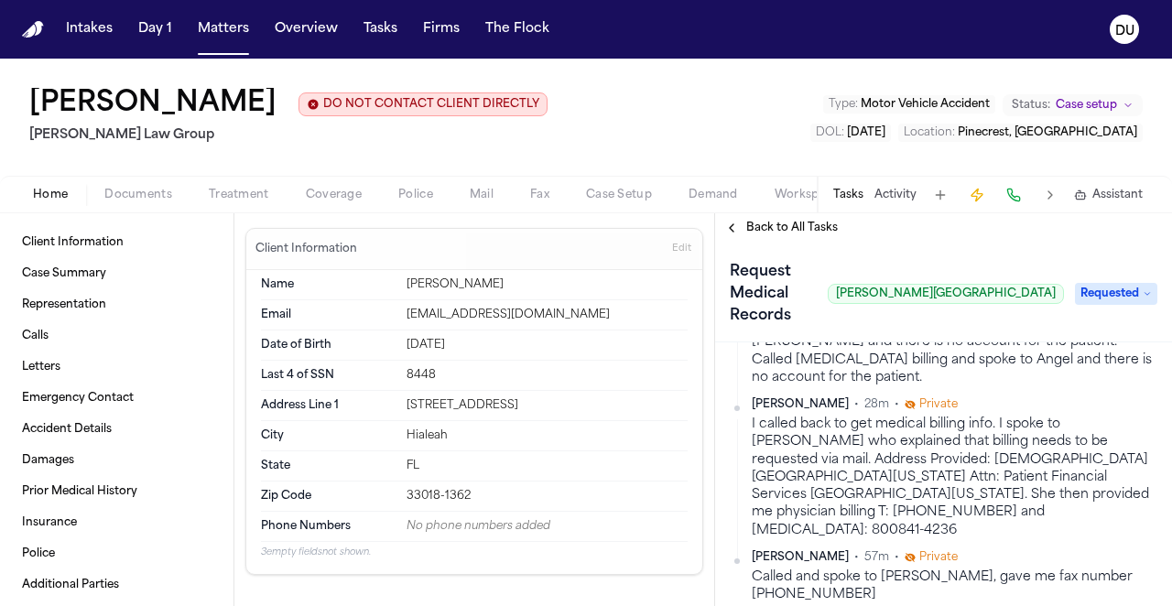
click at [31, 31] on img "Home" at bounding box center [33, 29] width 22 height 17
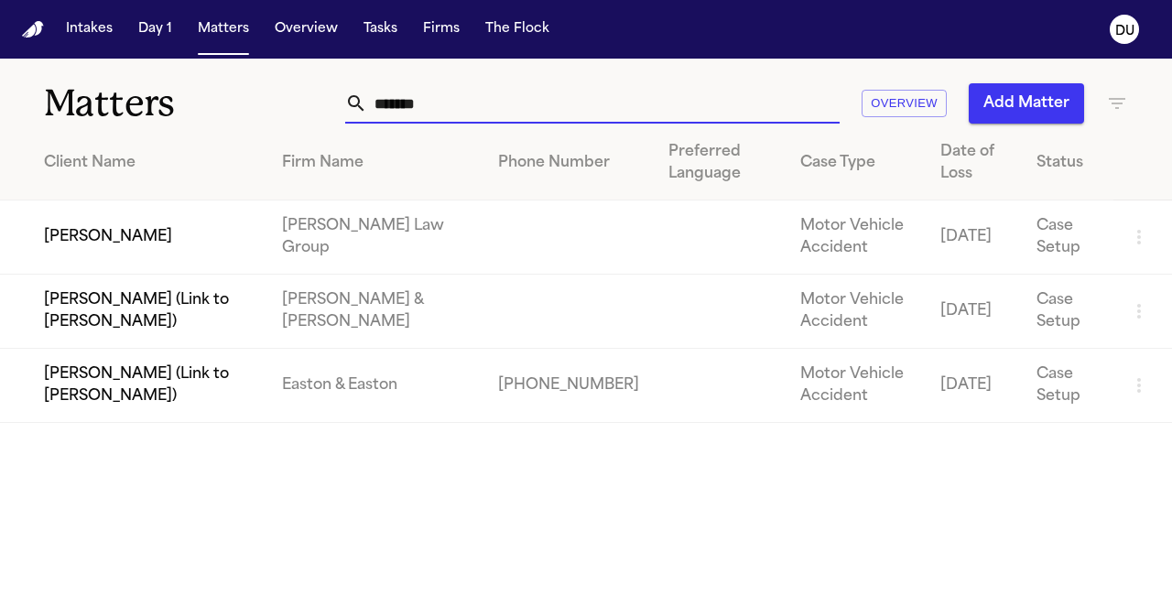
drag, startPoint x: 476, startPoint y: 109, endPoint x: 347, endPoint y: 113, distance: 129.2
click at [347, 113] on div "******" at bounding box center [592, 103] width 495 height 40
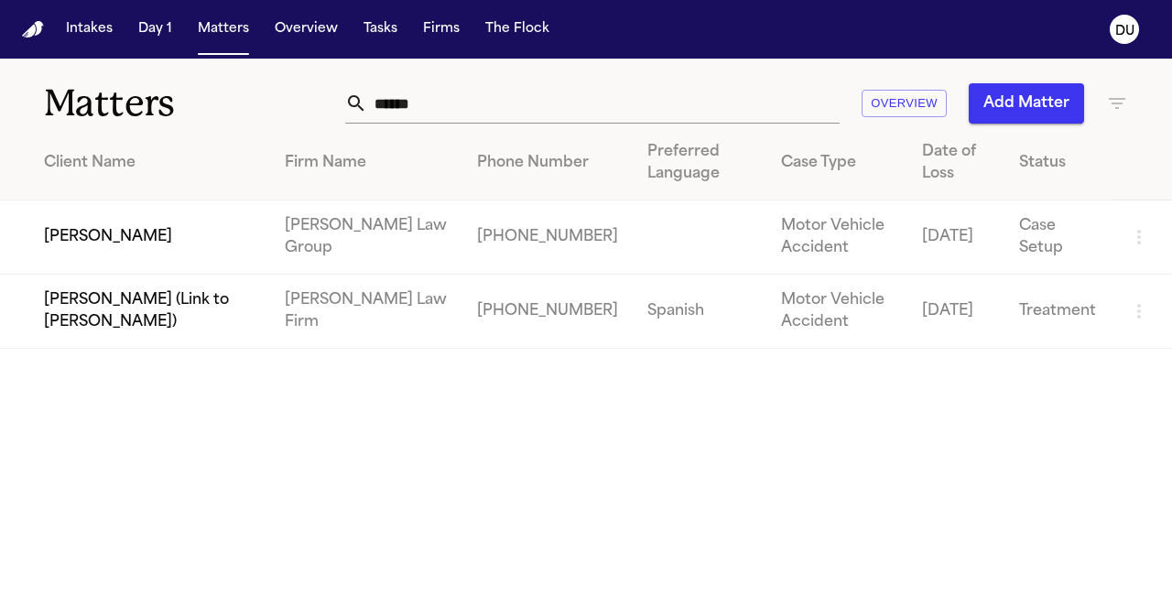
click at [223, 239] on td "[PERSON_NAME]" at bounding box center [135, 238] width 270 height 74
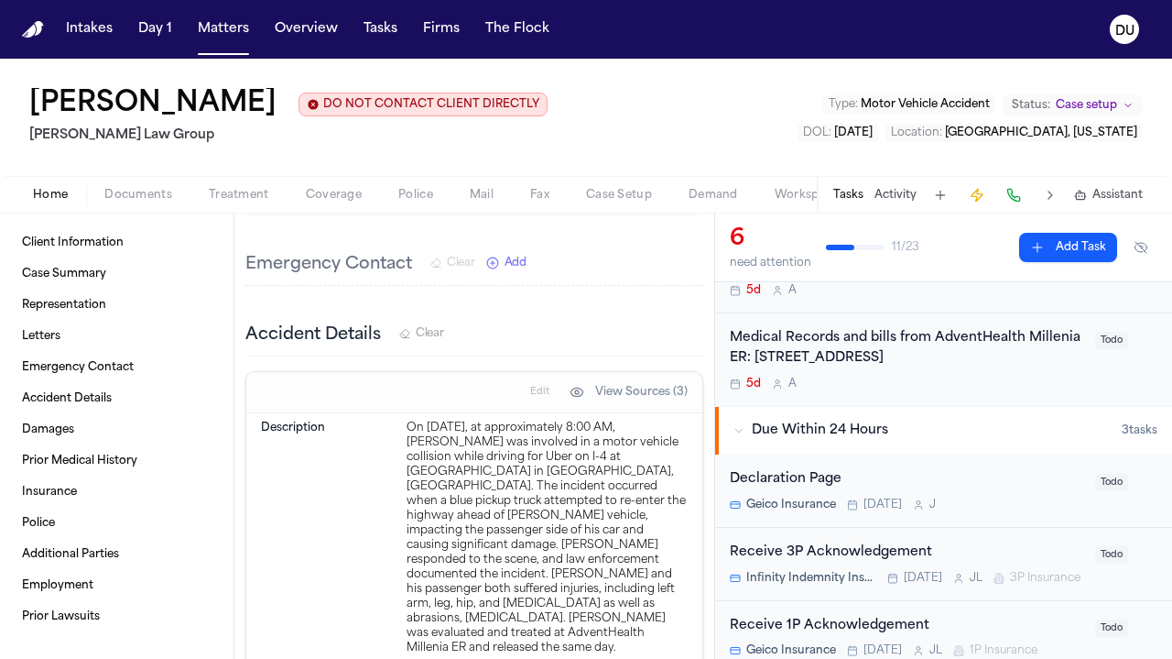
scroll to position [659, 0]
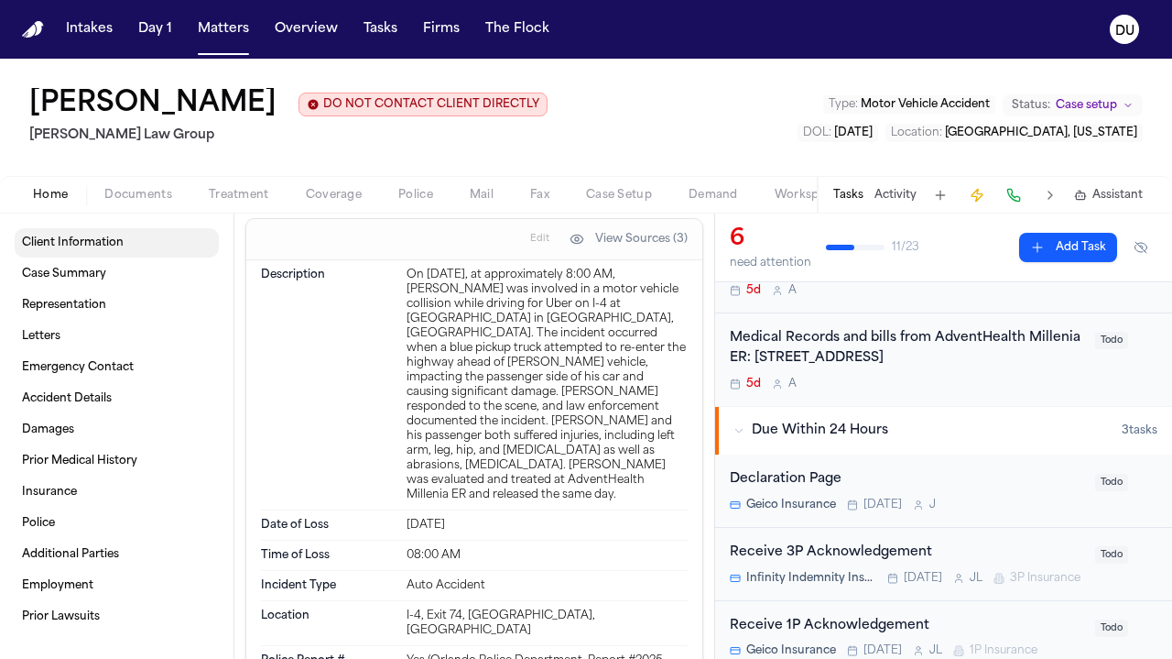
click at [89, 242] on span "Client Information" at bounding box center [73, 242] width 102 height 15
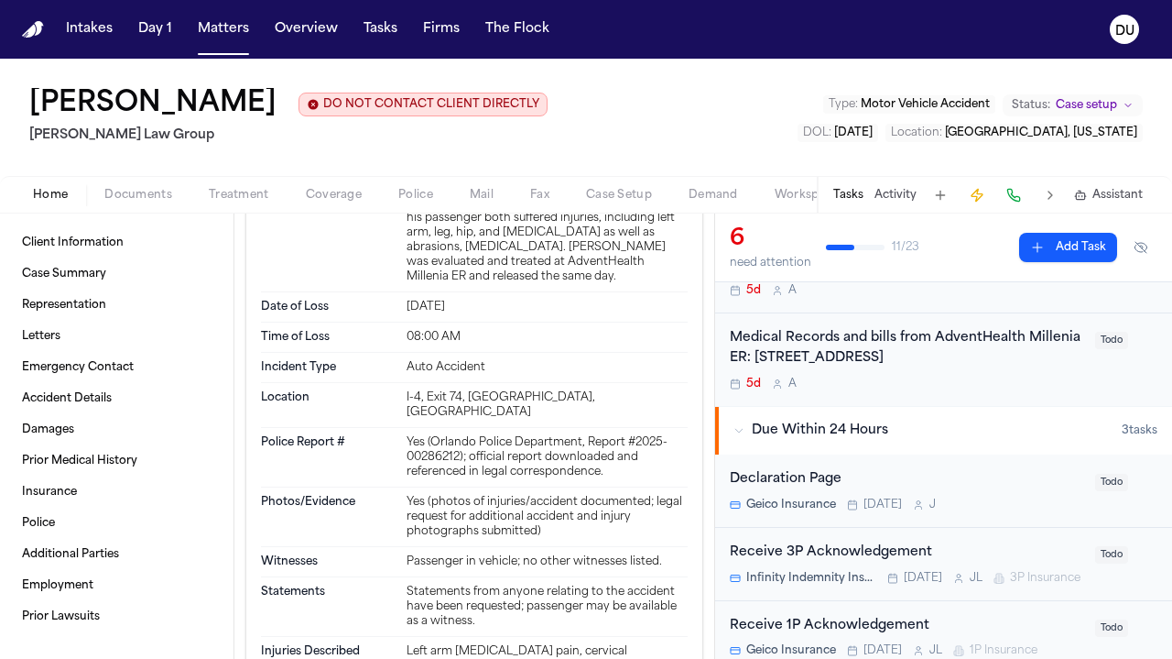
scroll to position [713, 0]
